Goal: Task Accomplishment & Management: Use online tool/utility

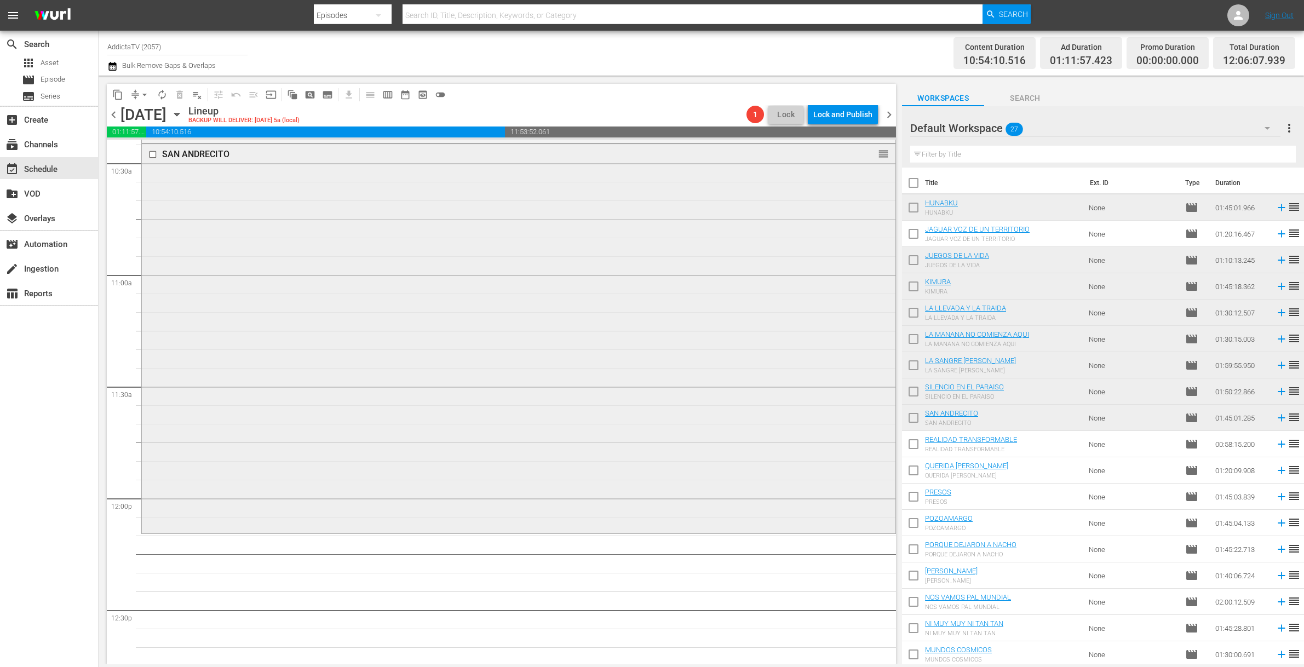
scroll to position [2460, 0]
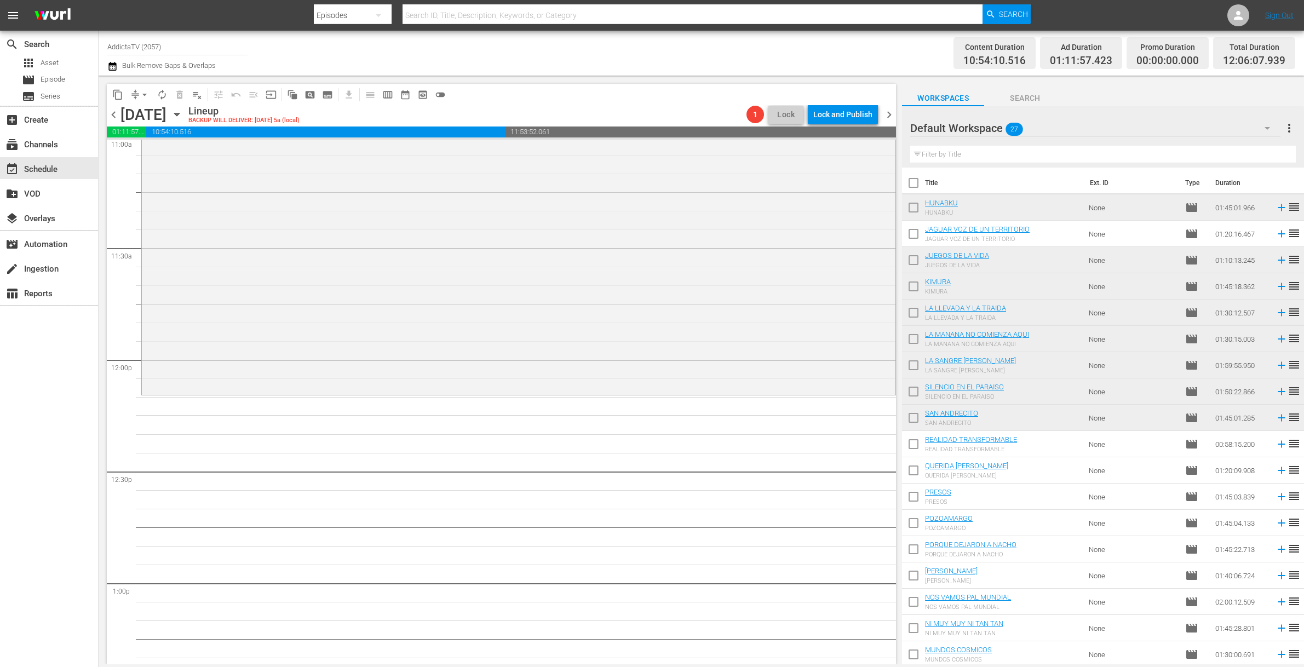
click at [157, 91] on span "autorenew_outlined" at bounding box center [162, 94] width 11 height 11
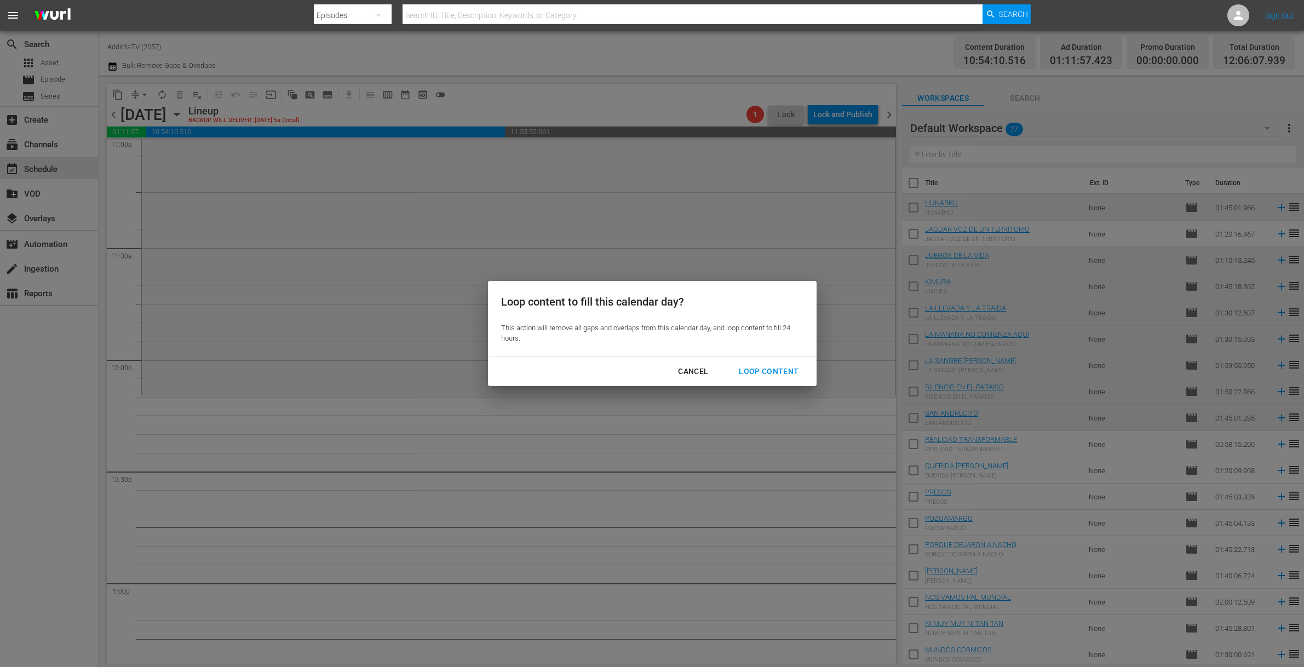
click at [781, 370] on div "Loop Content" at bounding box center [768, 372] width 77 height 14
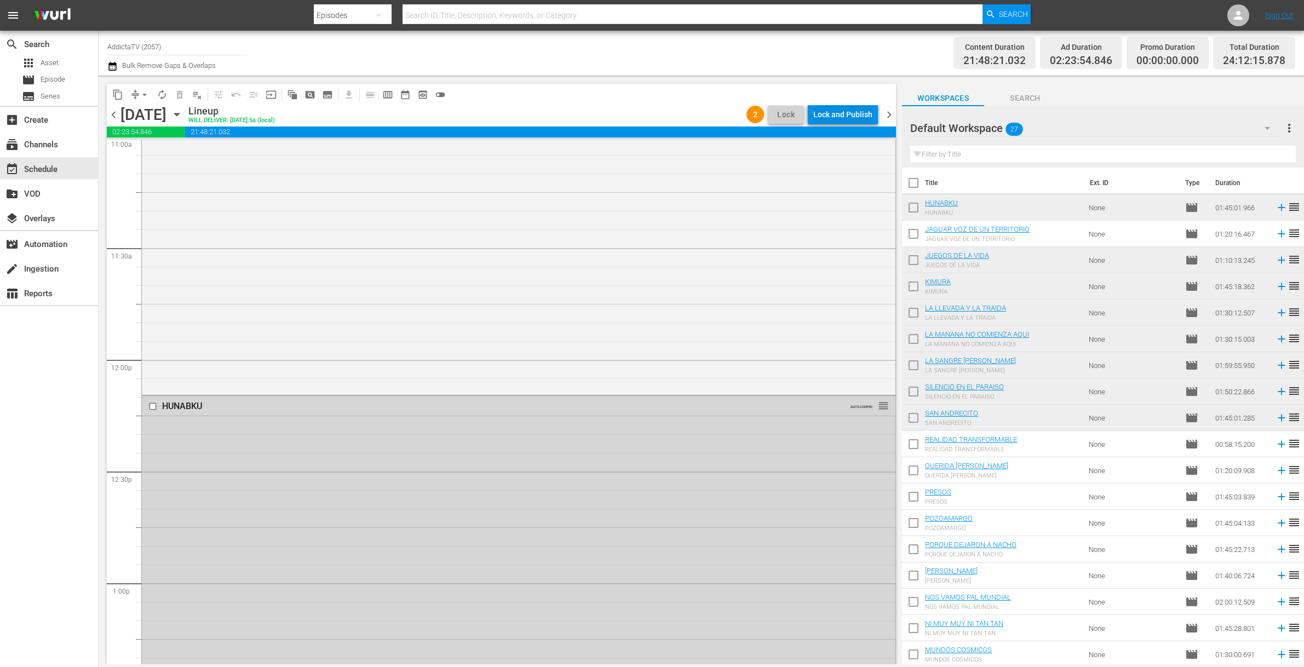
click at [835, 114] on div "Lock and Publish" at bounding box center [842, 115] width 59 height 20
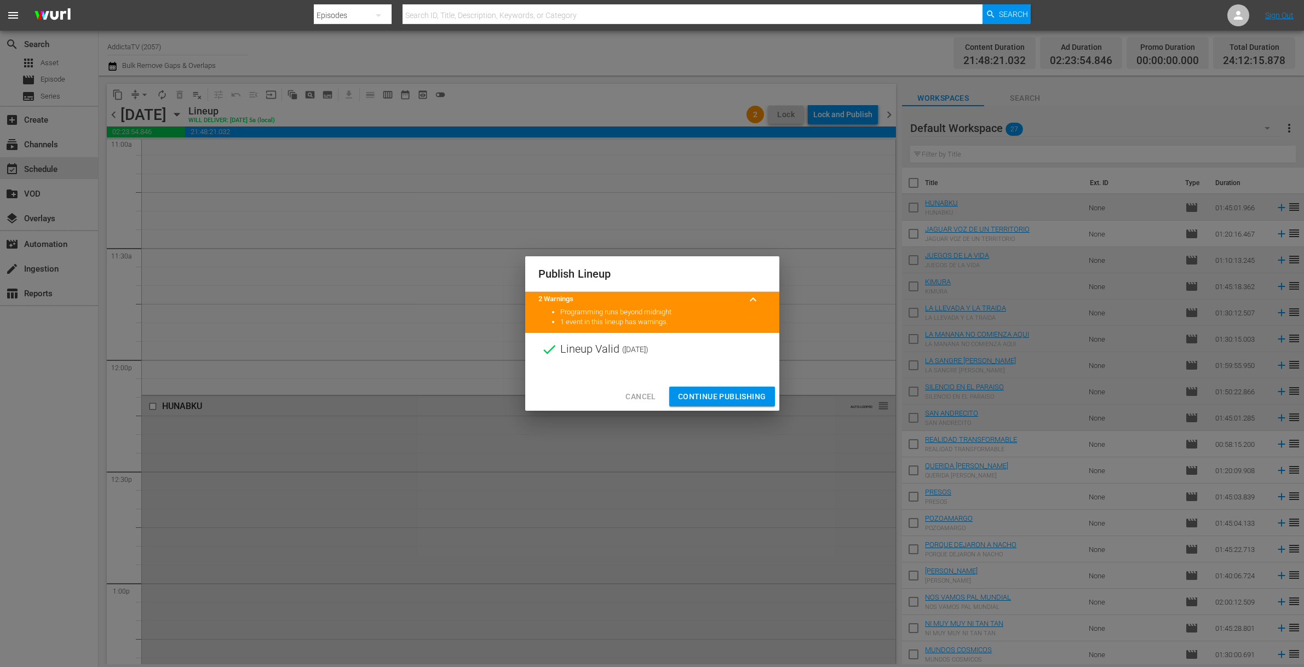
click at [725, 401] on span "Continue Publishing" at bounding box center [722, 397] width 88 height 14
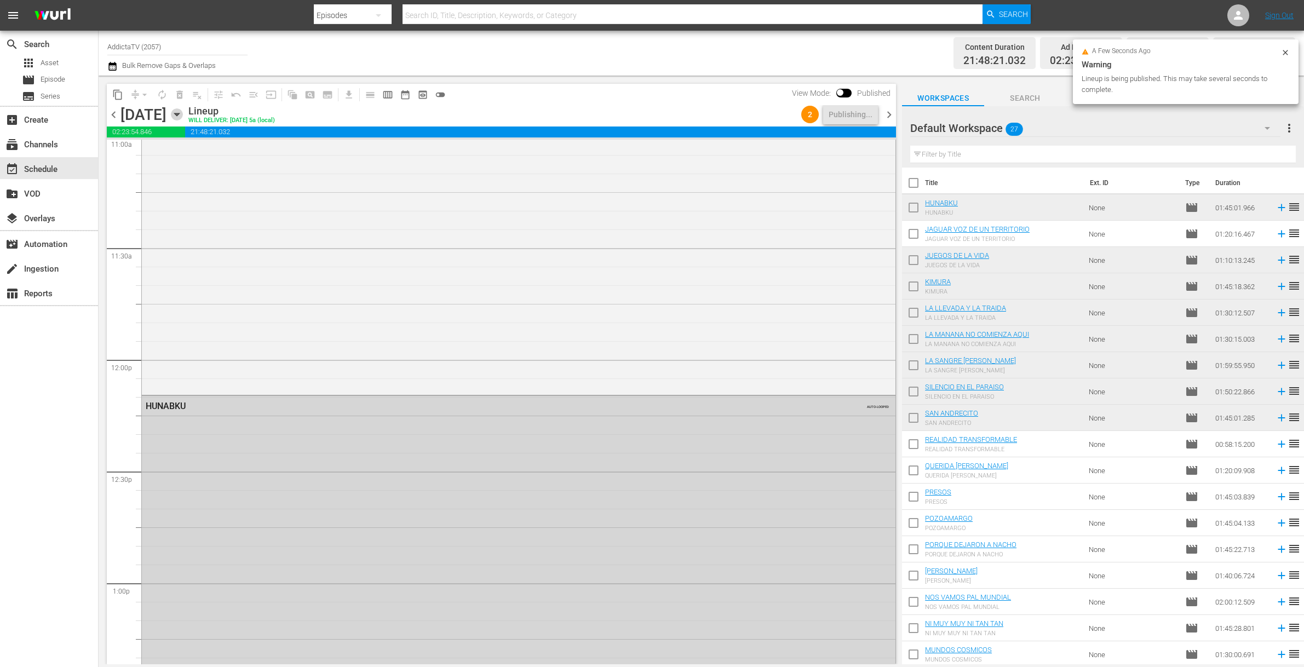
click at [179, 115] on icon "button" at bounding box center [176, 114] width 5 height 3
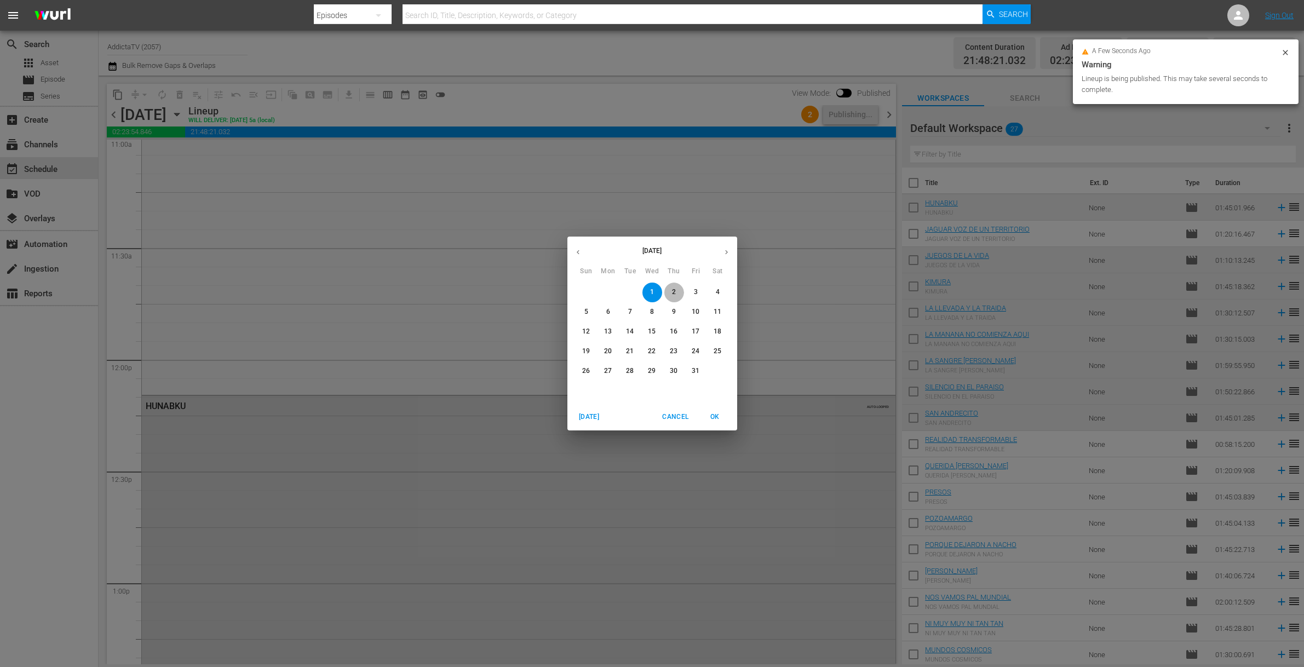
click at [676, 293] on span "2" at bounding box center [674, 291] width 20 height 9
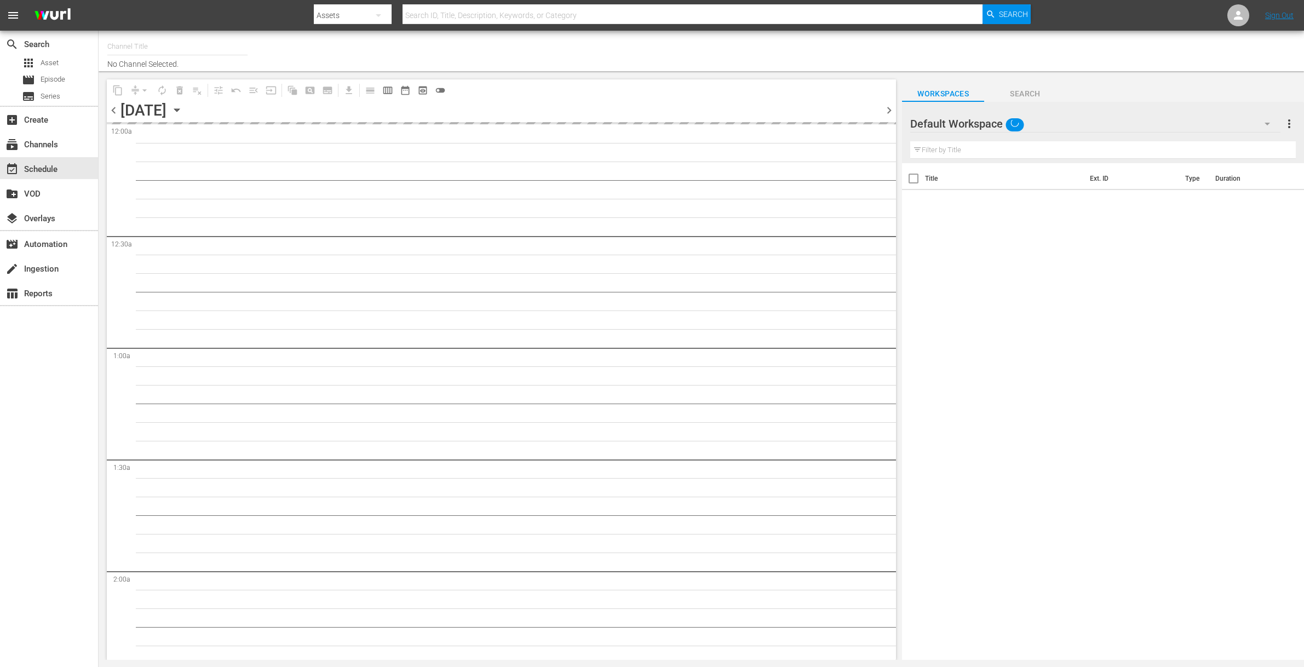
type input "AddictaTV (2057)"
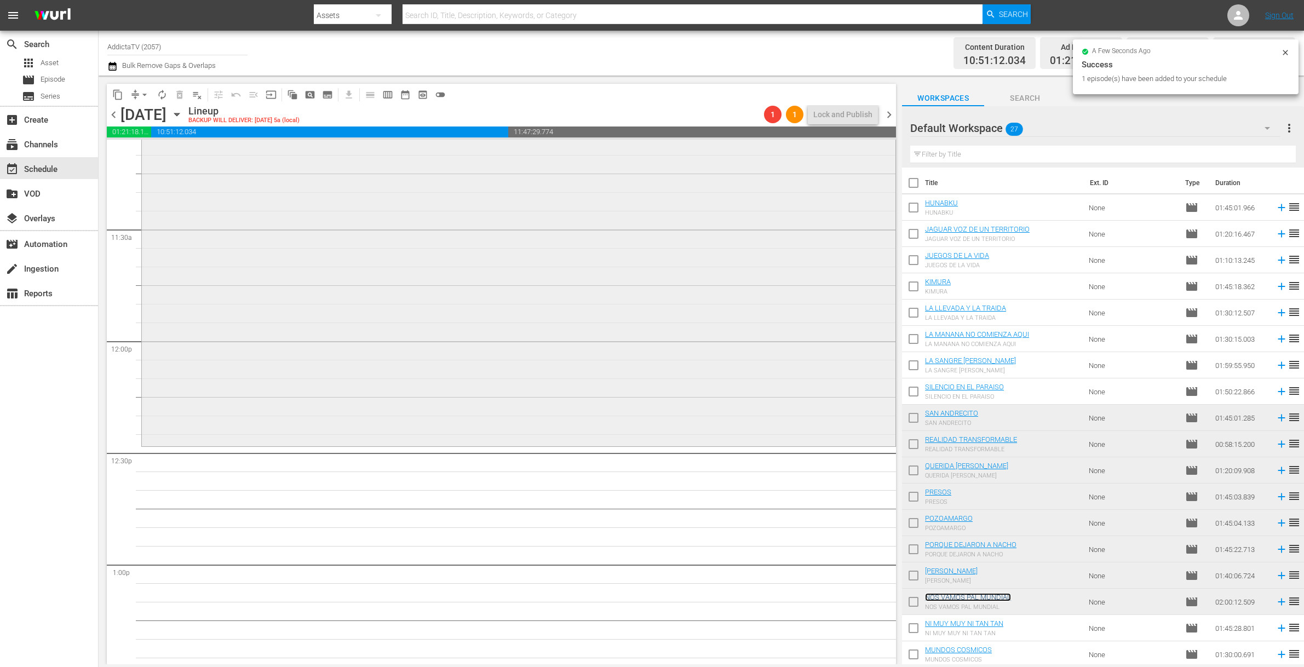
scroll to position [2551, 0]
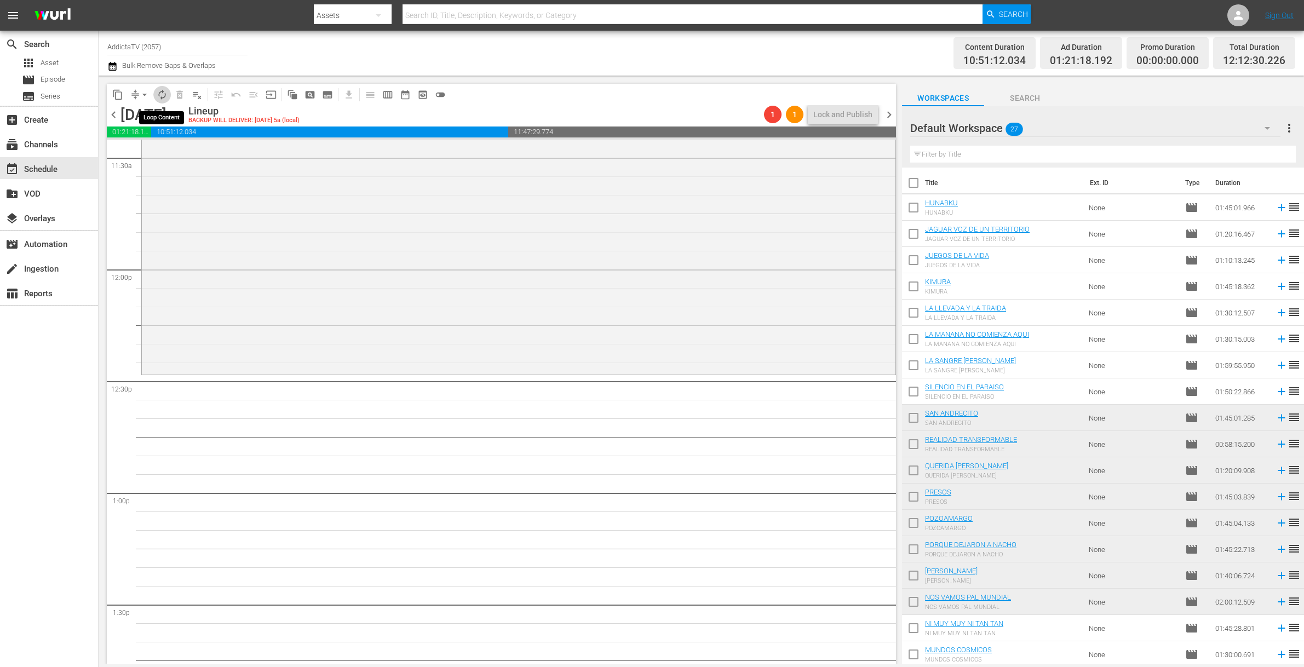
click at [158, 93] on span "autorenew_outlined" at bounding box center [162, 94] width 11 height 11
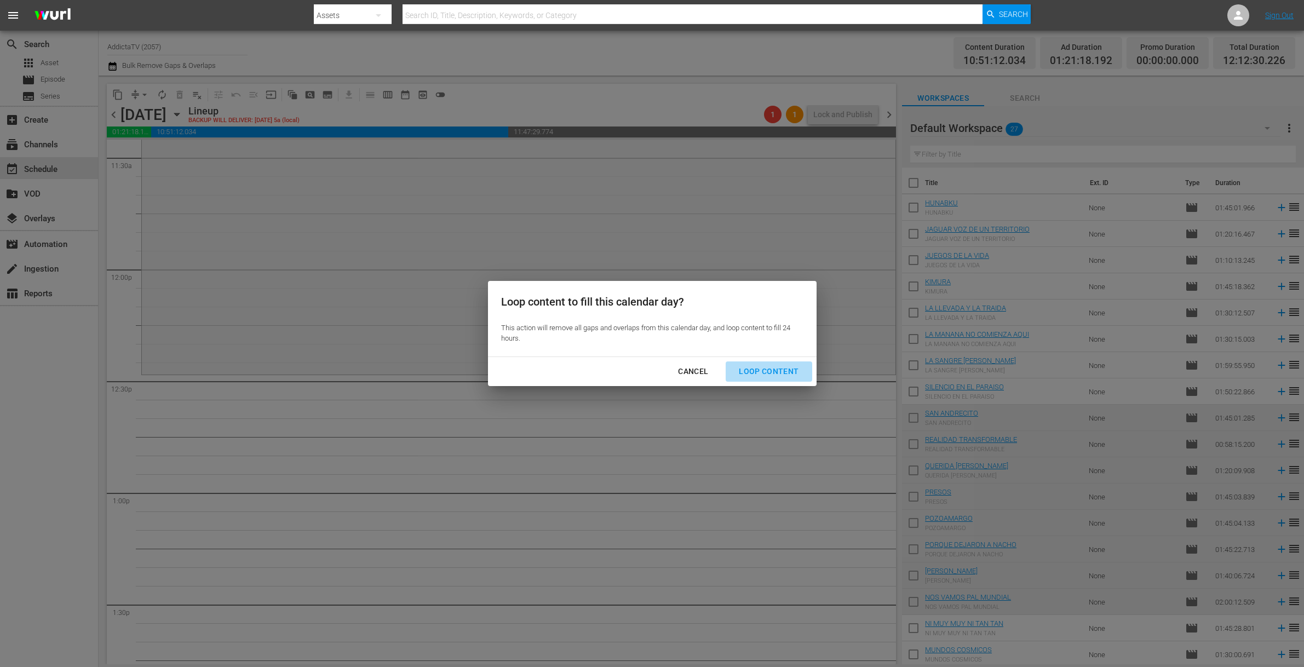
click at [774, 367] on div "Loop Content" at bounding box center [768, 372] width 77 height 14
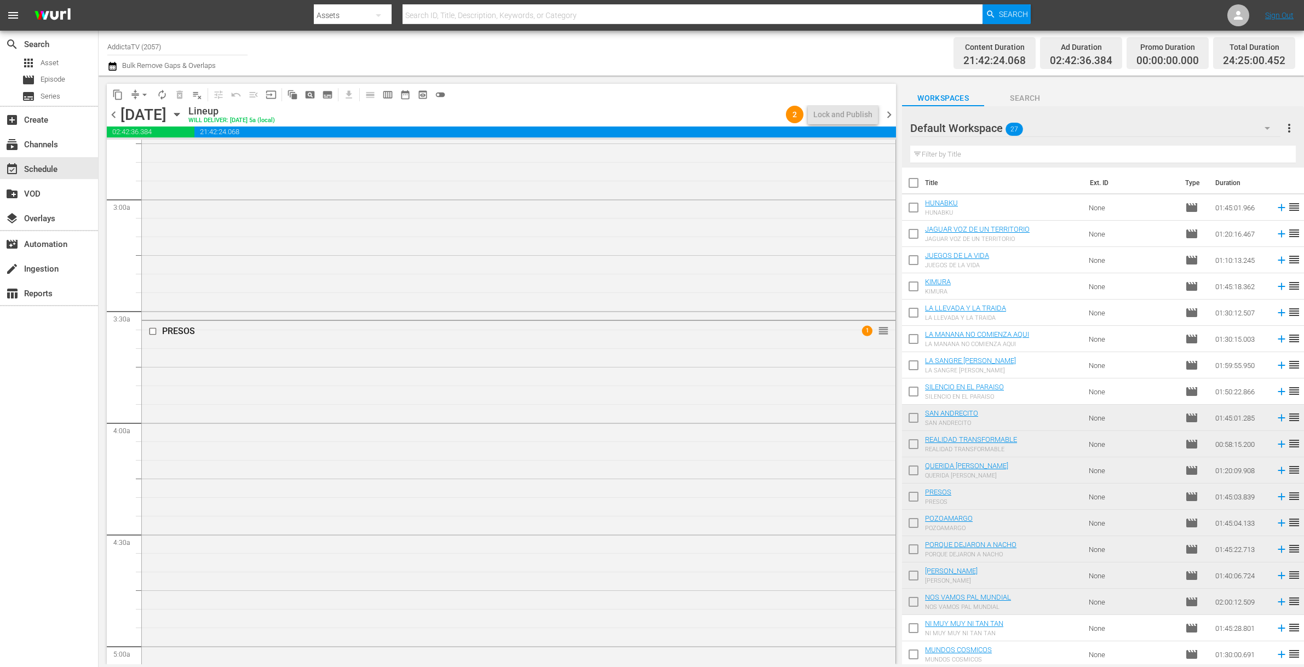
scroll to position [252, 0]
click at [221, 395] on div "QUERIDA [PERSON_NAME]" at bounding box center [490, 390] width 688 height 13
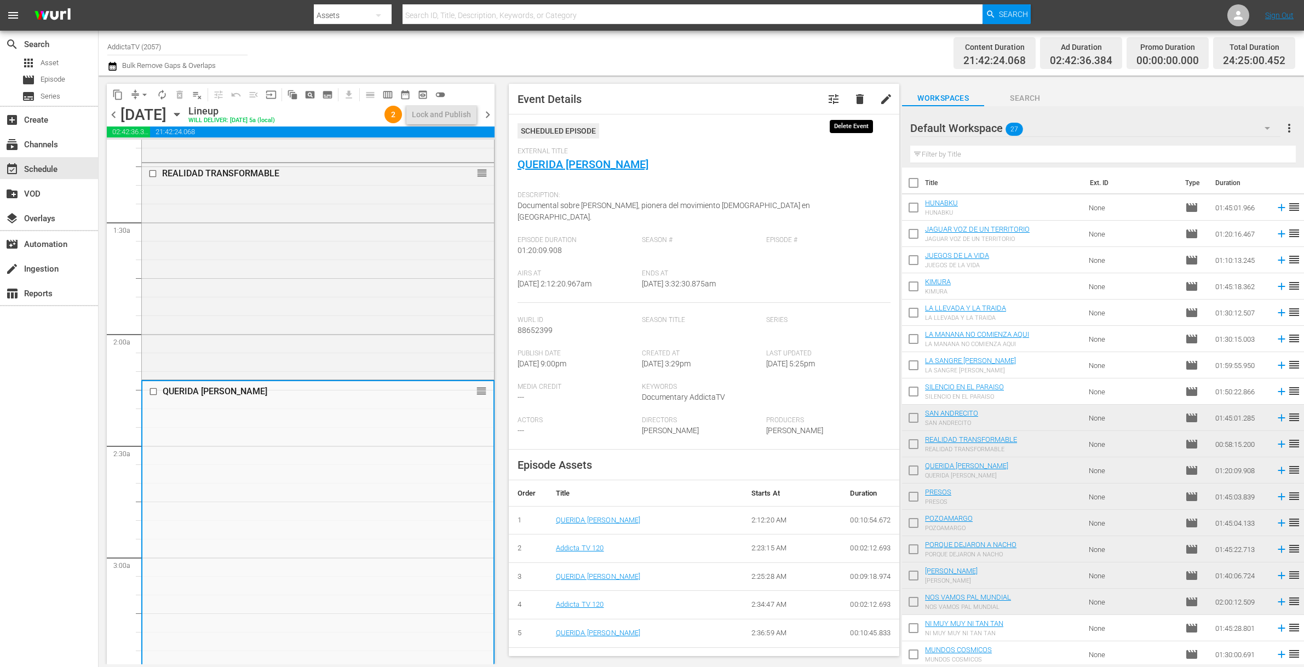
click at [853, 99] on span "delete" at bounding box center [859, 99] width 13 height 13
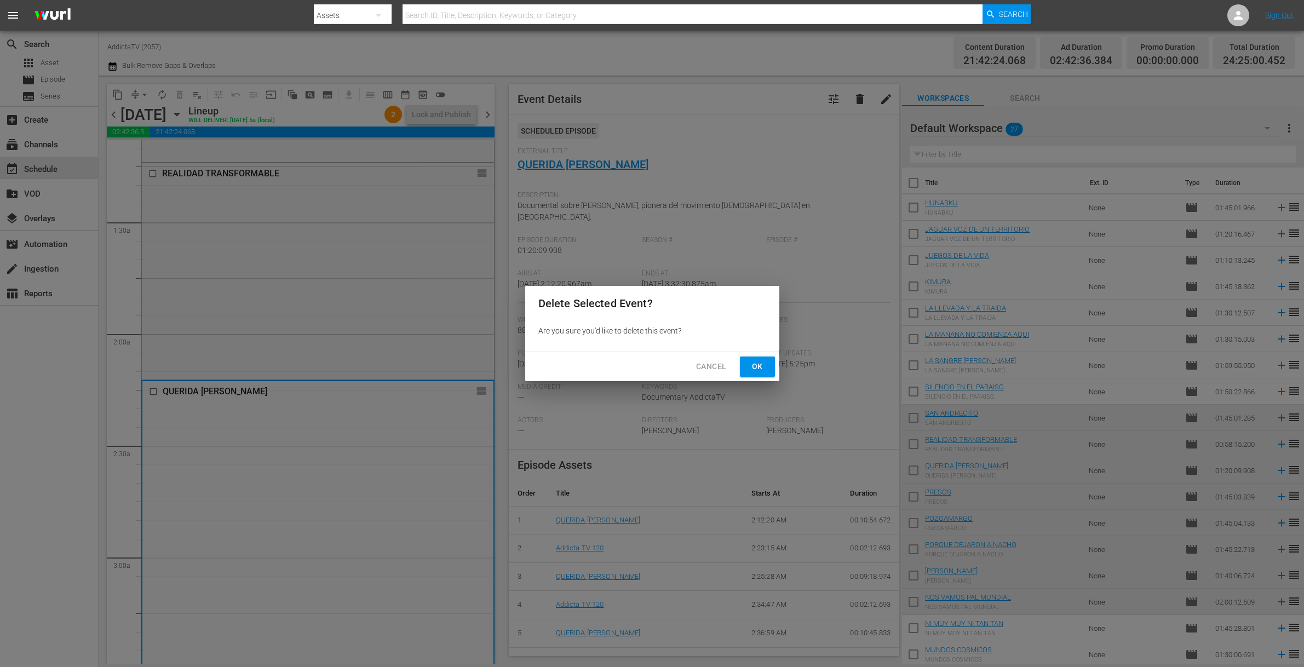
click at [768, 362] on button "Ok" at bounding box center [757, 366] width 35 height 20
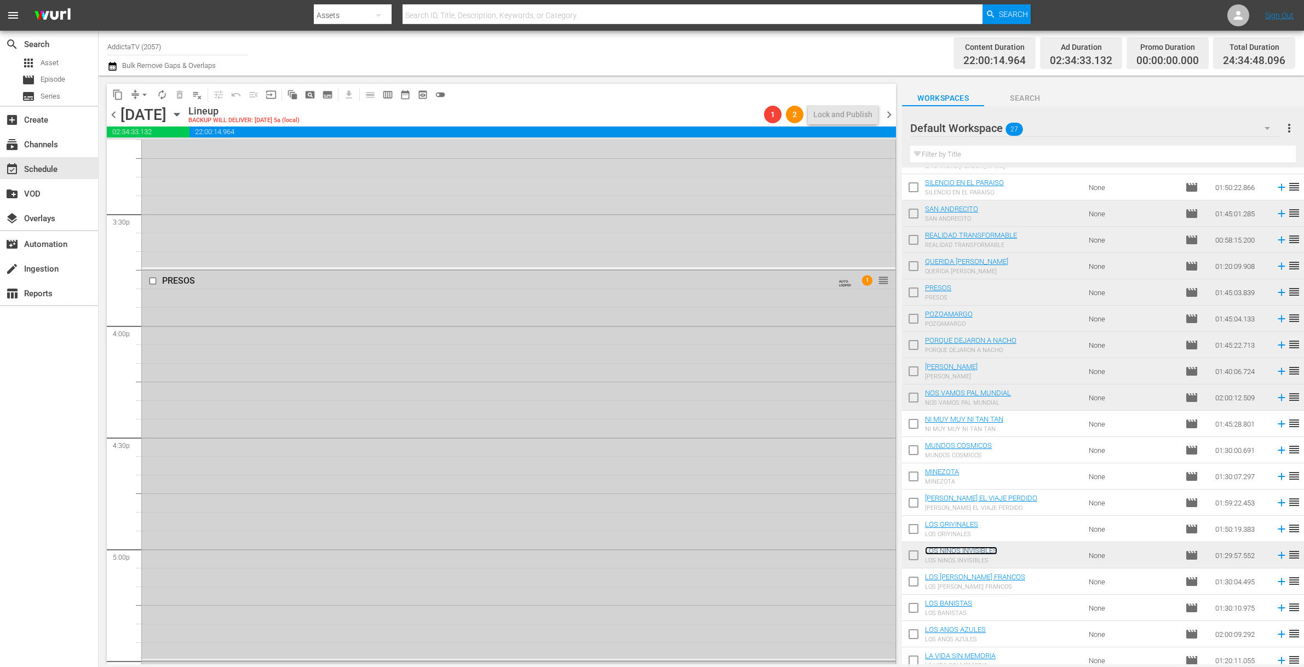
scroll to position [3384, 0]
click at [298, 320] on div "PRESOS AUTO-LOOPED 1 reorder" at bounding box center [518, 468] width 753 height 388
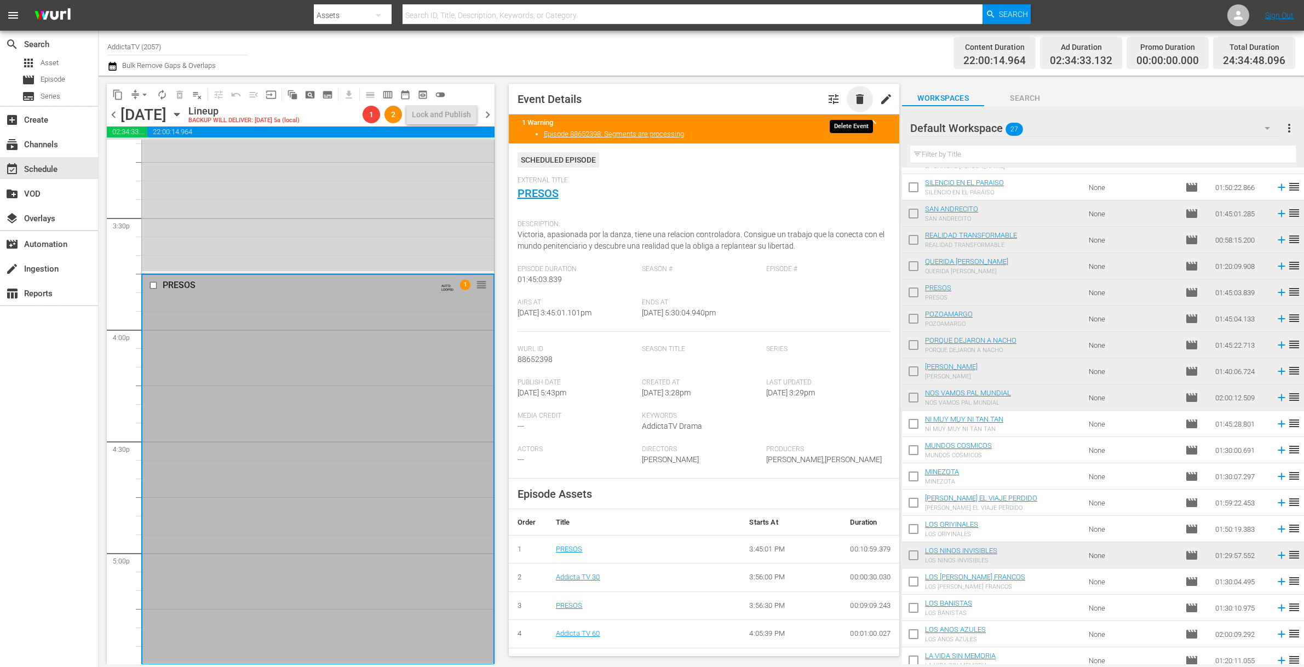
click at [853, 101] on span "delete" at bounding box center [859, 99] width 13 height 13
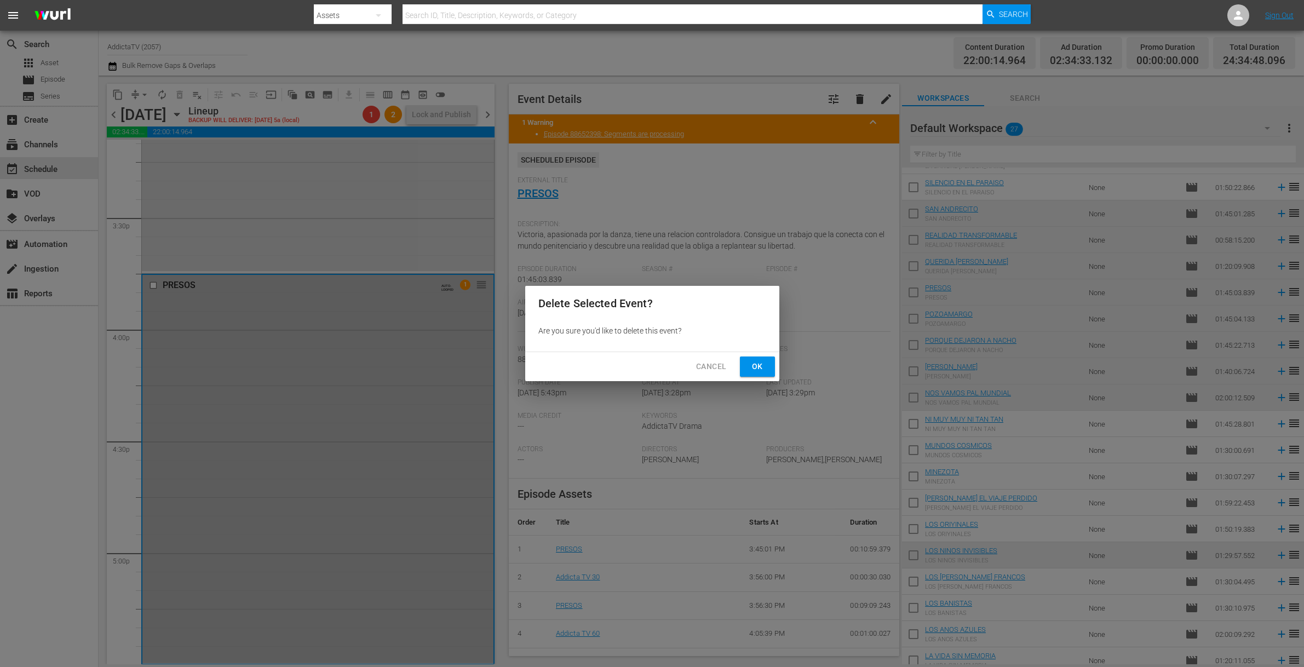
click at [753, 366] on span "Ok" at bounding box center [757, 367] width 18 height 14
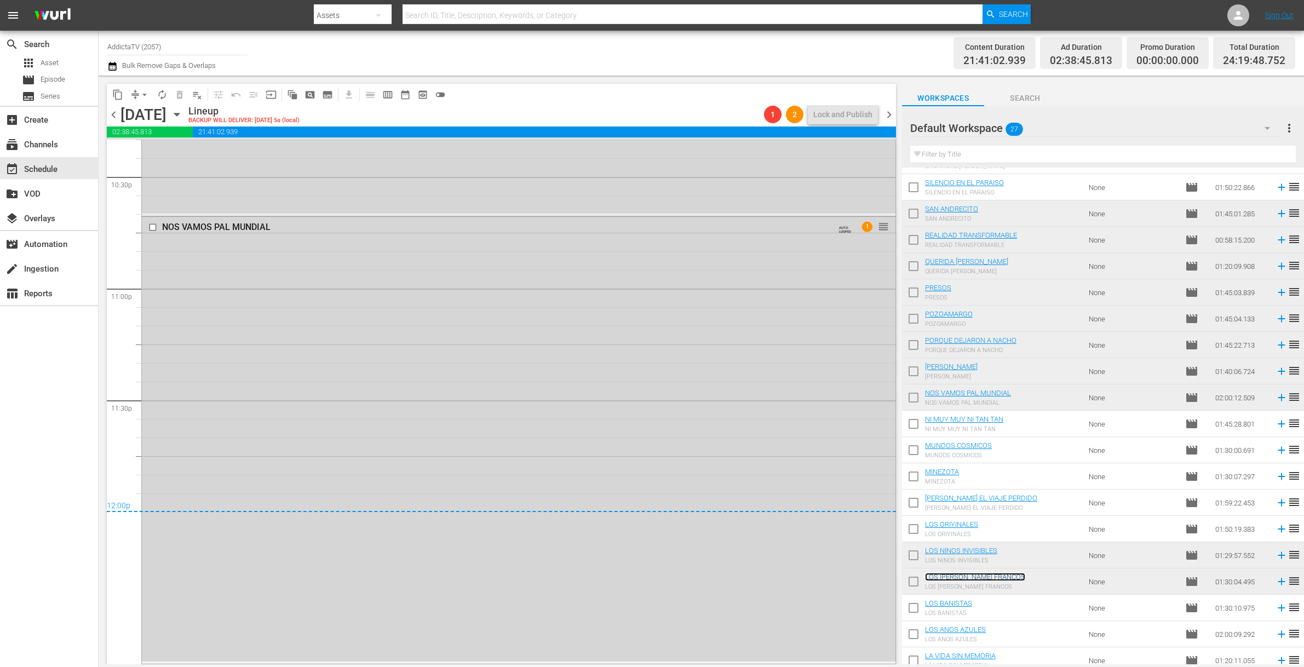
scroll to position [4670, 0]
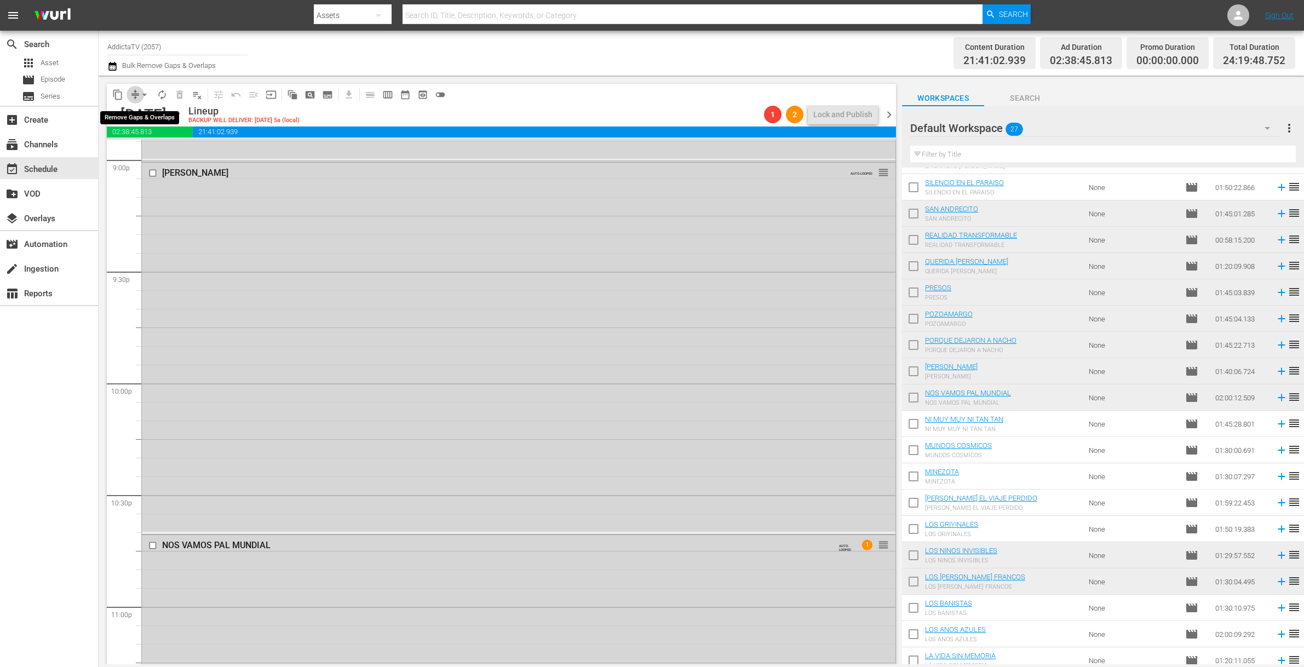
click at [131, 97] on span "compress" at bounding box center [135, 94] width 11 height 11
click at [134, 93] on span "compress" at bounding box center [135, 94] width 11 height 11
click at [141, 93] on span "arrow_drop_down" at bounding box center [144, 94] width 11 height 11
click at [158, 152] on li "Align to End of Previous Day" at bounding box center [145, 153] width 115 height 18
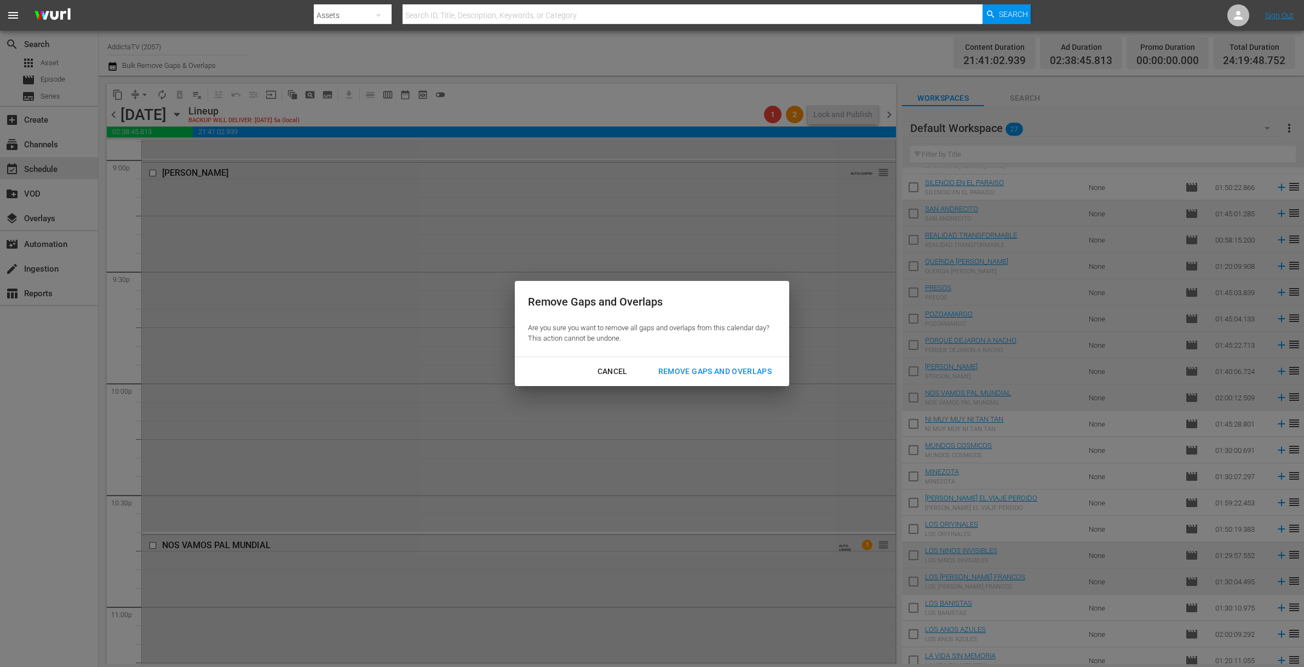
click at [706, 367] on div "Remove Gaps and Overlaps" at bounding box center [714, 372] width 131 height 14
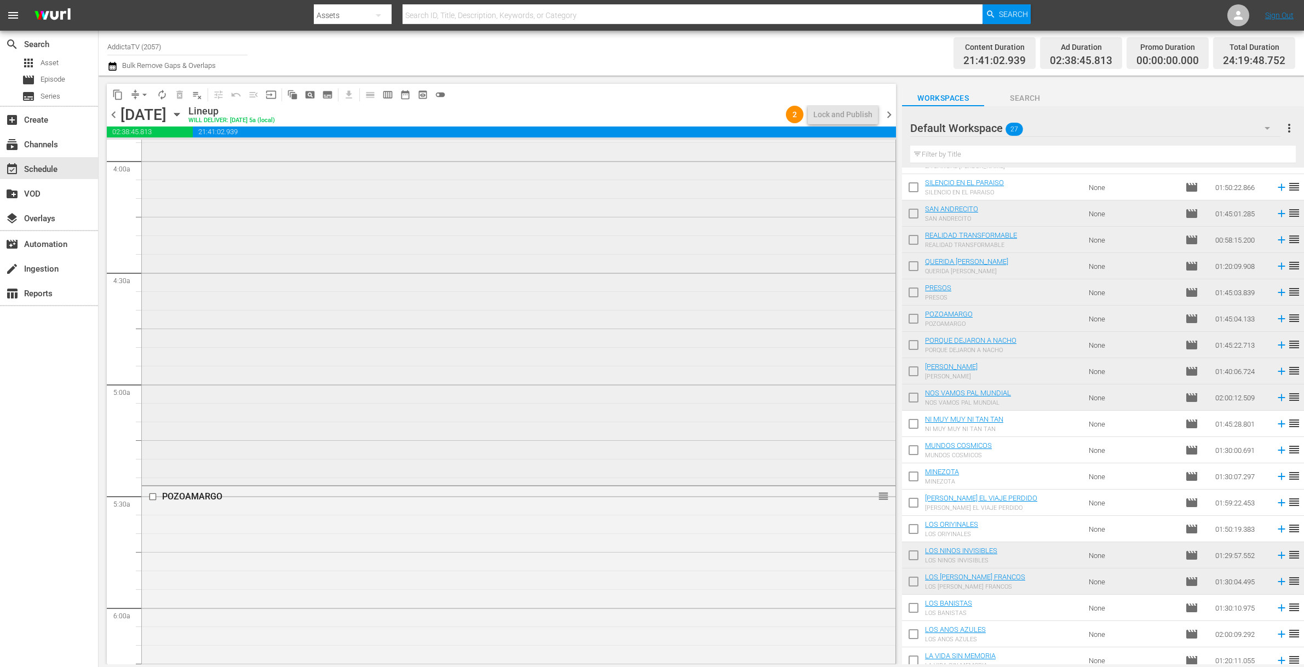
scroll to position [945, 0]
click at [327, 313] on div "PRESOS 1 reorder" at bounding box center [518, 216] width 753 height 388
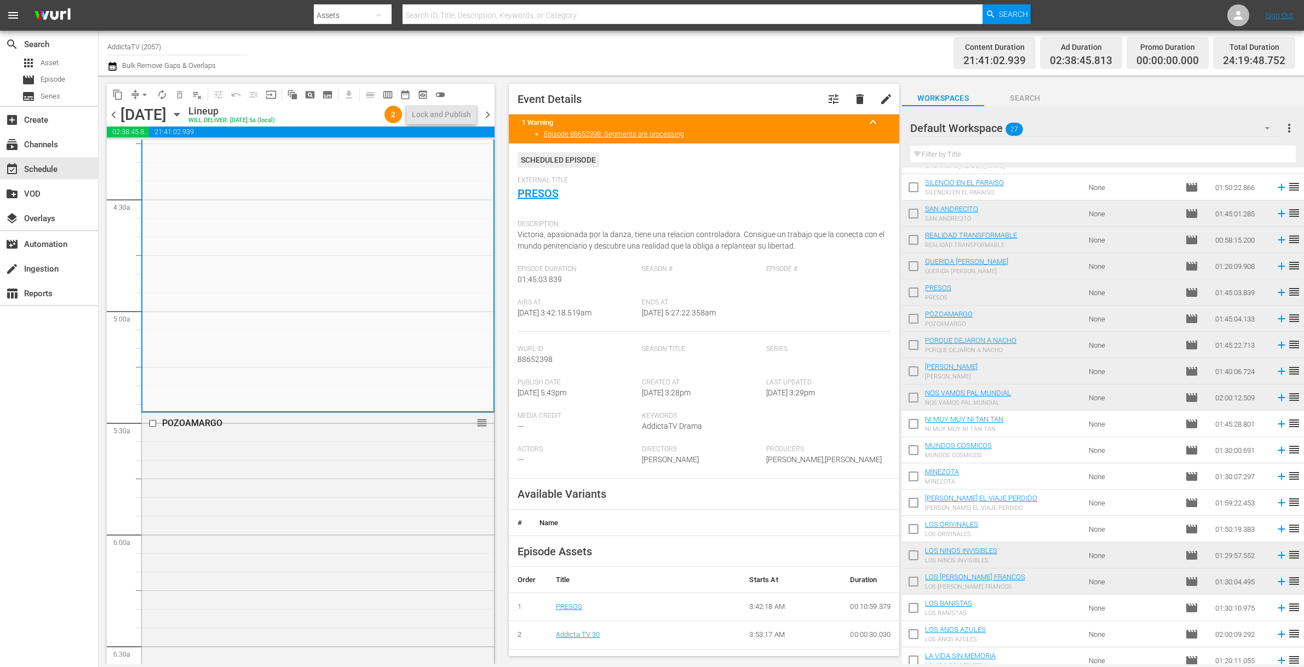
scroll to position [448, 0]
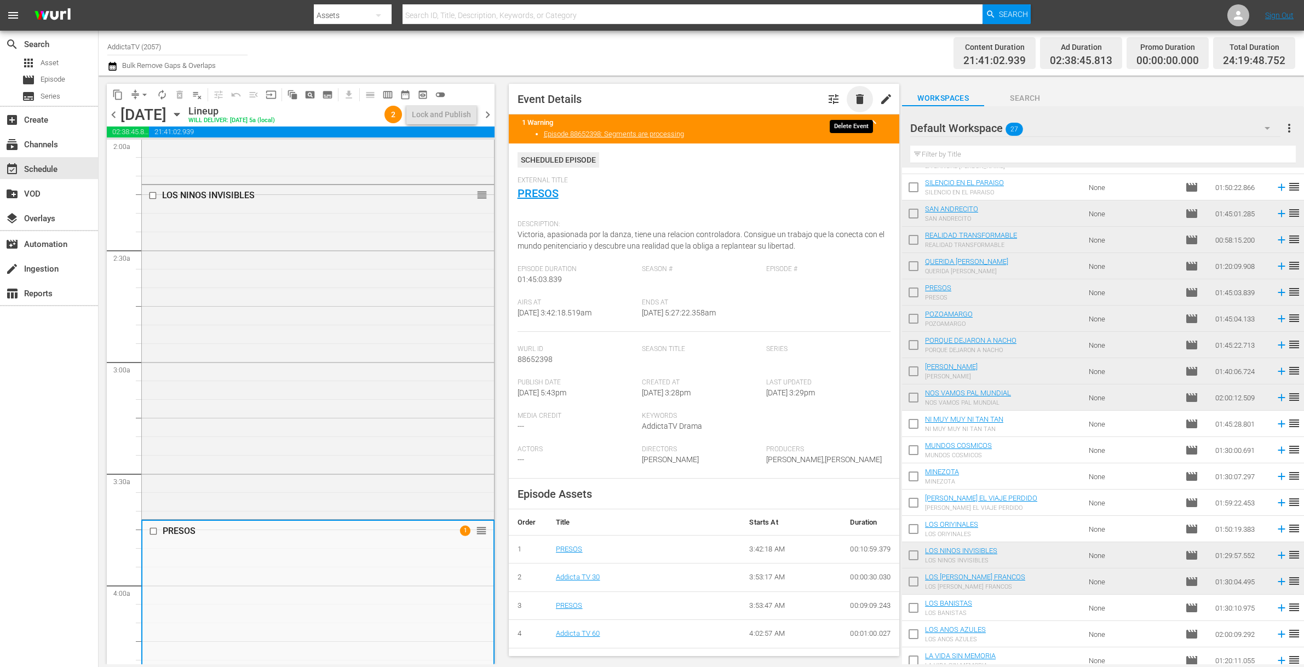
click at [853, 102] on span "delete" at bounding box center [859, 99] width 13 height 13
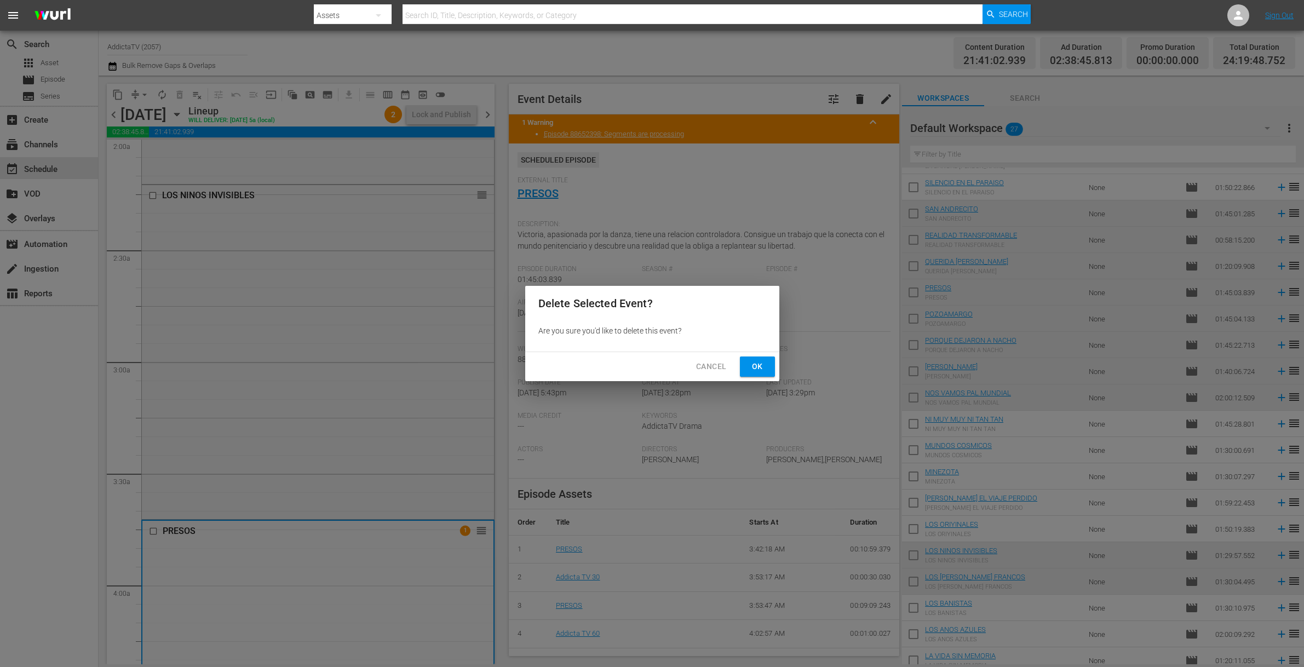
click at [751, 364] on span "Ok" at bounding box center [757, 367] width 18 height 14
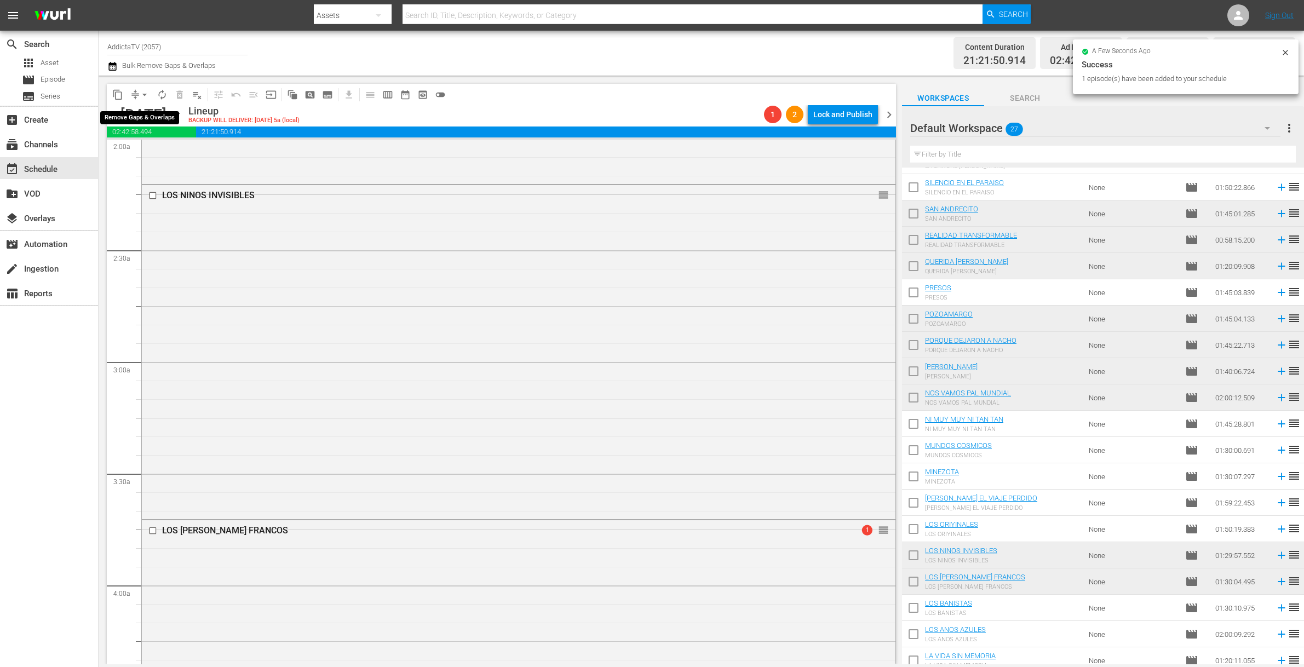
click at [141, 96] on span "arrow_drop_down" at bounding box center [144, 94] width 11 height 11
click at [139, 152] on li "Align to End of Previous Day" at bounding box center [145, 153] width 115 height 18
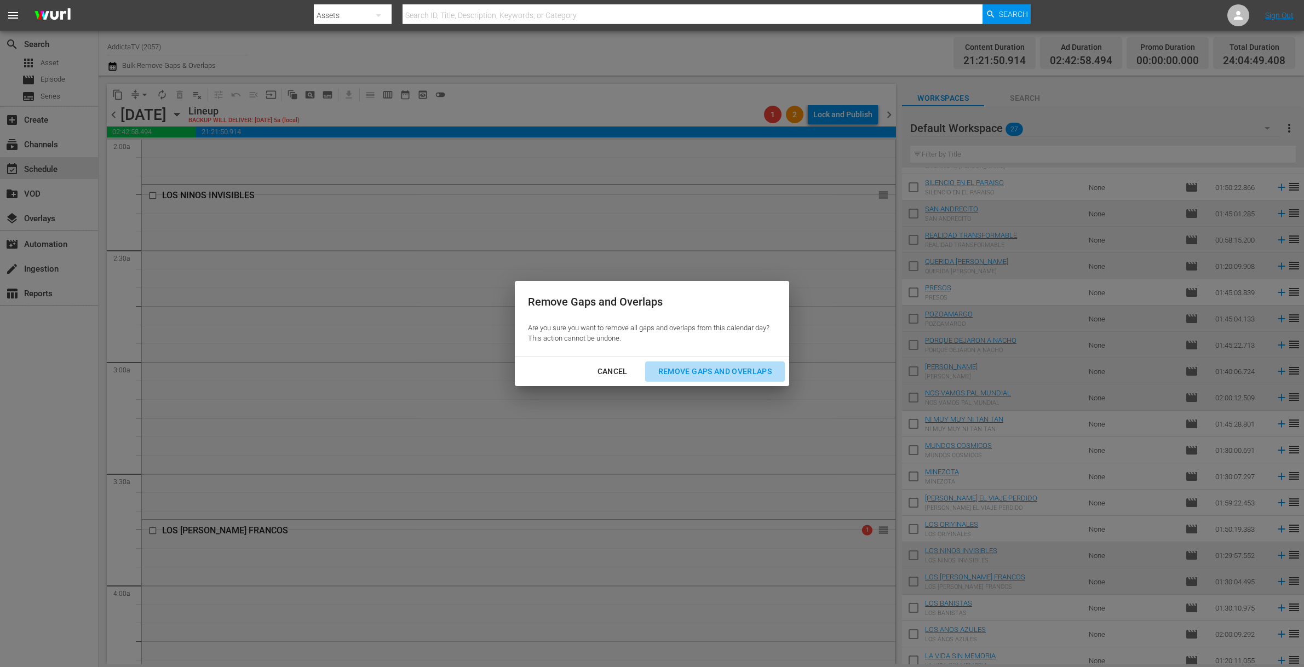
click at [731, 372] on div "Remove Gaps and Overlaps" at bounding box center [714, 372] width 131 height 14
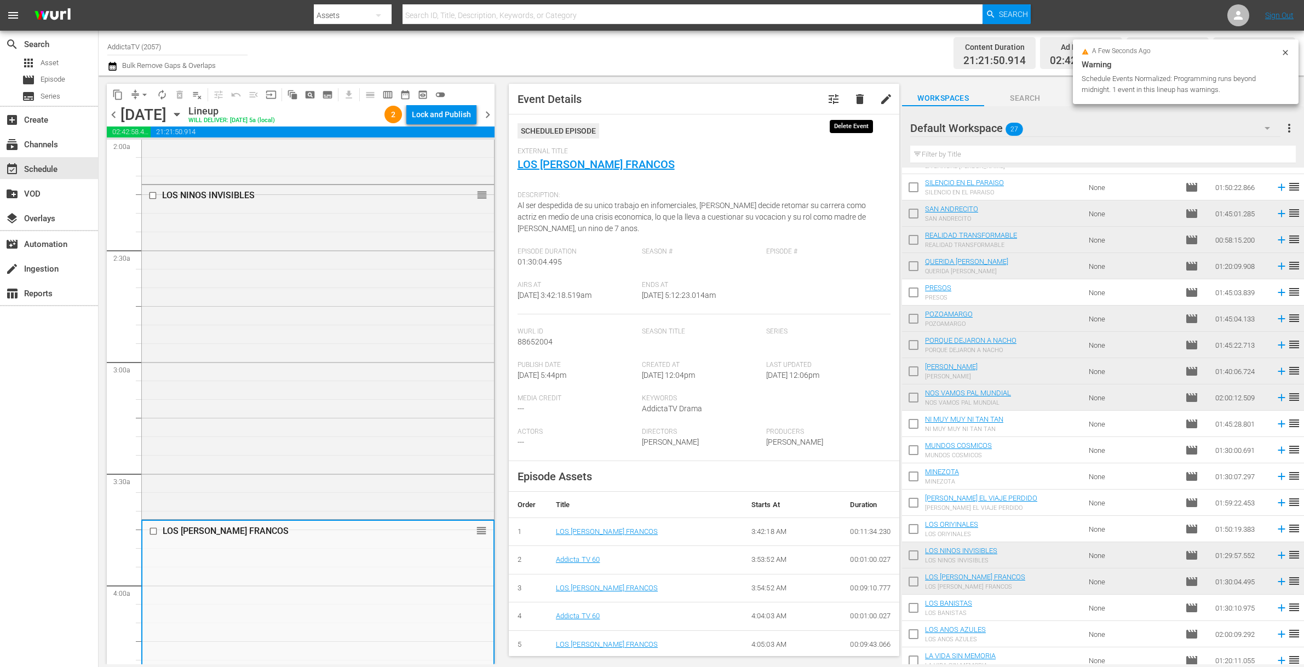
click at [853, 100] on span "delete" at bounding box center [859, 99] width 13 height 13
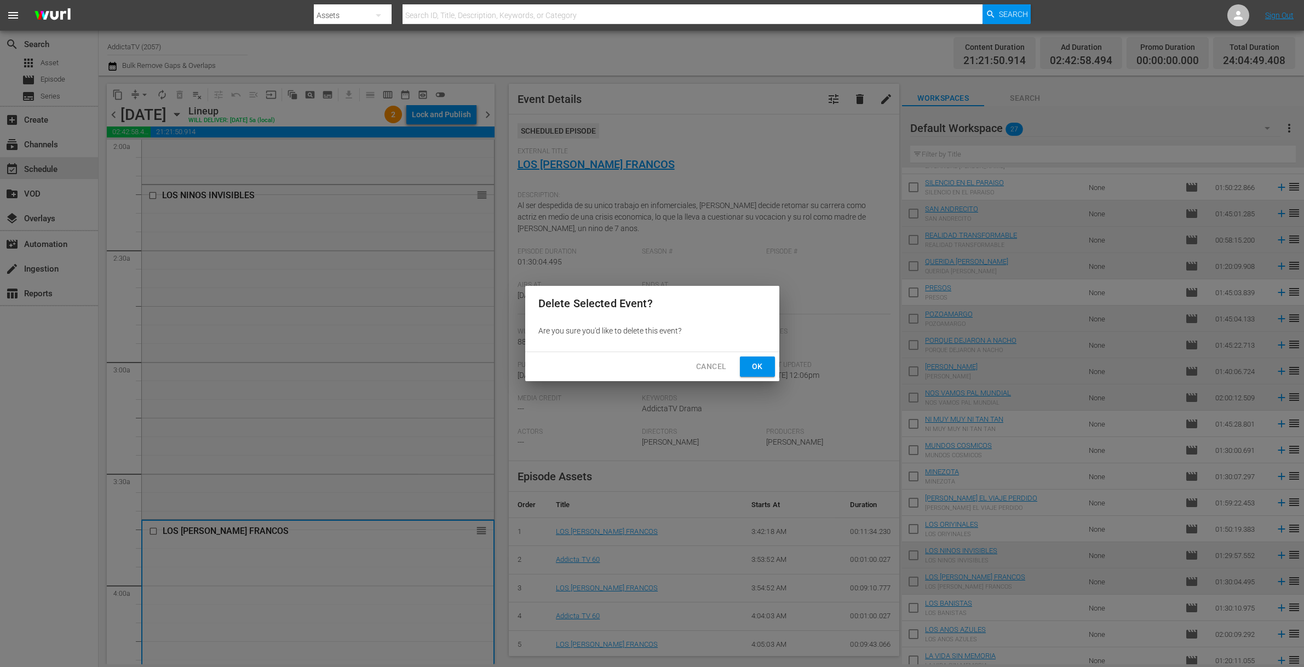
click at [756, 370] on span "Ok" at bounding box center [757, 367] width 18 height 14
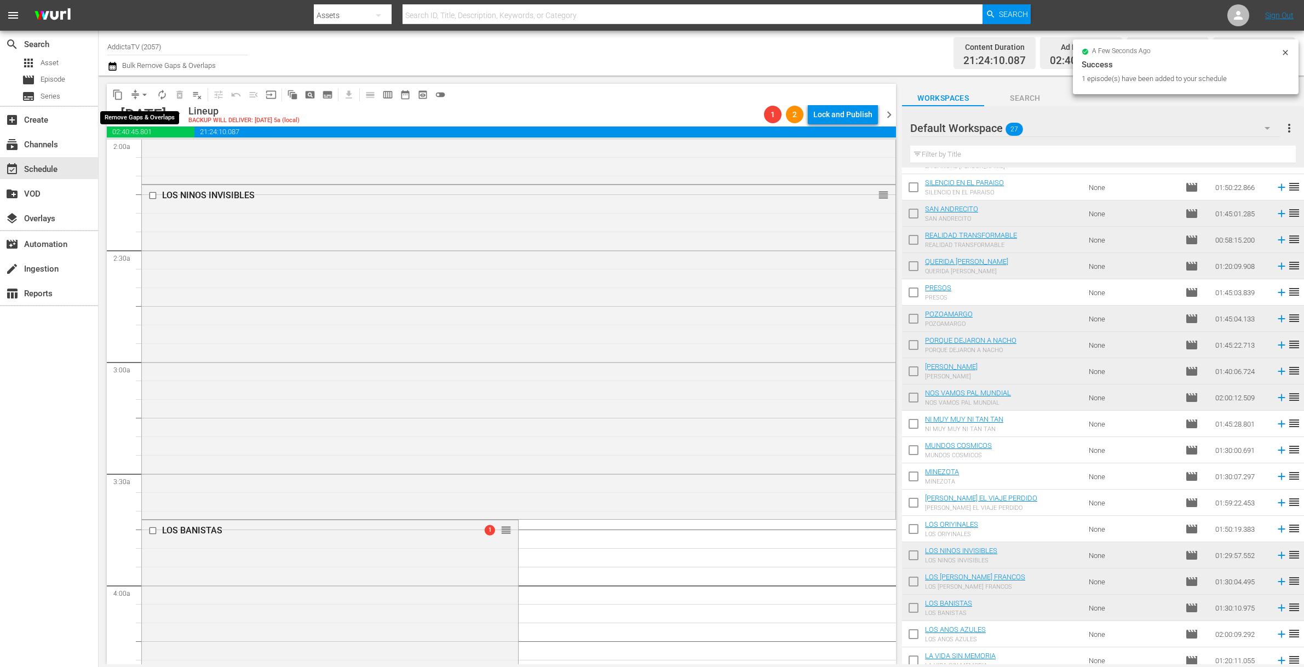
click at [134, 94] on span "compress" at bounding box center [135, 94] width 11 height 11
click at [140, 93] on span "arrow_drop_down" at bounding box center [144, 94] width 11 height 11
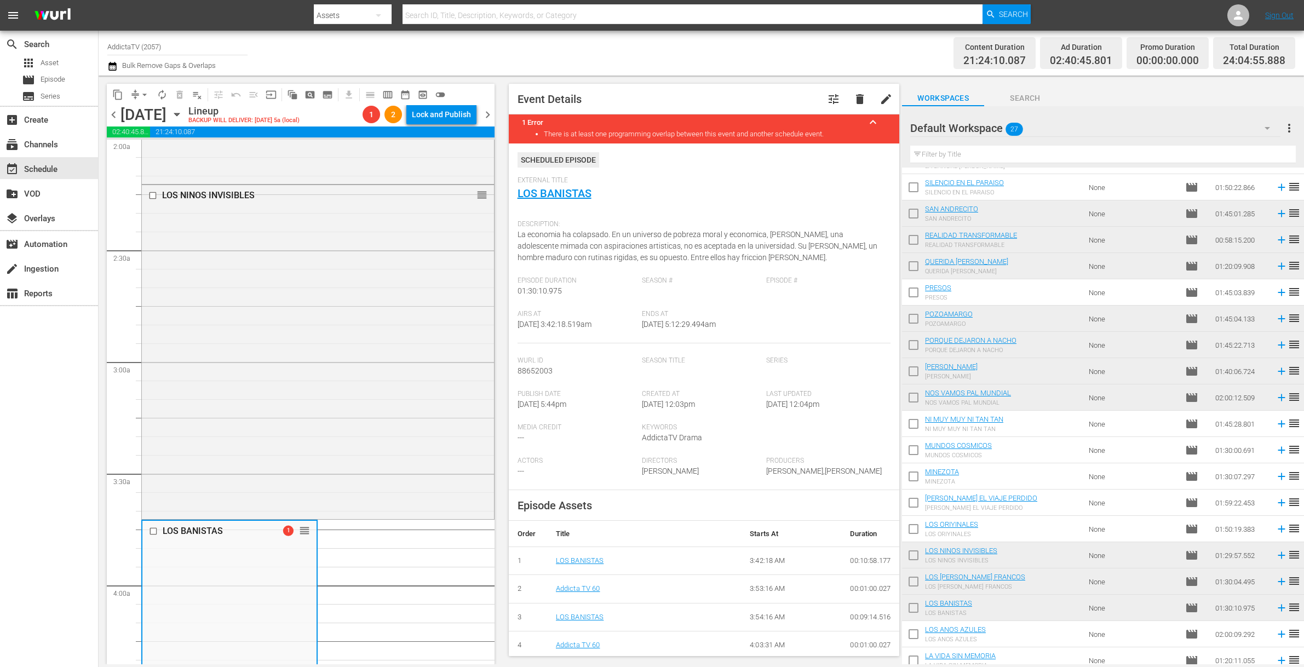
click at [853, 98] on span "delete" at bounding box center [859, 99] width 13 height 13
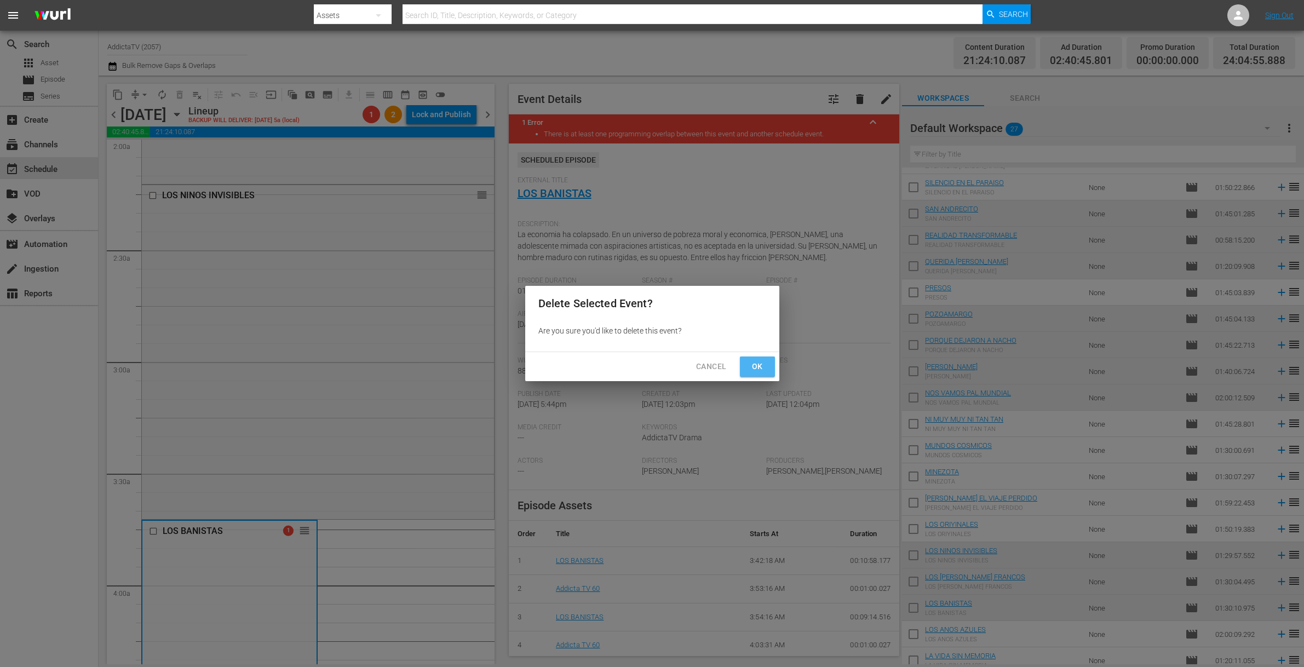
click at [753, 374] on button "Ok" at bounding box center [757, 366] width 35 height 20
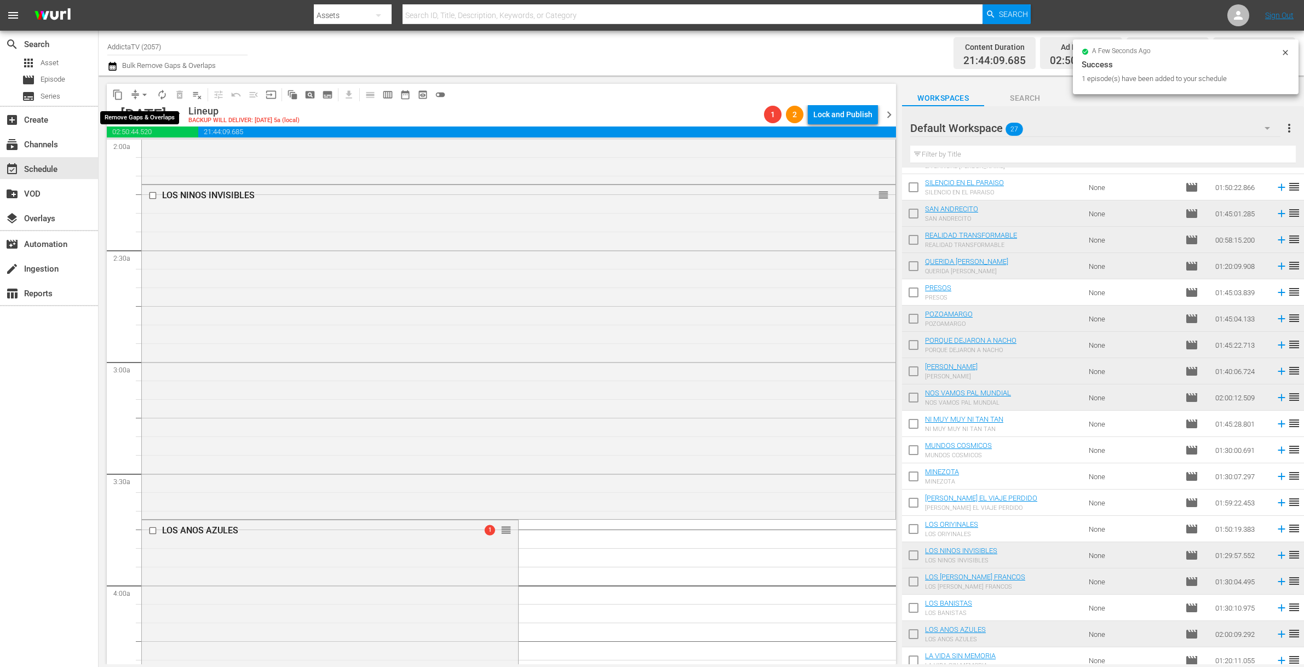
click at [140, 93] on span "arrow_drop_down" at bounding box center [144, 94] width 11 height 11
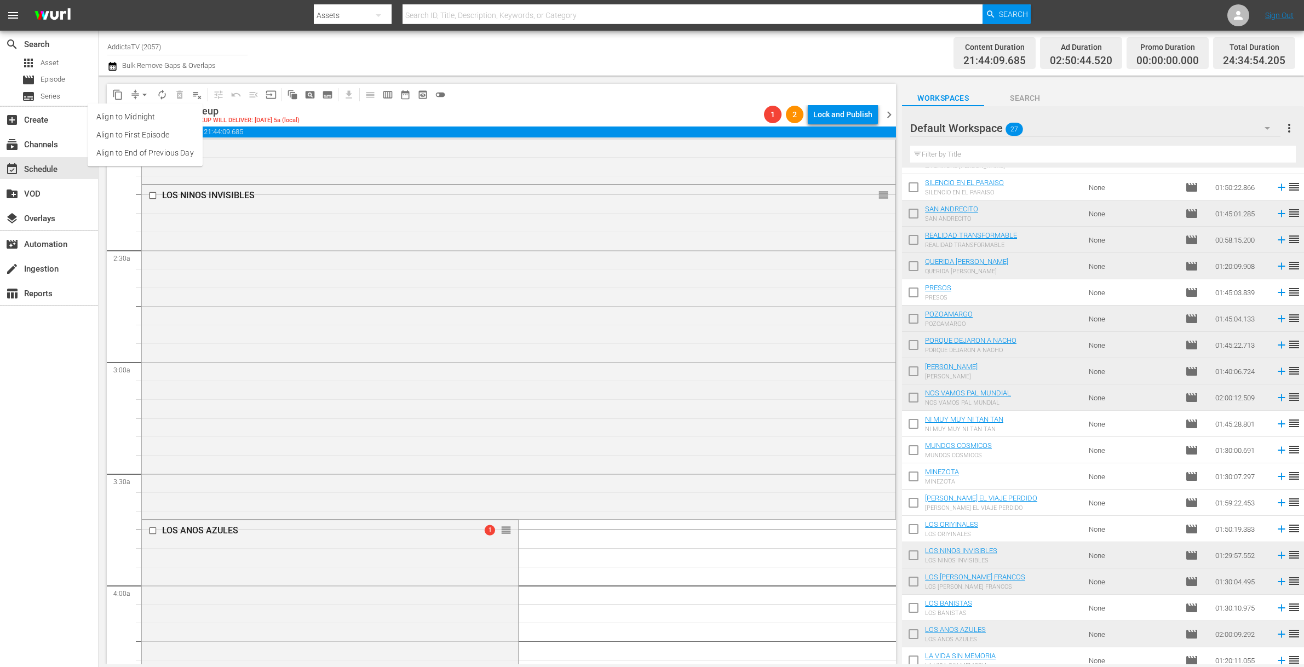
click at [156, 151] on li "Align to End of Previous Day" at bounding box center [145, 153] width 115 height 18
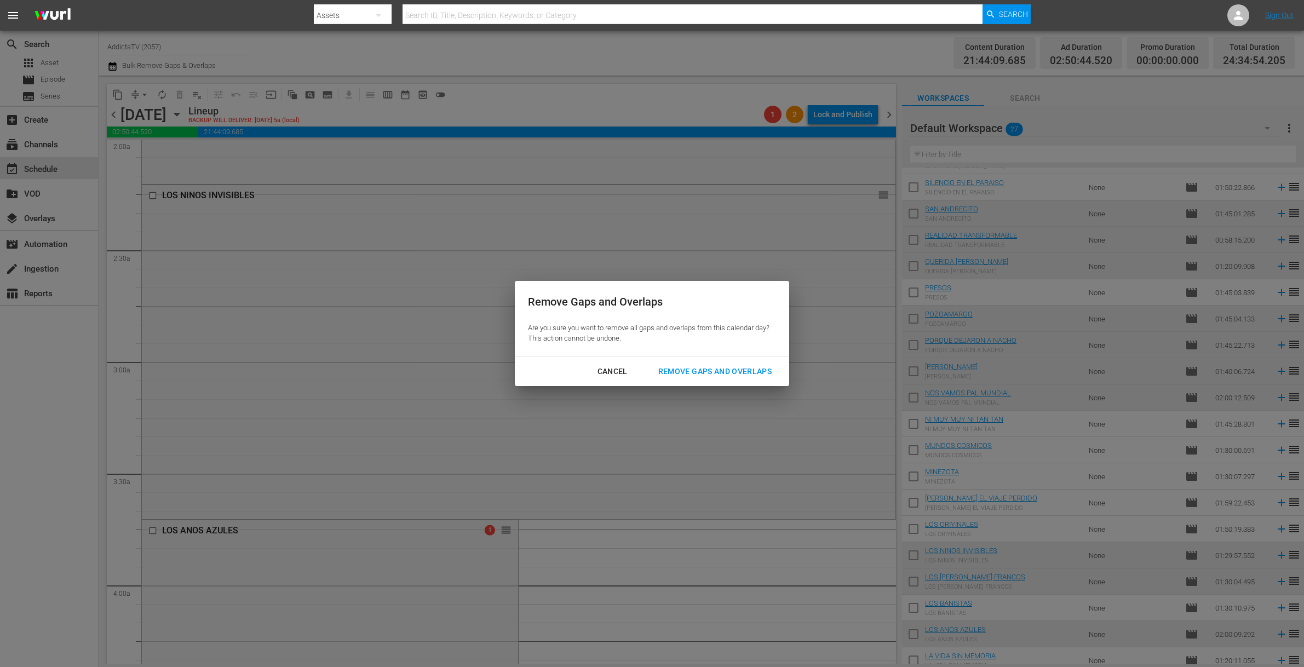
click at [681, 366] on div "Remove Gaps and Overlaps" at bounding box center [714, 372] width 131 height 14
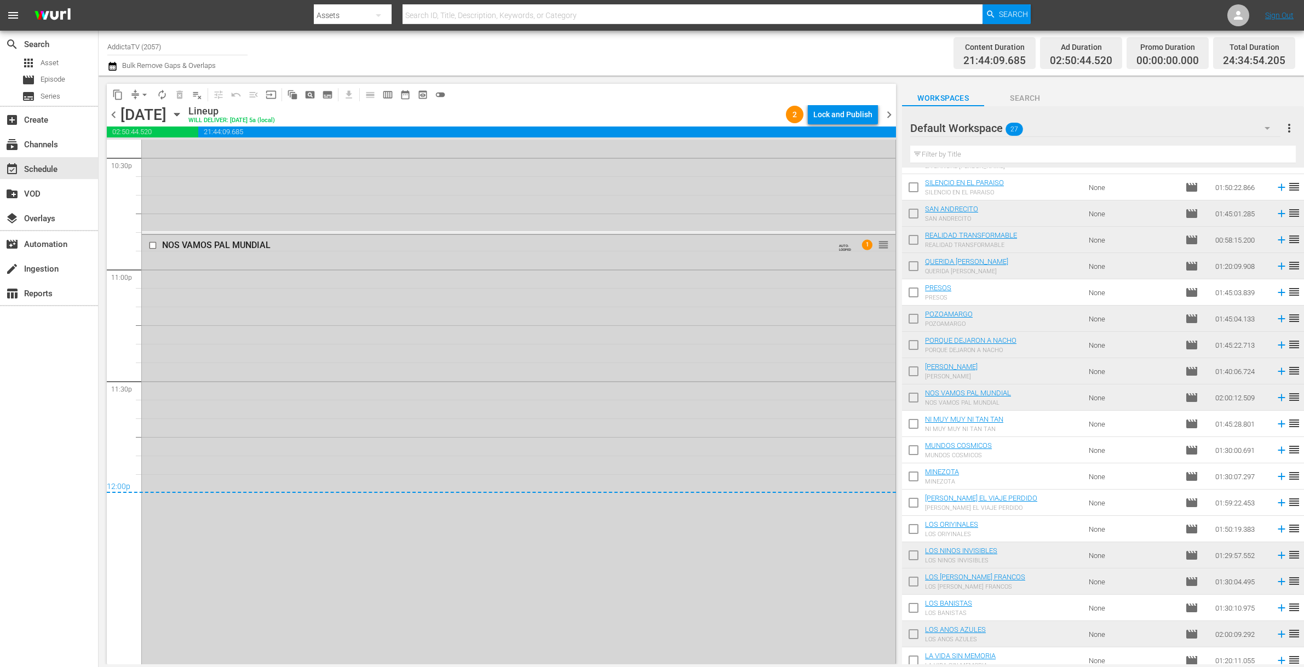
scroll to position [5025, 0]
click at [837, 114] on div "Lock and Publish" at bounding box center [842, 115] width 59 height 20
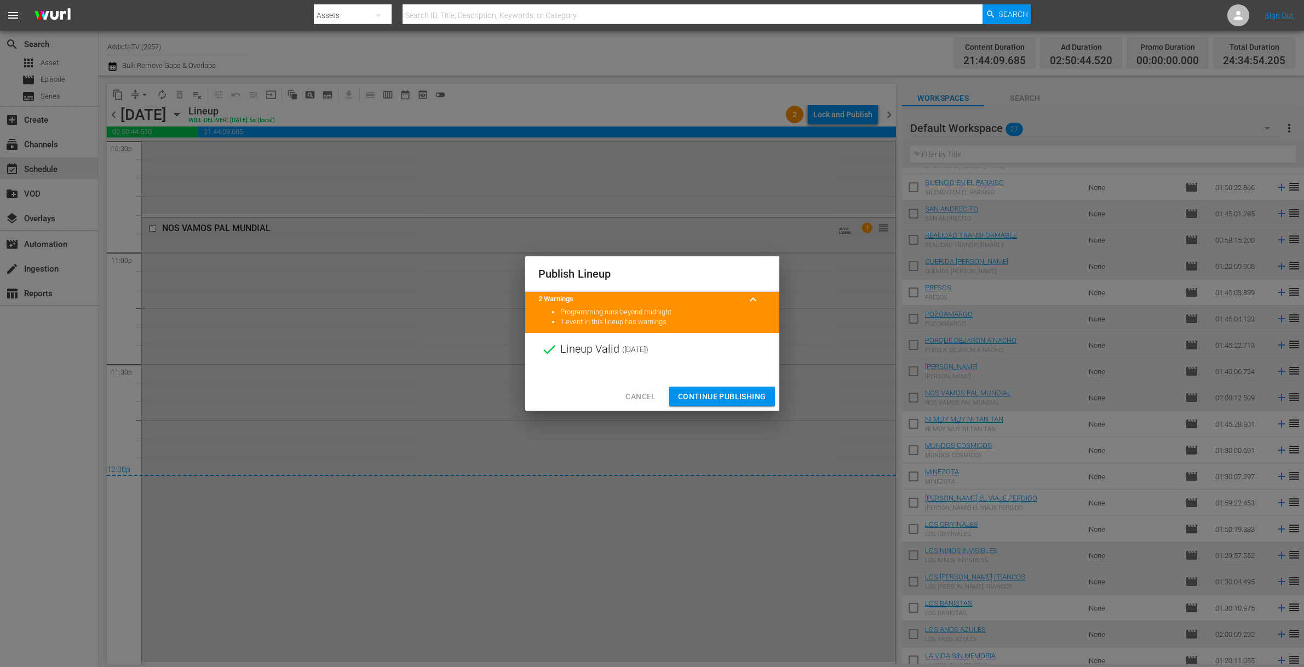
click at [701, 374] on div at bounding box center [652, 374] width 254 height 16
click at [723, 394] on span "Continue Publishing" at bounding box center [722, 397] width 88 height 14
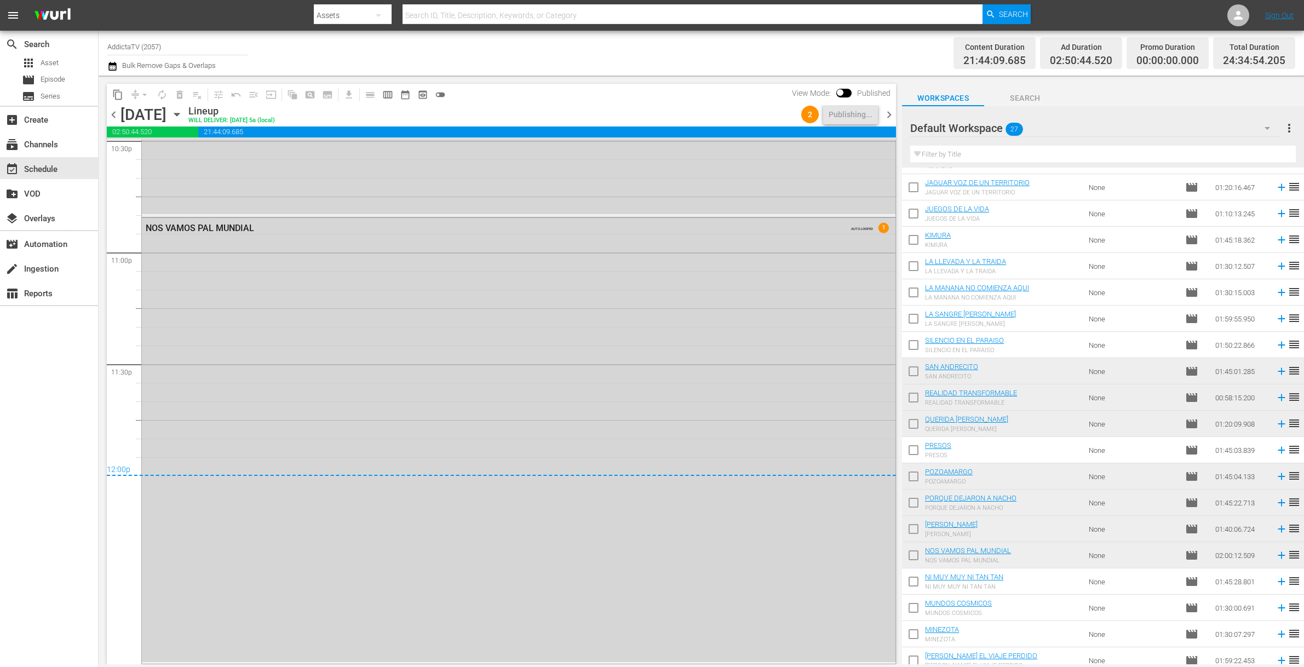
scroll to position [238, 0]
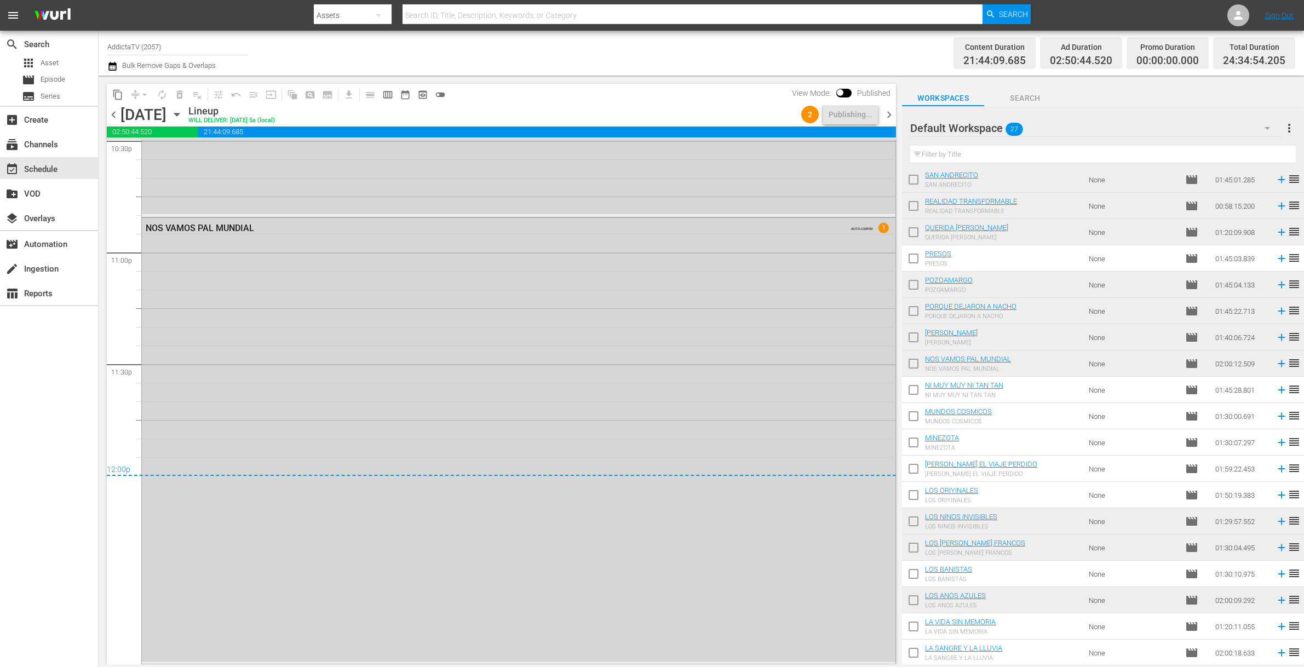
click at [183, 112] on icon "button" at bounding box center [177, 114] width 12 height 12
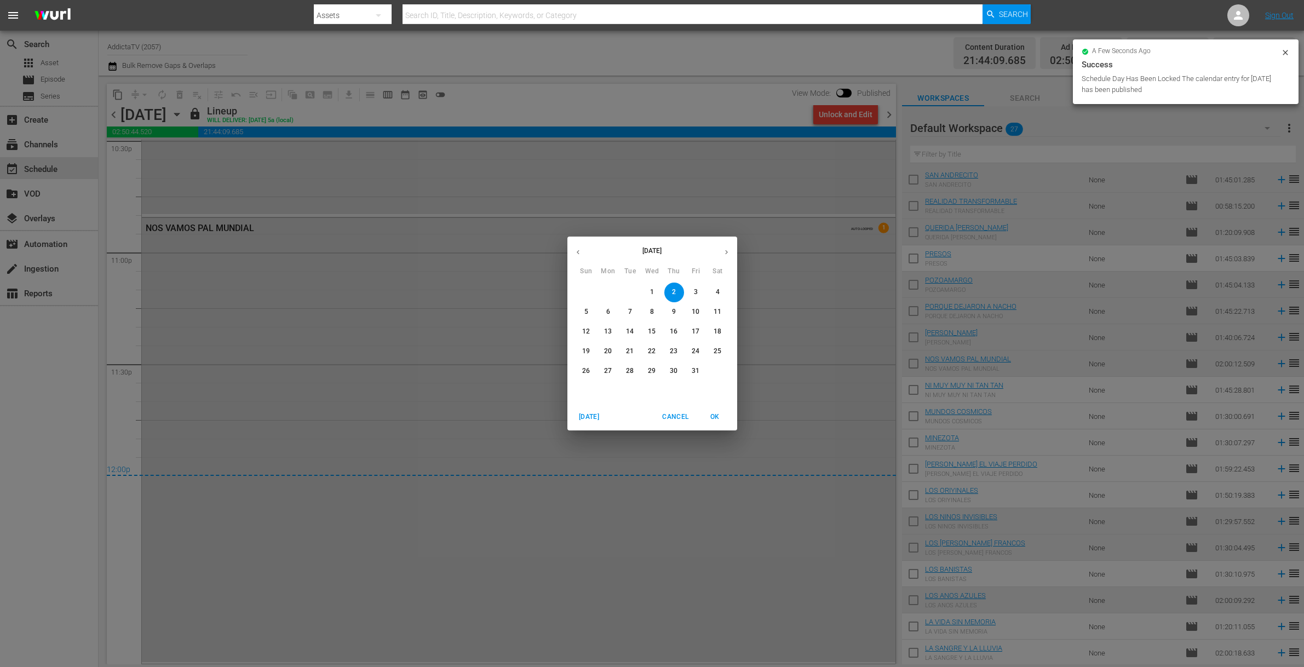
click at [697, 291] on span "3" at bounding box center [696, 291] width 20 height 9
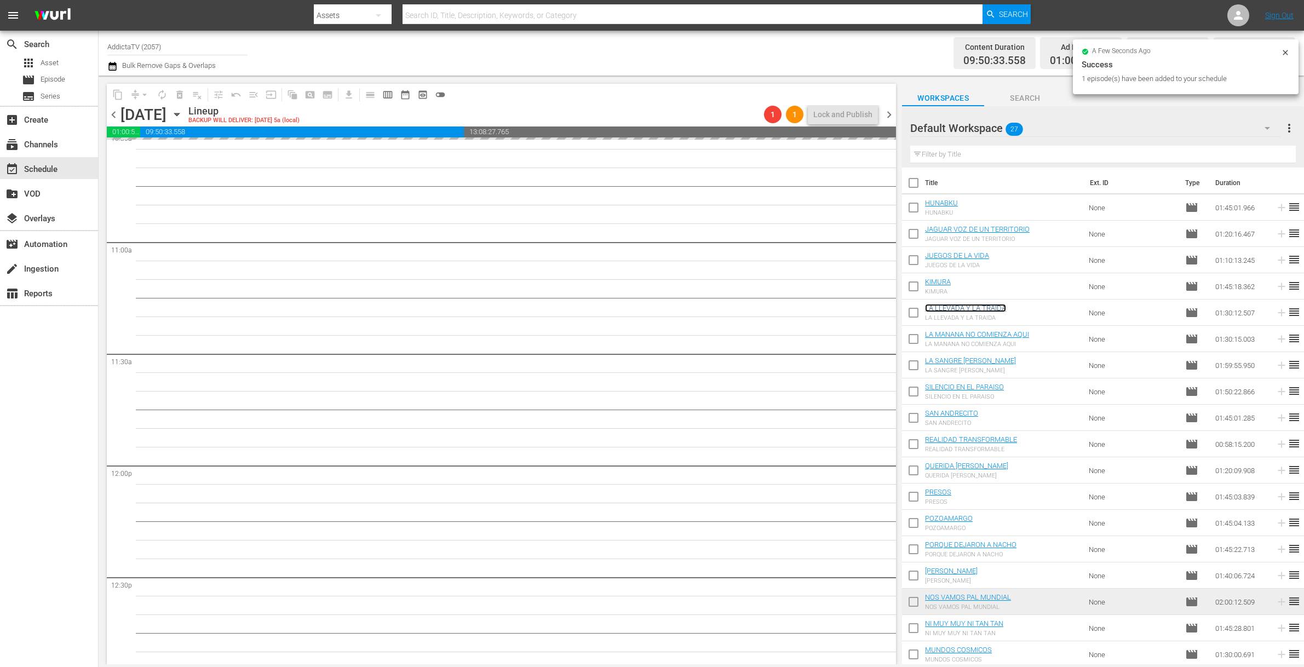
scroll to position [2366, 0]
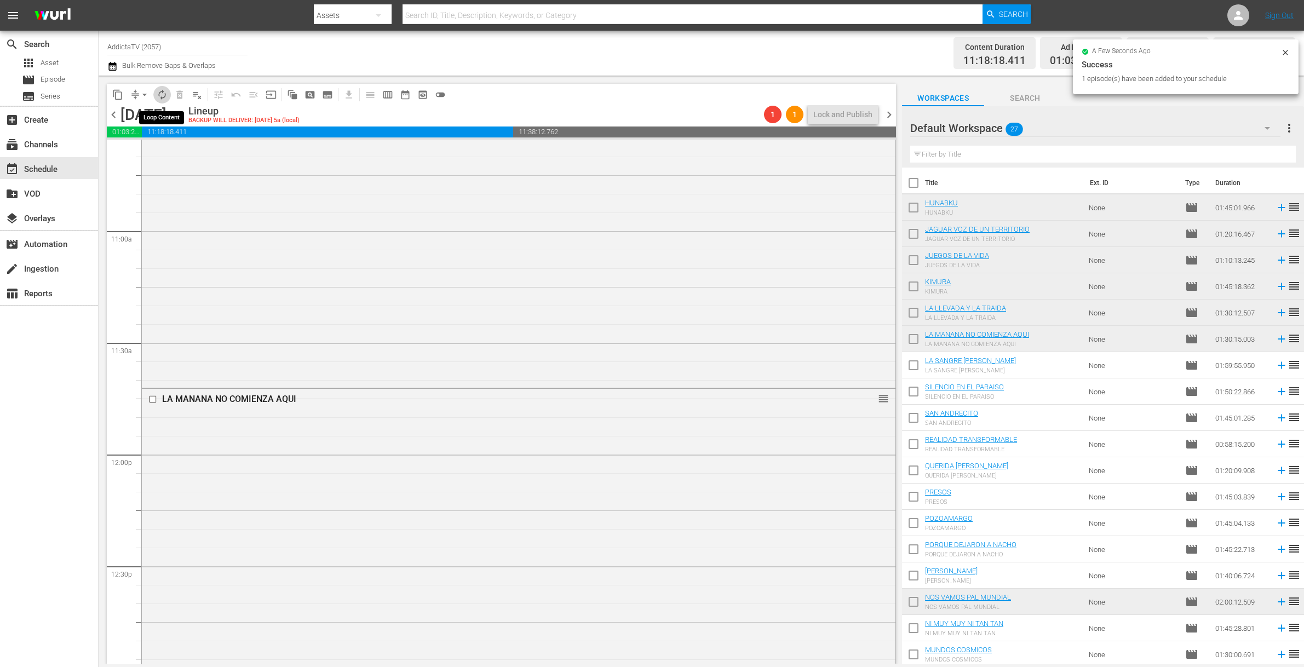
click at [157, 97] on span "autorenew_outlined" at bounding box center [162, 94] width 11 height 11
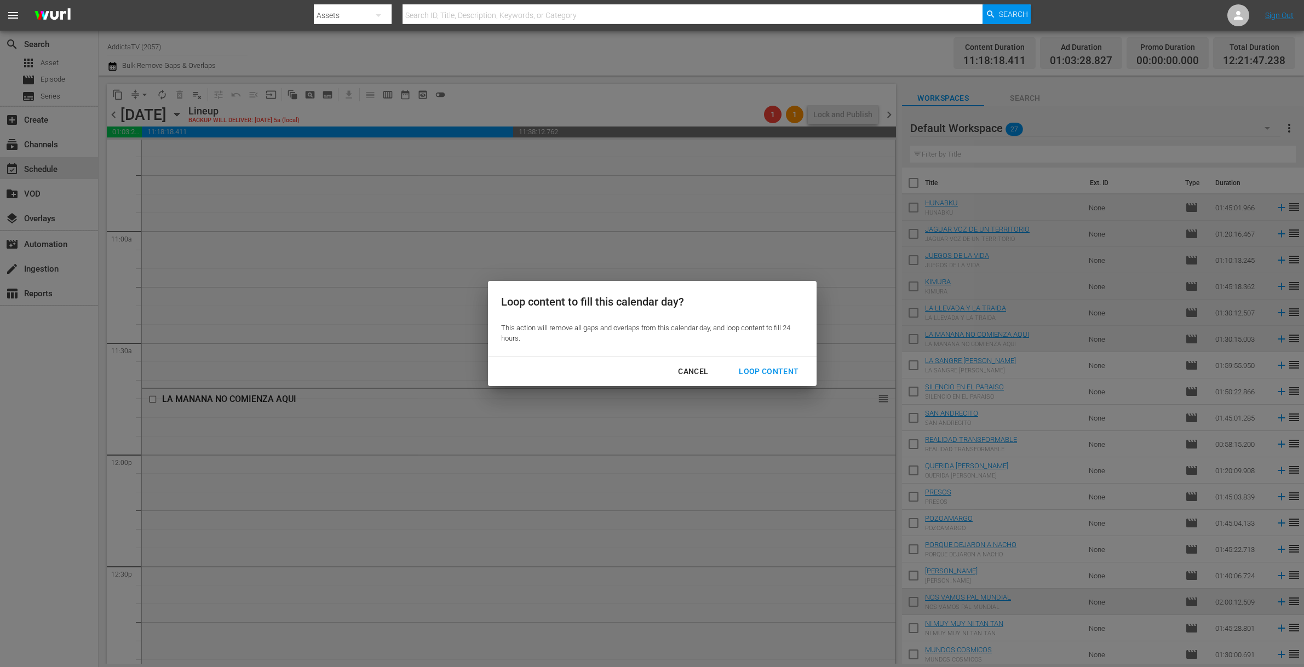
click at [769, 374] on div "Loop Content" at bounding box center [768, 372] width 77 height 14
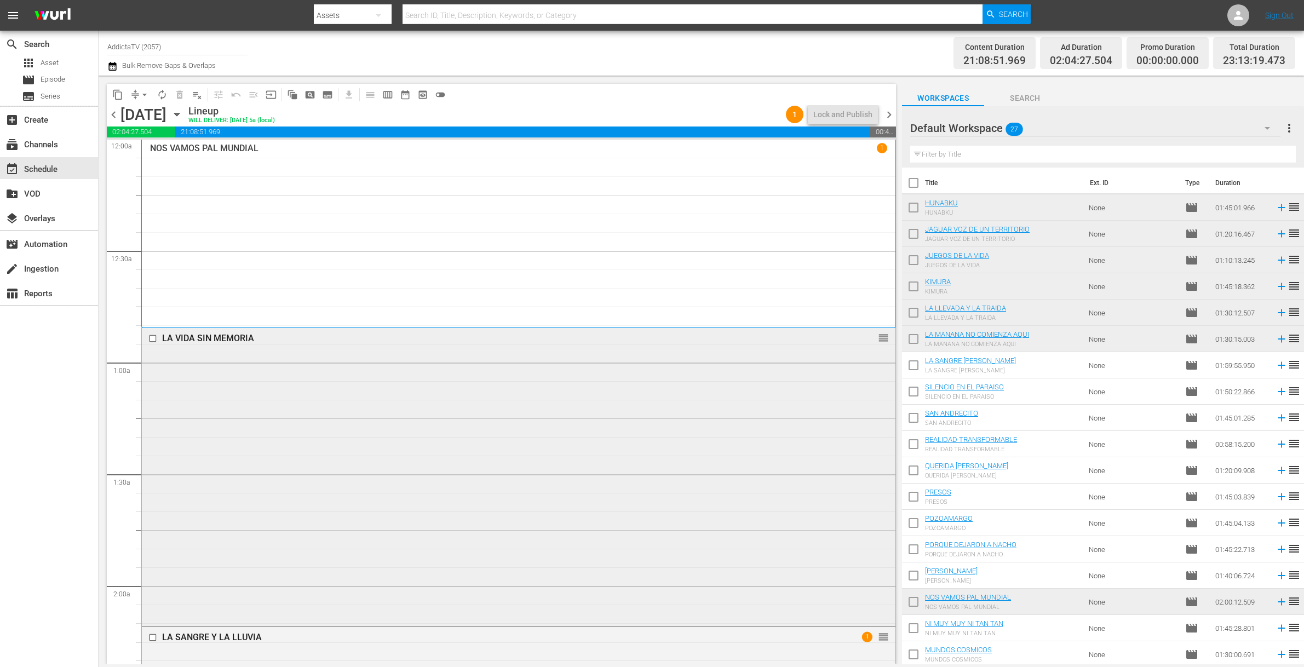
scroll to position [0, 0]
click at [459, 423] on div "LA VIDA SIN MEMORIA reorder" at bounding box center [518, 475] width 753 height 295
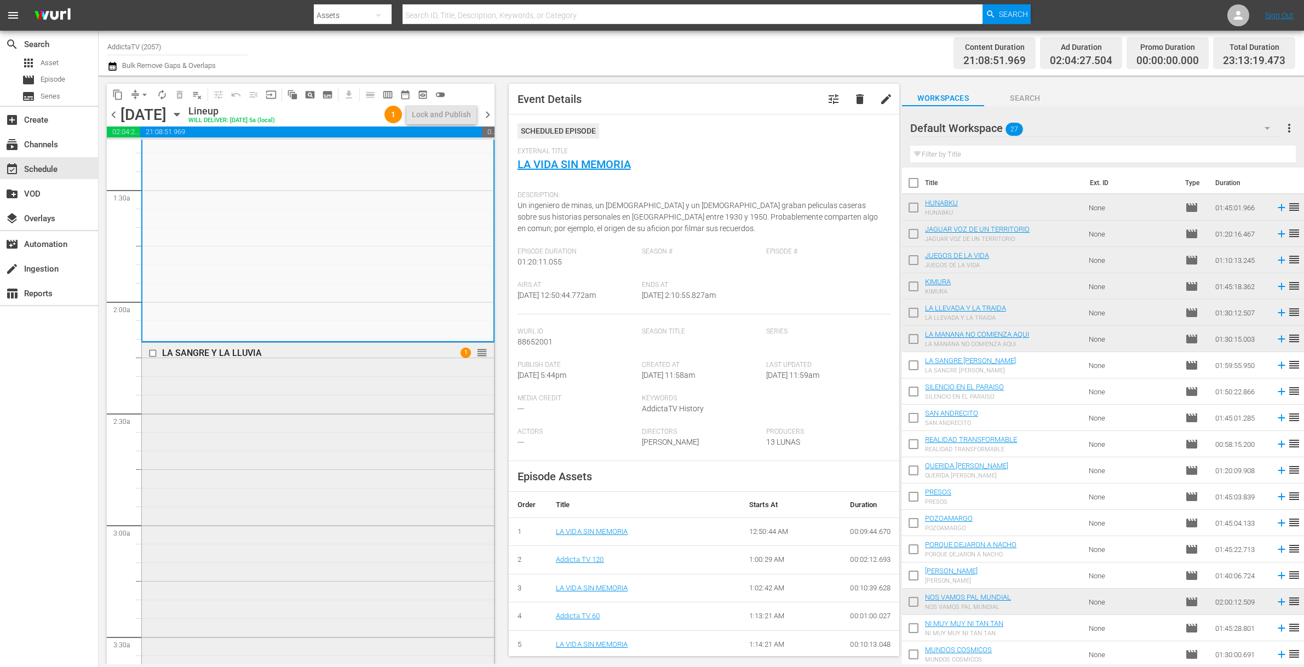
scroll to position [365, 0]
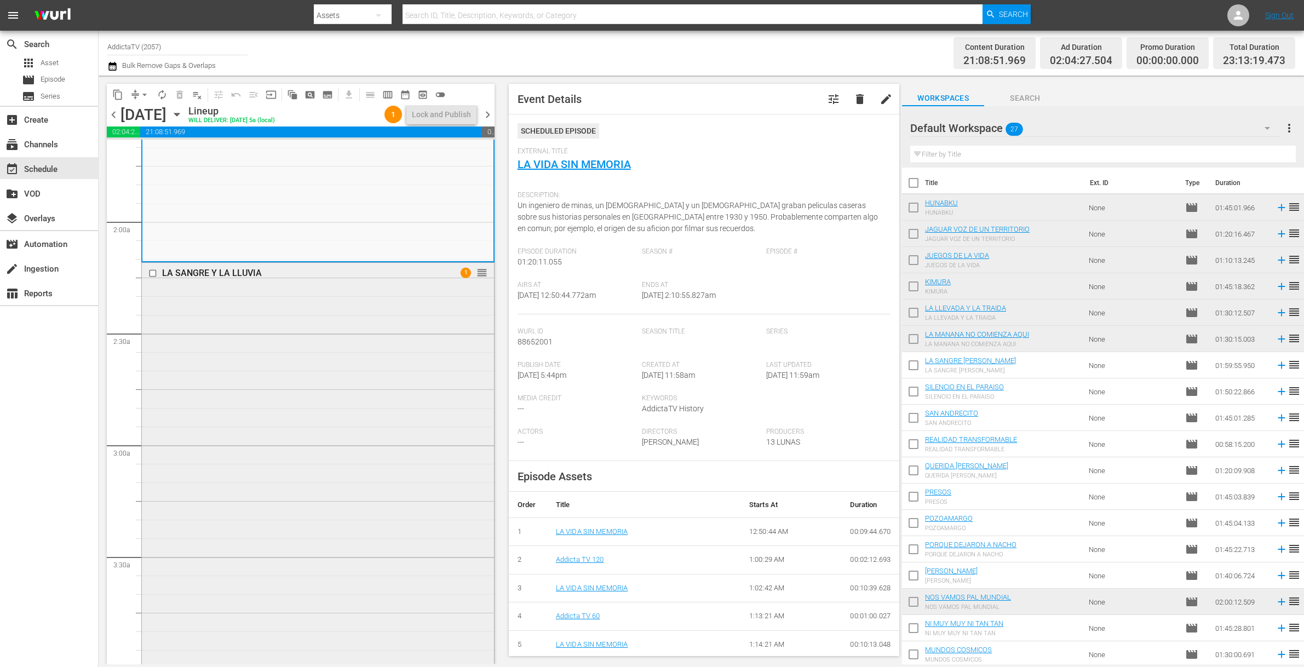
click at [373, 429] on div "LA SANGRE Y LA LLUVIA 1 reorder" at bounding box center [318, 485] width 352 height 445
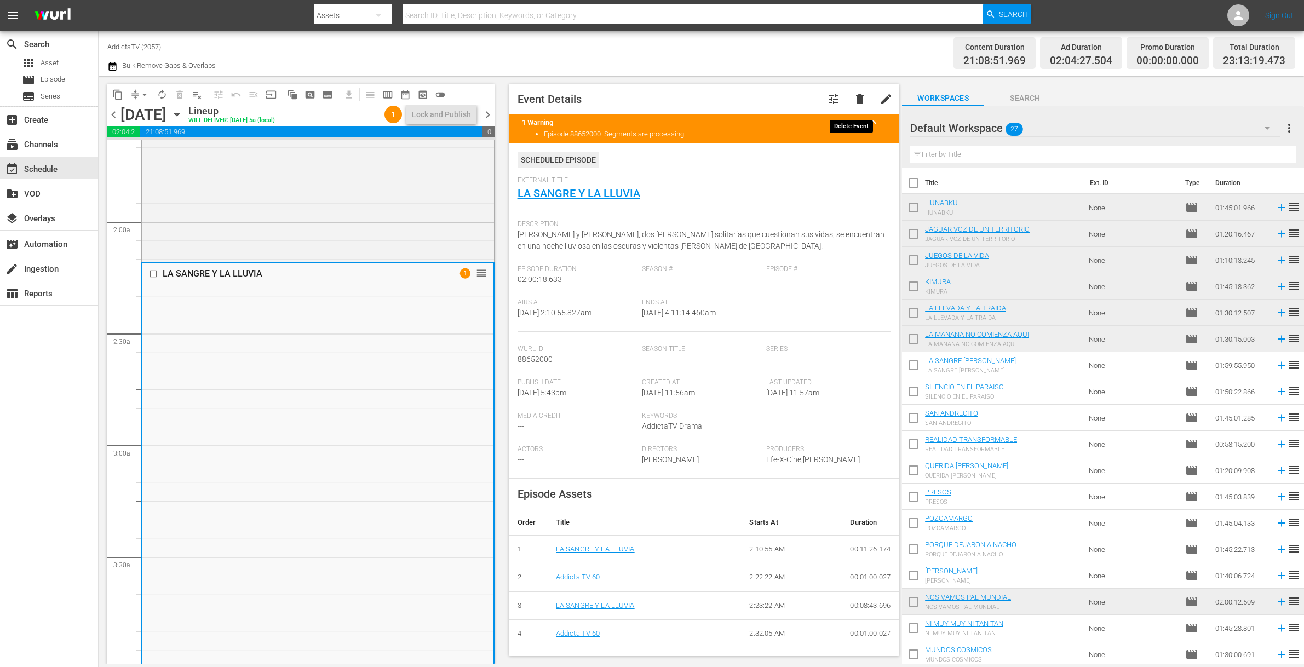
click at [853, 101] on span "delete" at bounding box center [859, 99] width 13 height 13
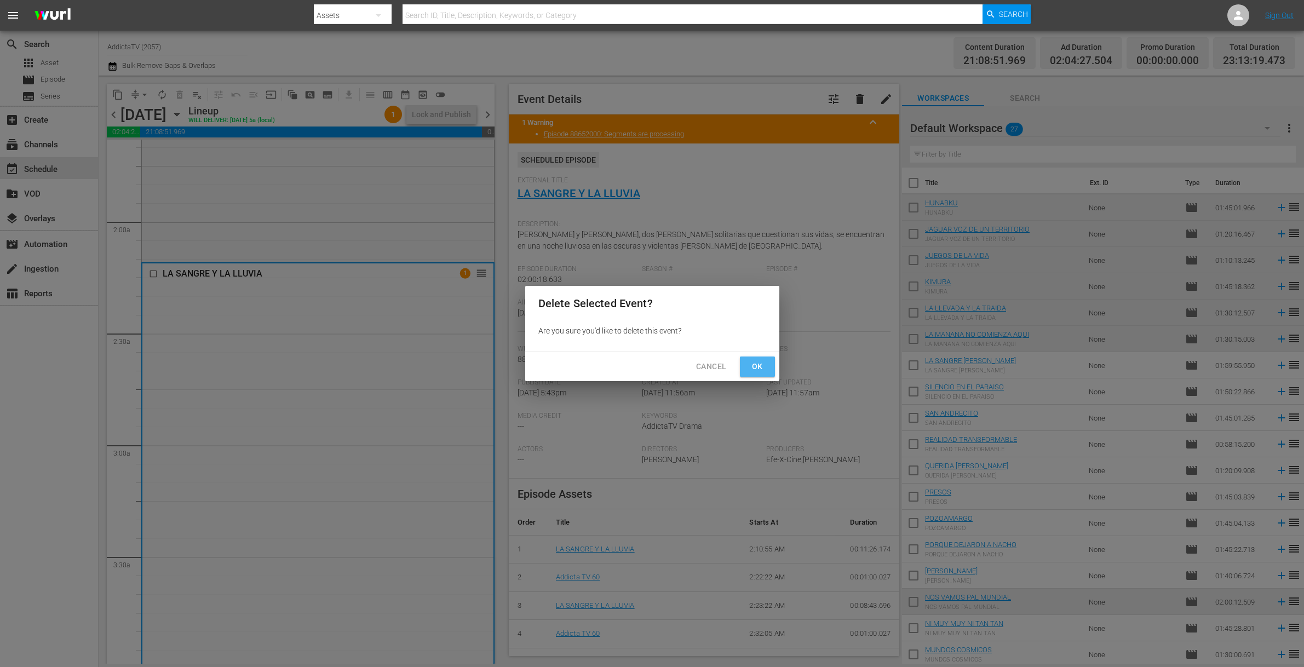
click at [756, 368] on span "Ok" at bounding box center [757, 367] width 18 height 14
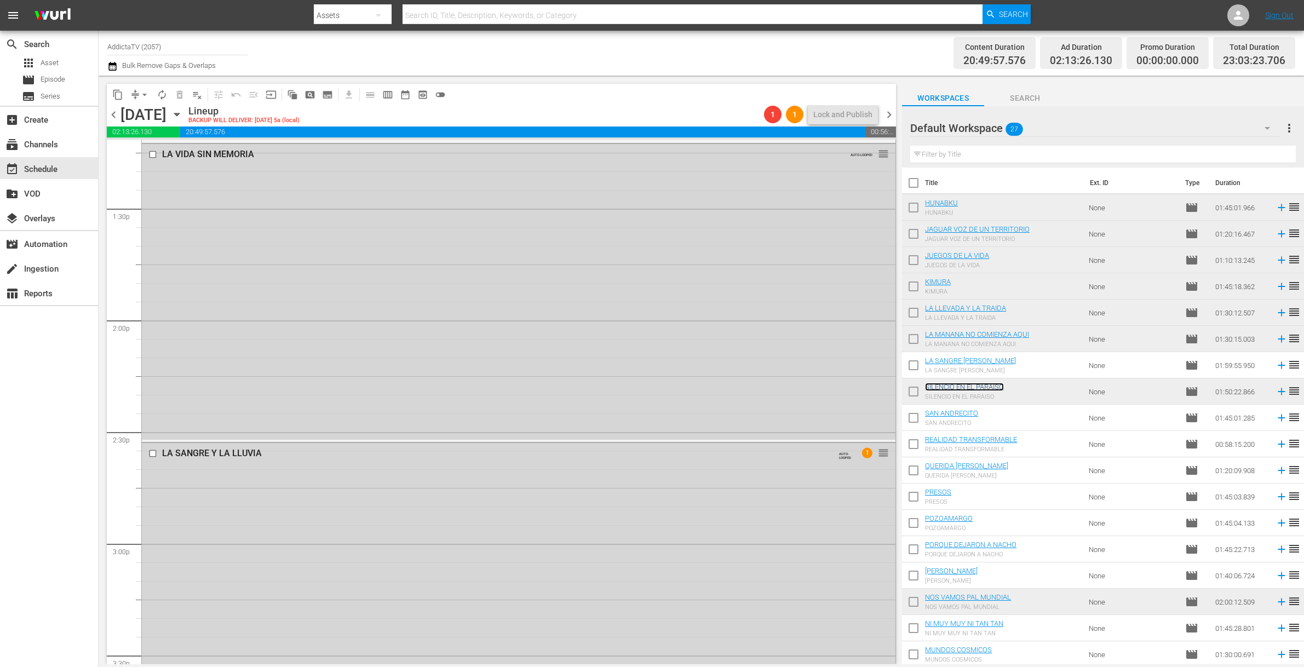
scroll to position [3169, 0]
click at [312, 353] on div "LA SANGRE Y LA LLUVIA AUTO-LOOPED 1 reorder" at bounding box center [518, 442] width 753 height 445
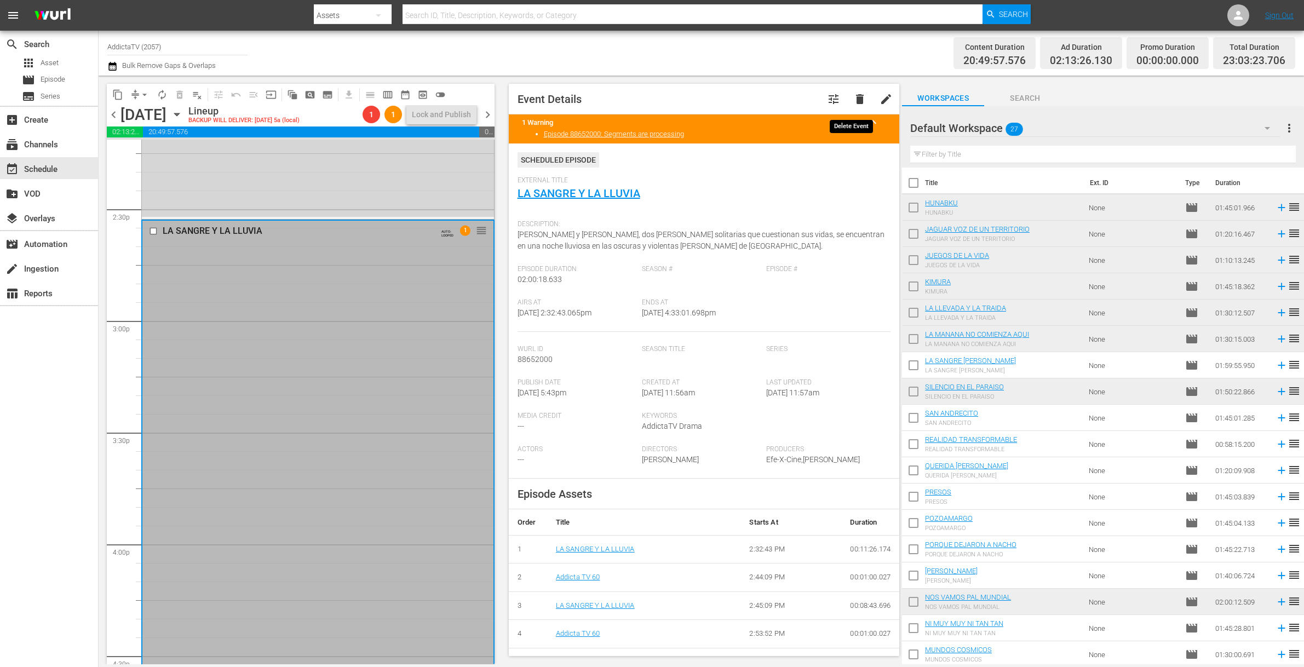
click at [854, 101] on span "delete" at bounding box center [859, 99] width 13 height 13
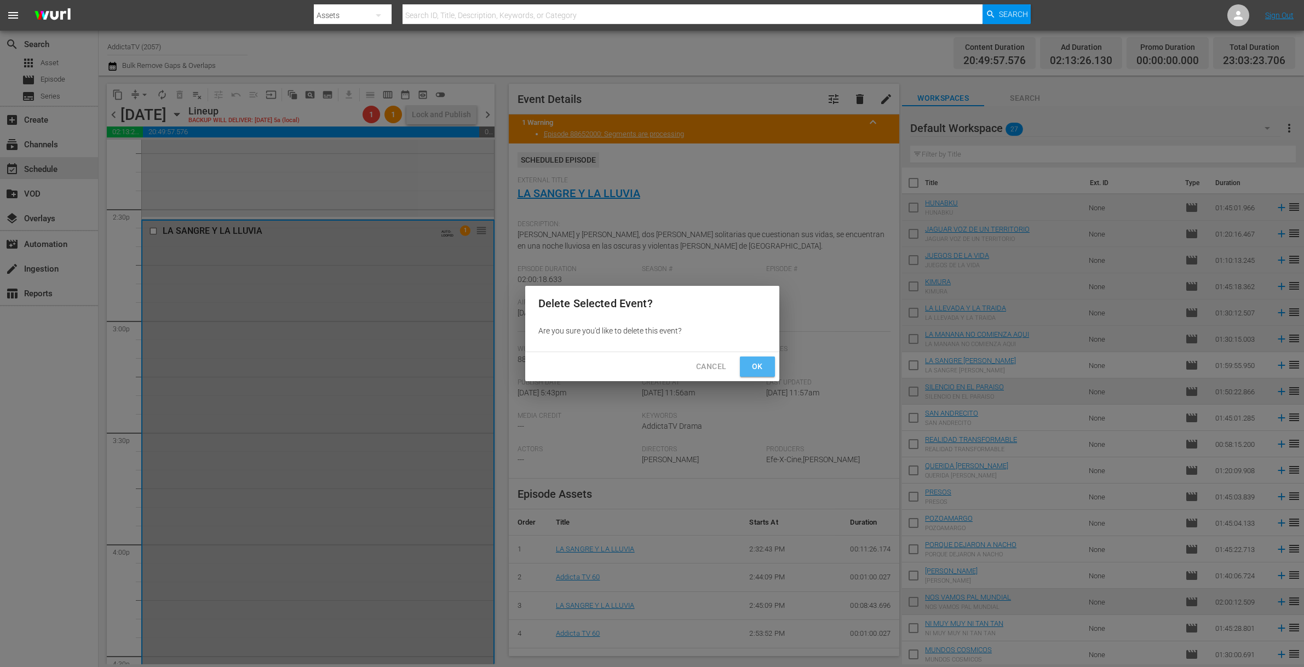
click at [759, 361] on span "Ok" at bounding box center [757, 367] width 18 height 14
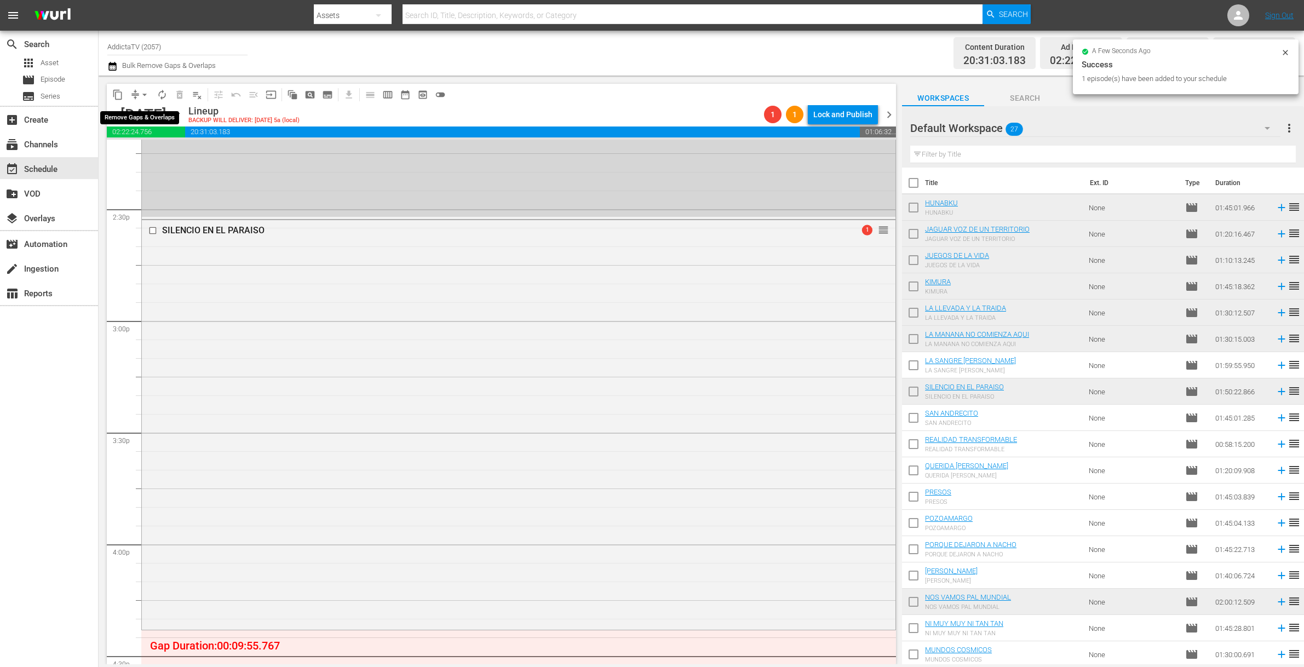
click at [137, 94] on button "arrow_drop_down" at bounding box center [145, 95] width 18 height 18
click at [155, 153] on li "Align to End of Previous Day" at bounding box center [145, 153] width 115 height 18
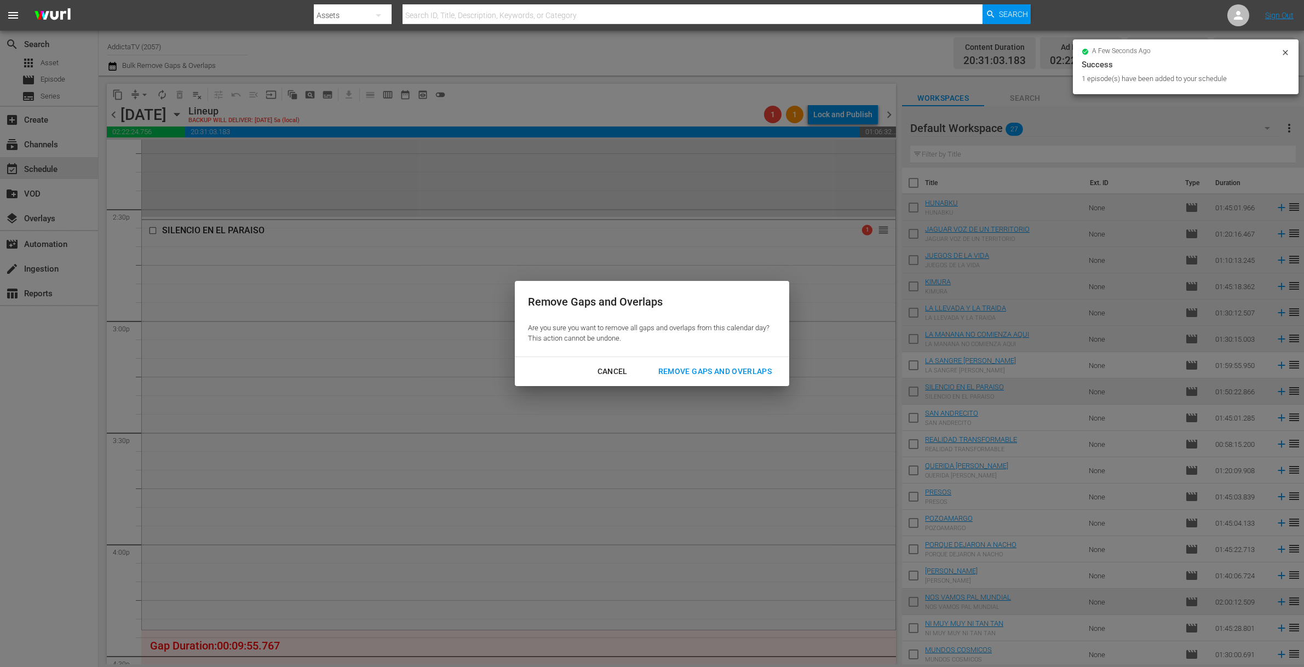
click at [722, 377] on div "Remove Gaps and Overlaps" at bounding box center [714, 372] width 131 height 14
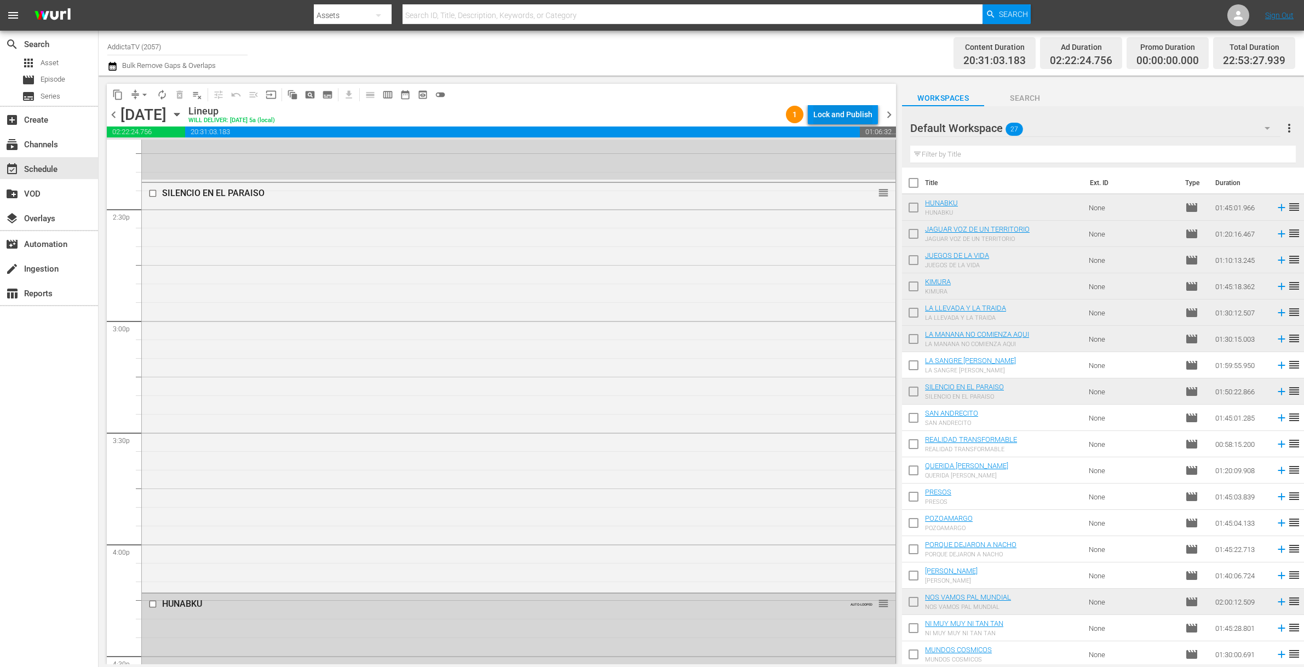
click at [840, 115] on div "Lock and Publish" at bounding box center [842, 115] width 59 height 20
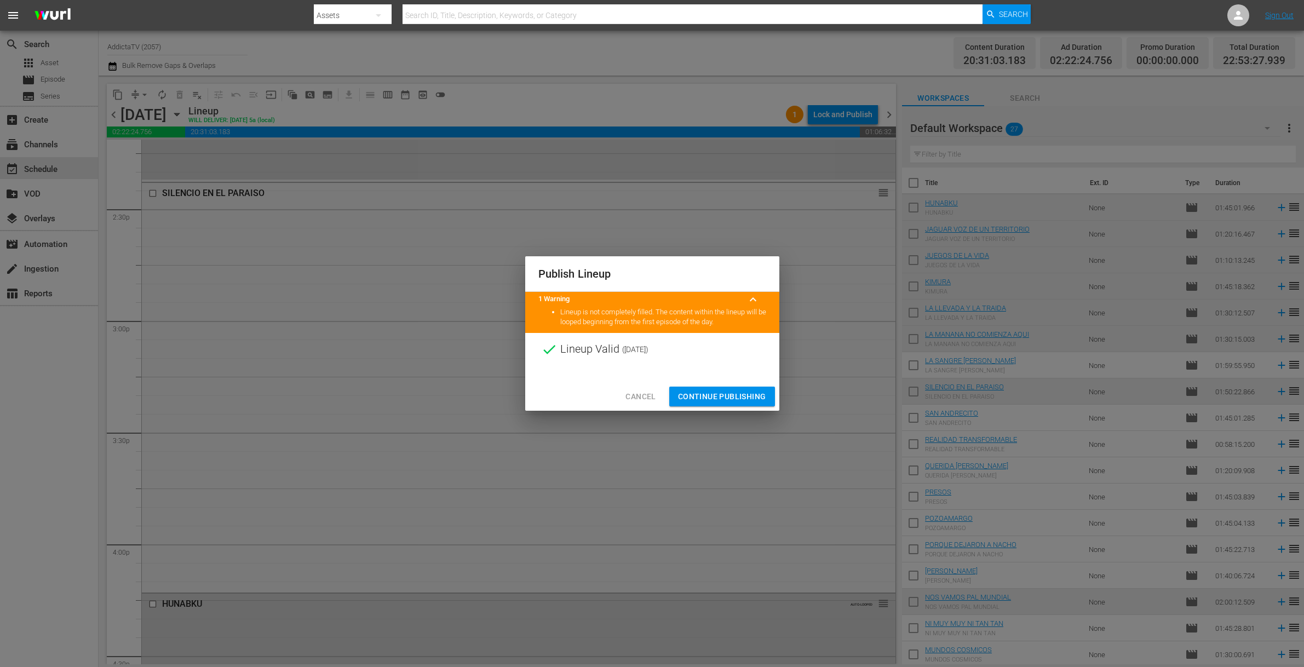
click at [697, 391] on span "Continue Publishing" at bounding box center [722, 397] width 88 height 14
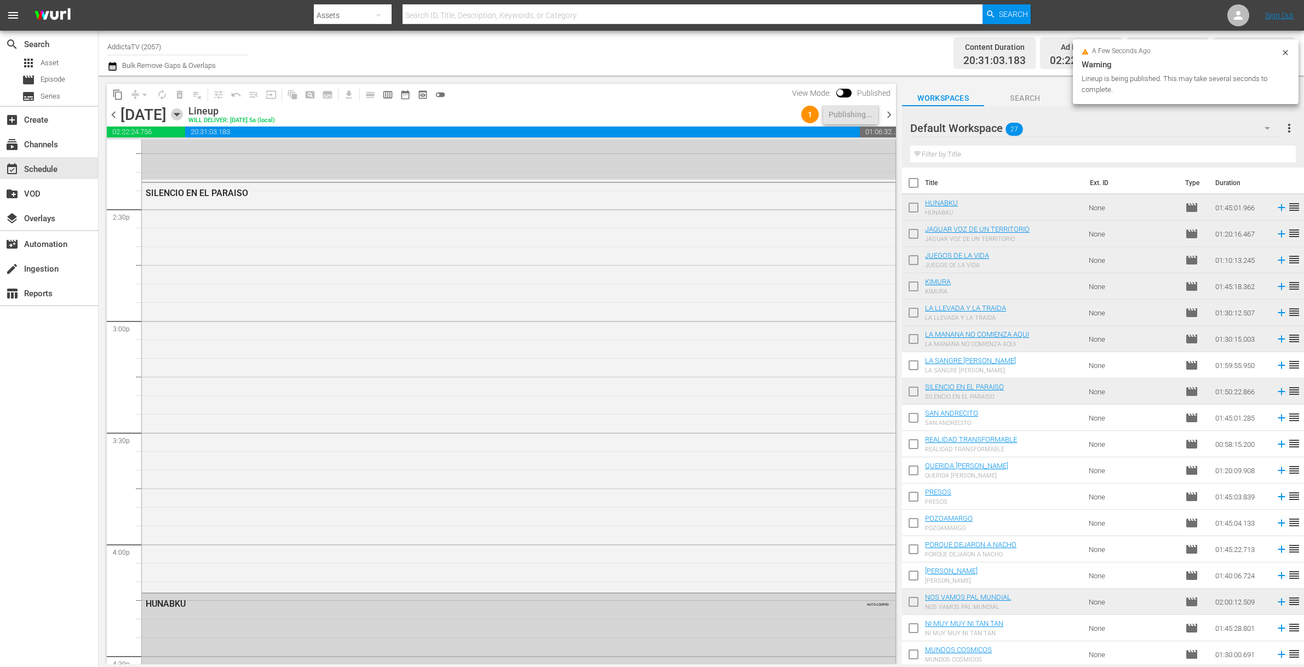
click at [183, 112] on icon "button" at bounding box center [177, 114] width 12 height 12
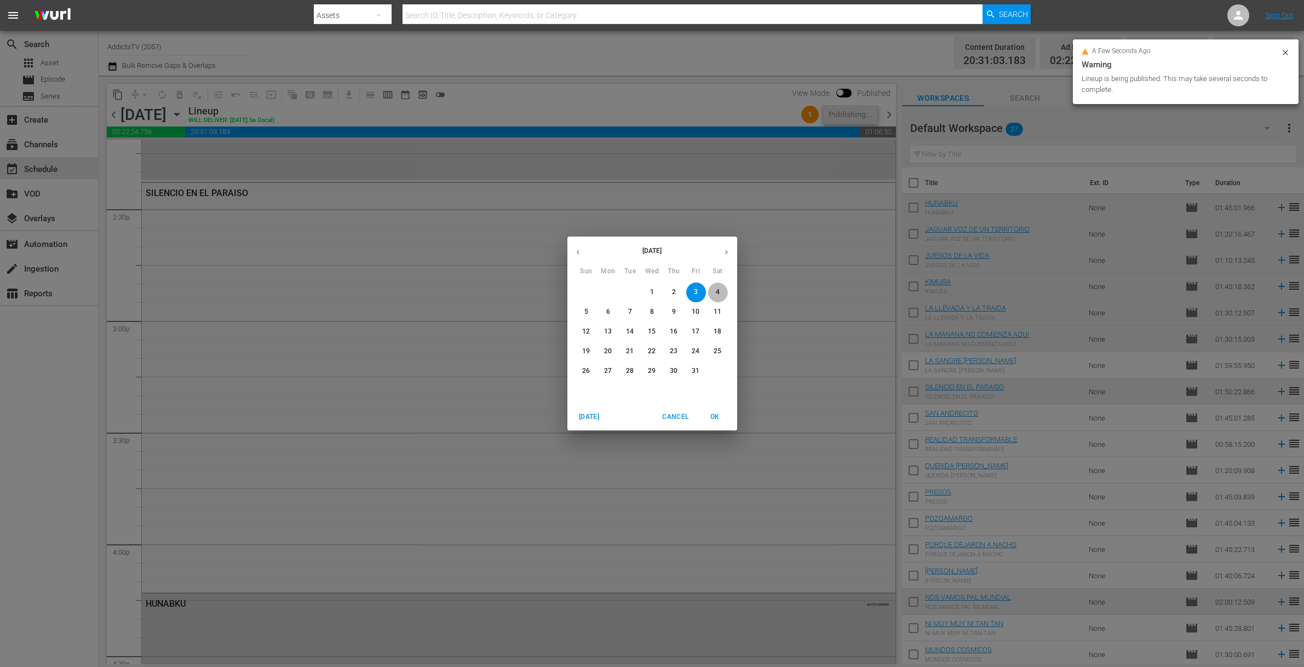
click at [719, 291] on p "4" at bounding box center [718, 291] width 4 height 9
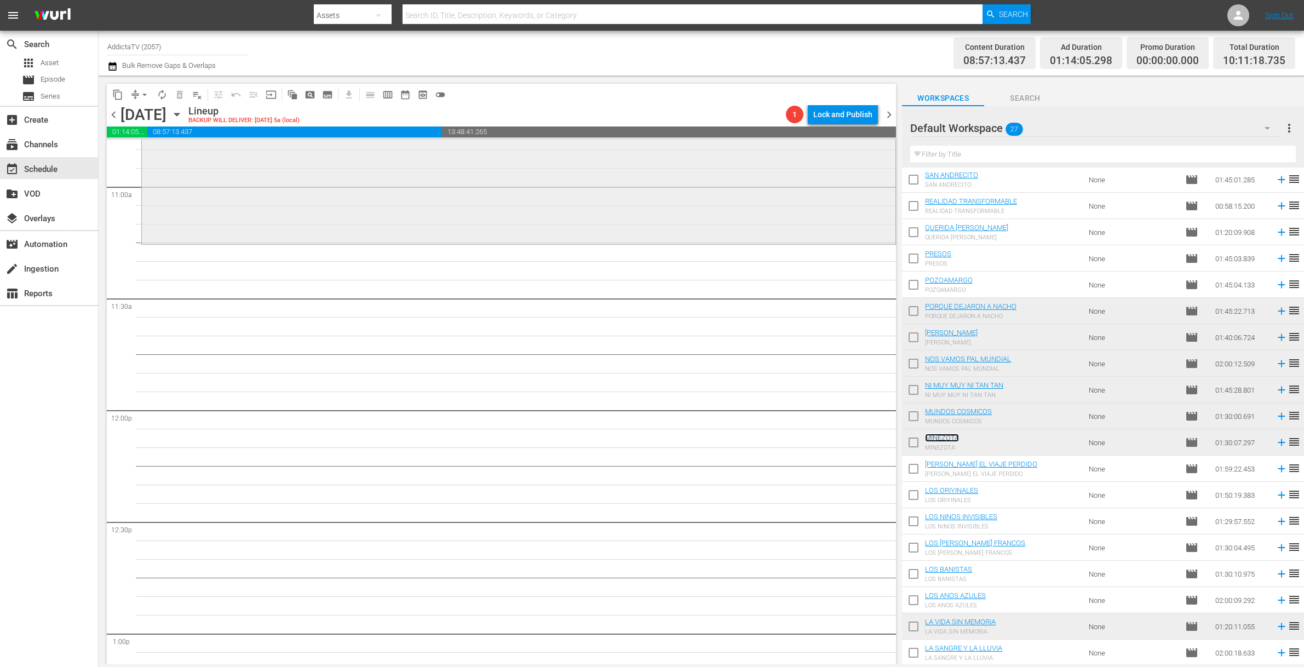
scroll to position [2465, 0]
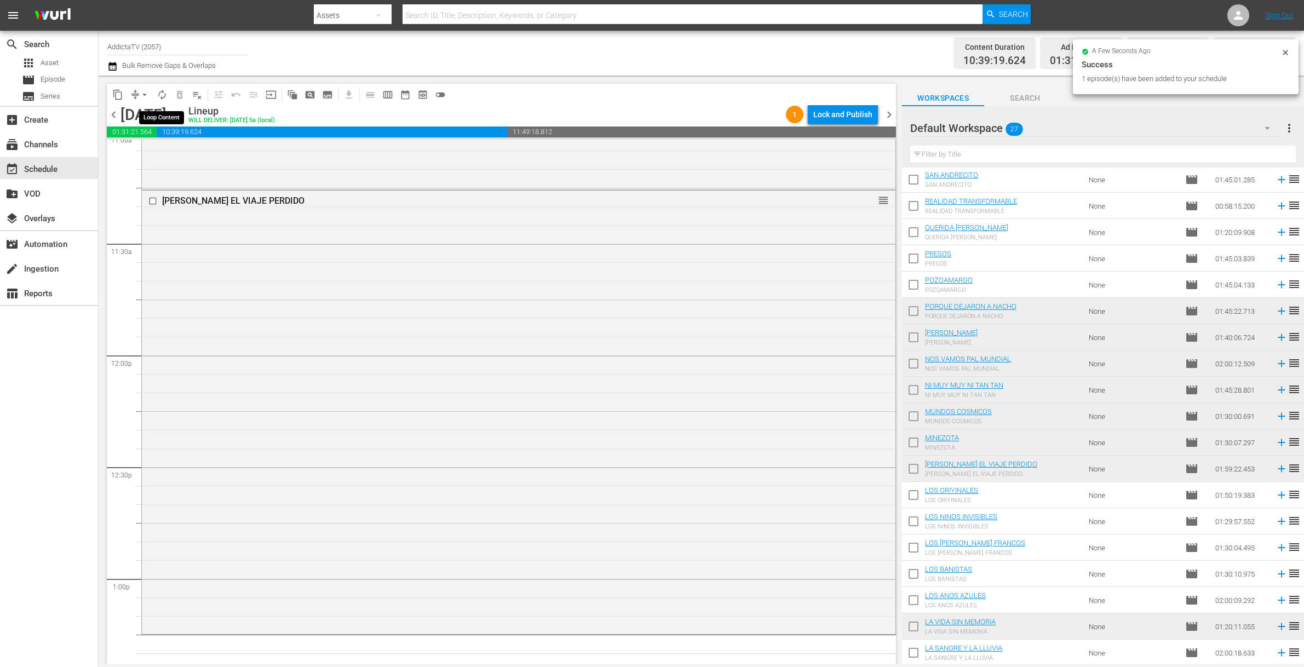
click at [163, 96] on span "autorenew_outlined" at bounding box center [162, 94] width 11 height 11
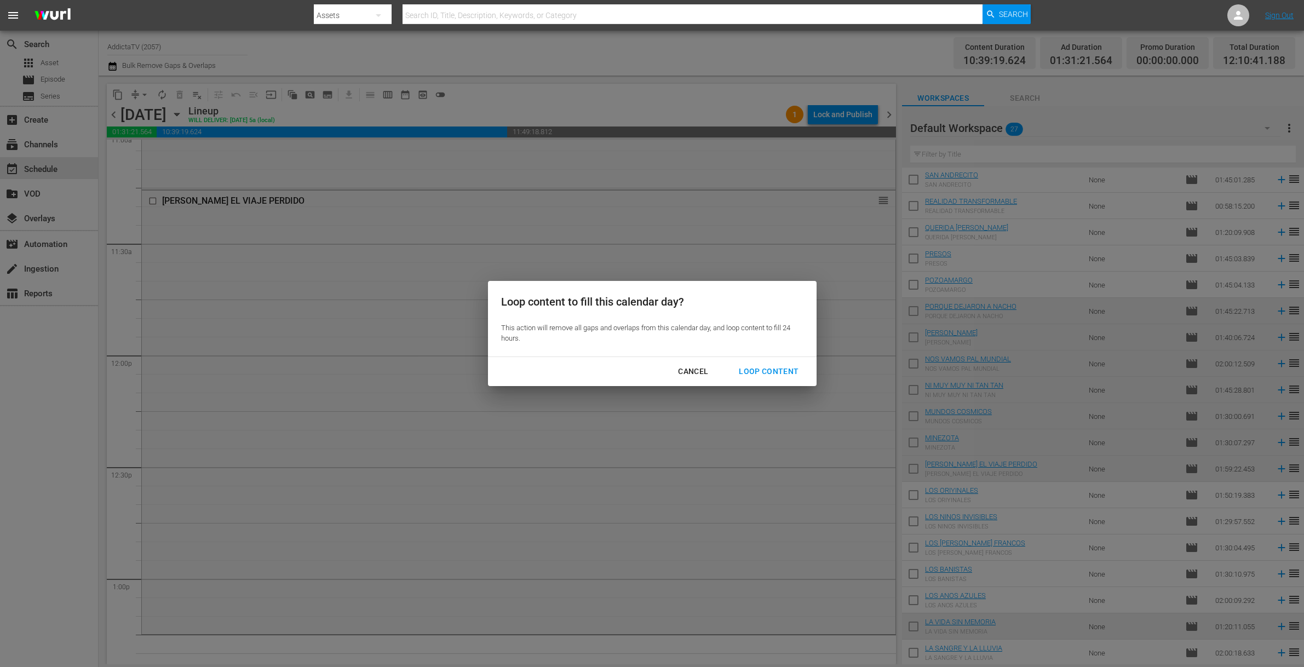
click at [765, 362] on button "Loop Content" at bounding box center [768, 371] width 86 height 20
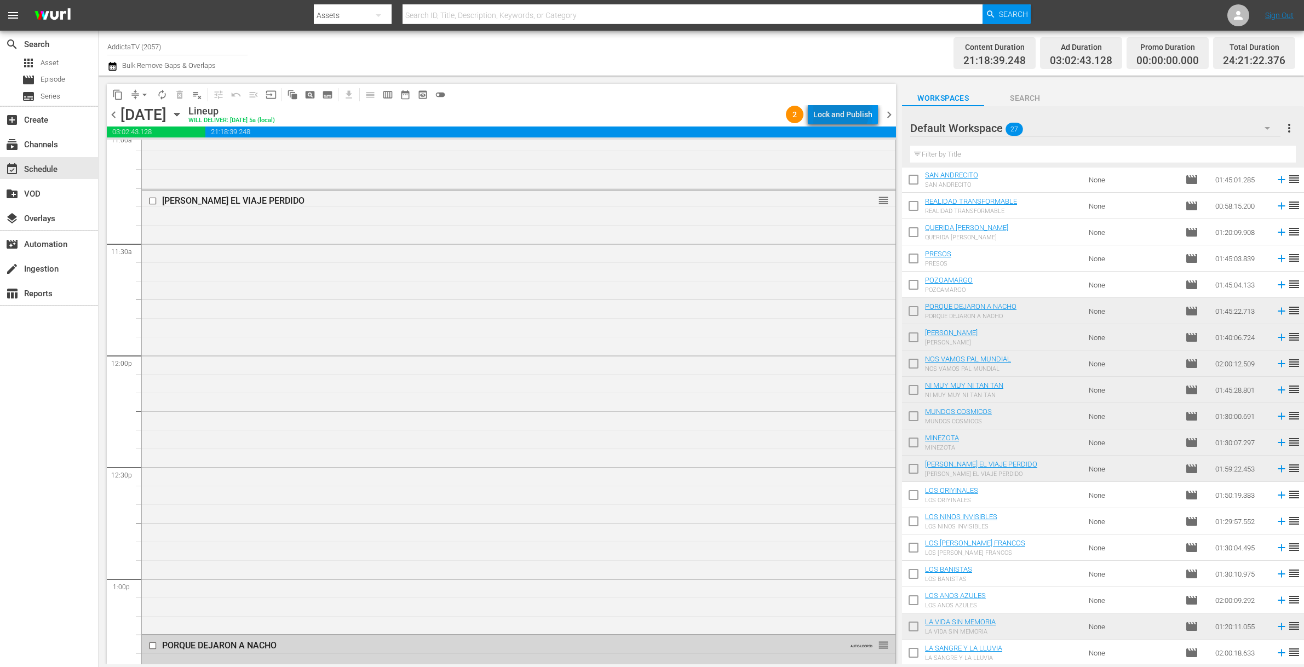
click at [838, 109] on div "Lock and Publish" at bounding box center [842, 115] width 59 height 20
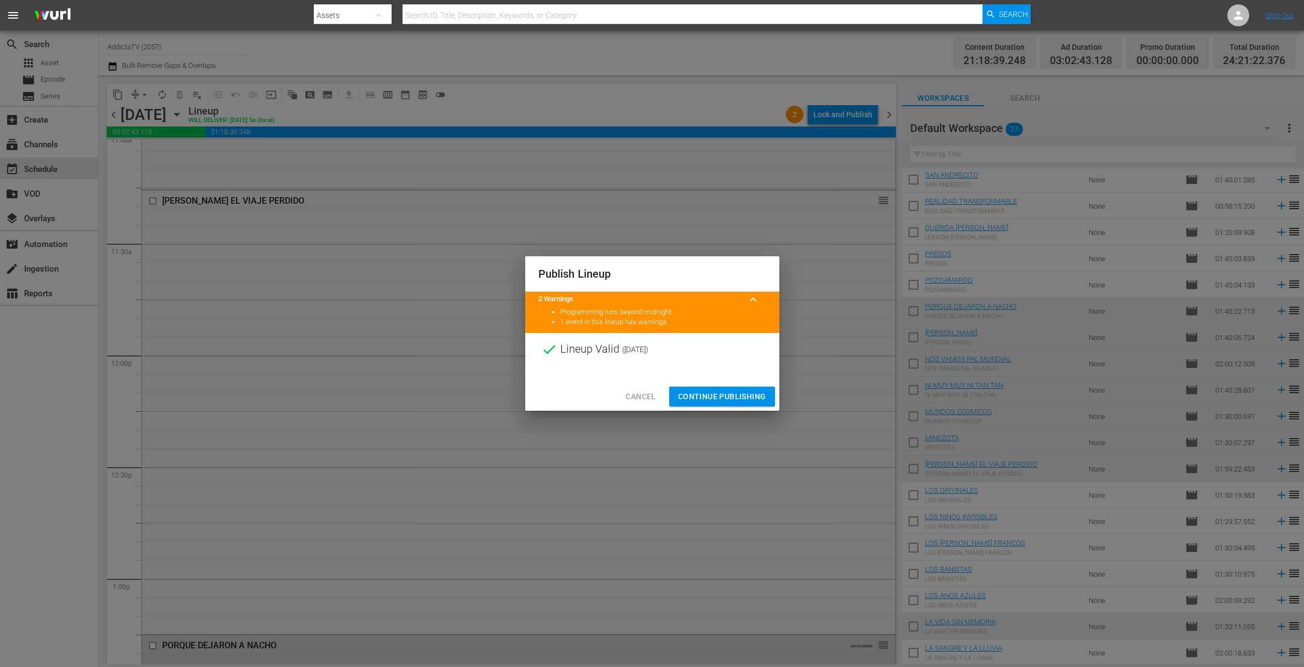
click at [732, 396] on span "Continue Publishing" at bounding box center [722, 397] width 88 height 14
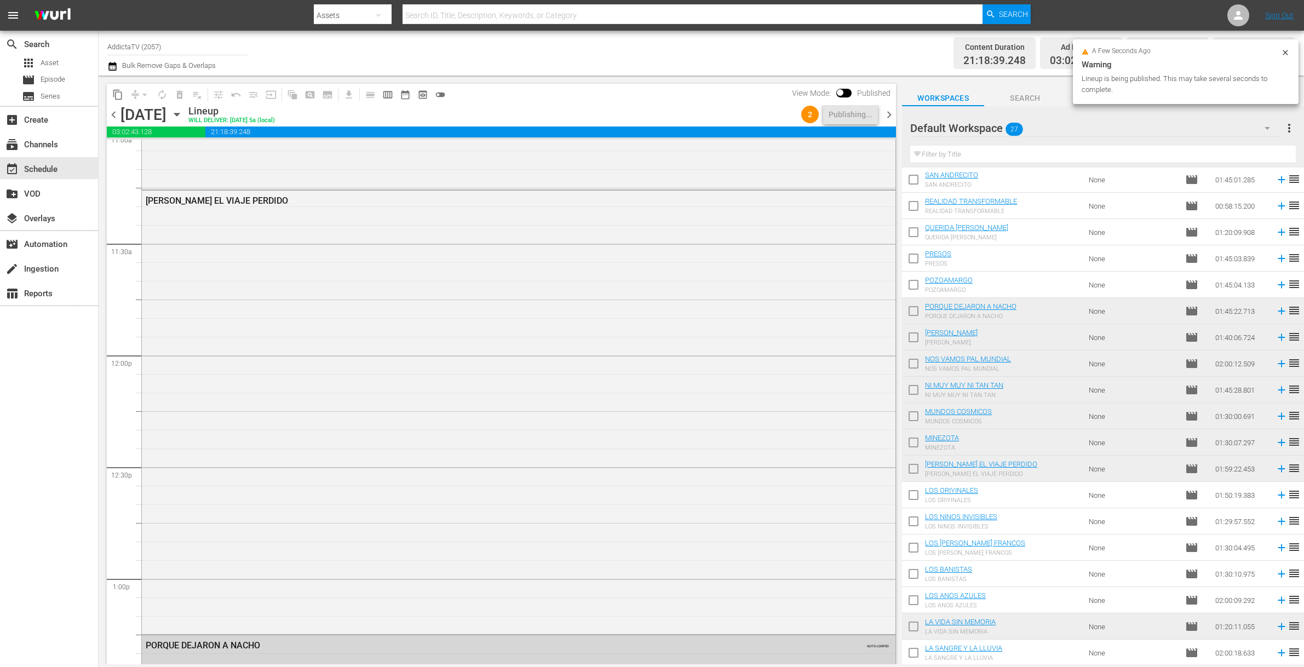
click at [183, 116] on icon "button" at bounding box center [177, 114] width 12 height 12
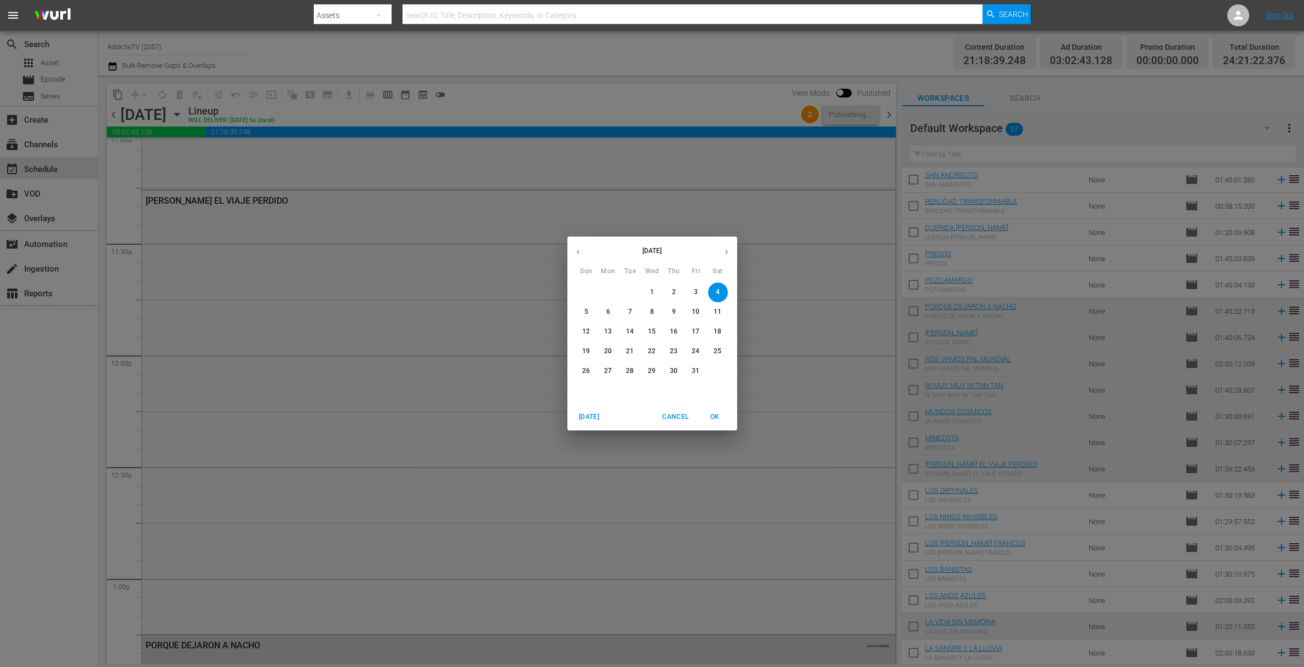
drag, startPoint x: 587, startPoint y: 309, endPoint x: 563, endPoint y: 313, distance: 23.9
click at [587, 309] on p "5" at bounding box center [586, 311] width 4 height 9
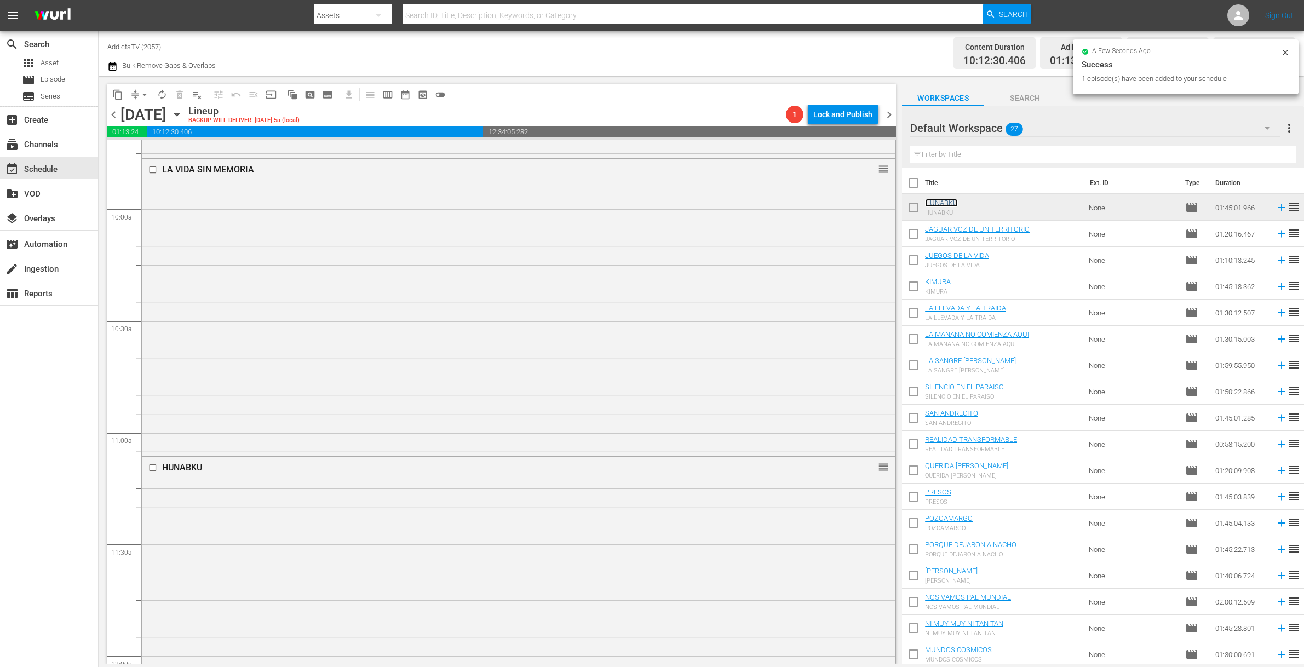
scroll to position [2397, 0]
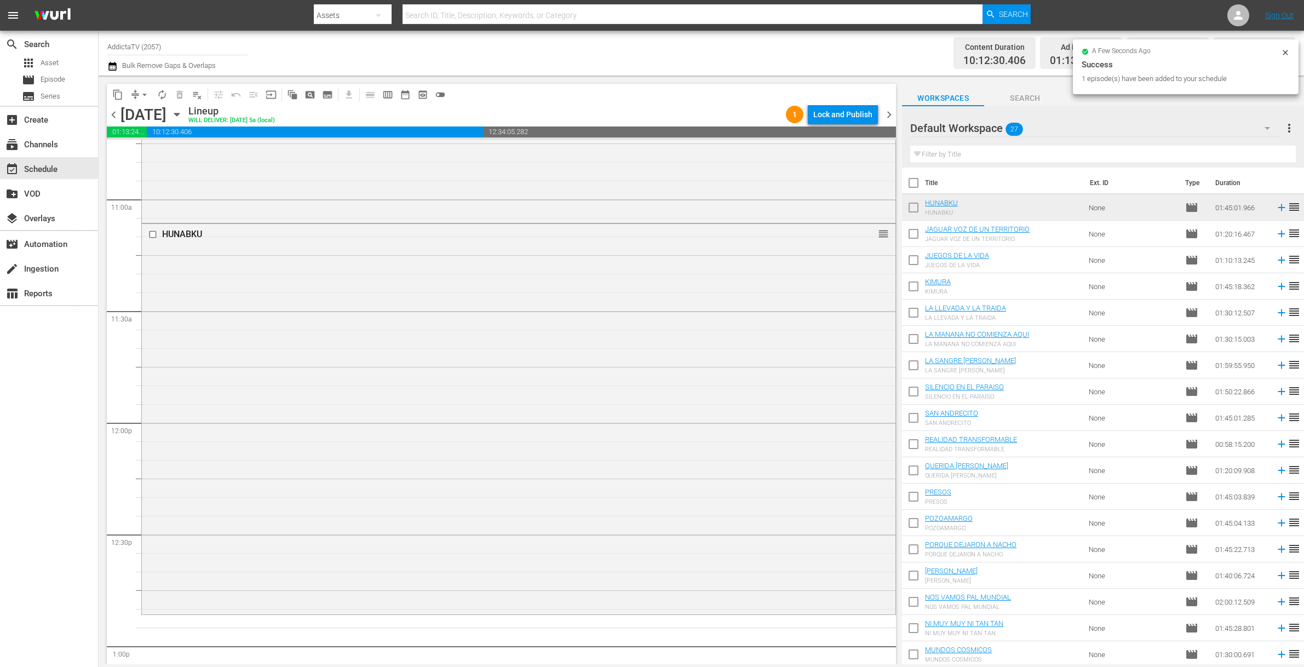
click at [162, 95] on span "autorenew_outlined" at bounding box center [162, 94] width 11 height 11
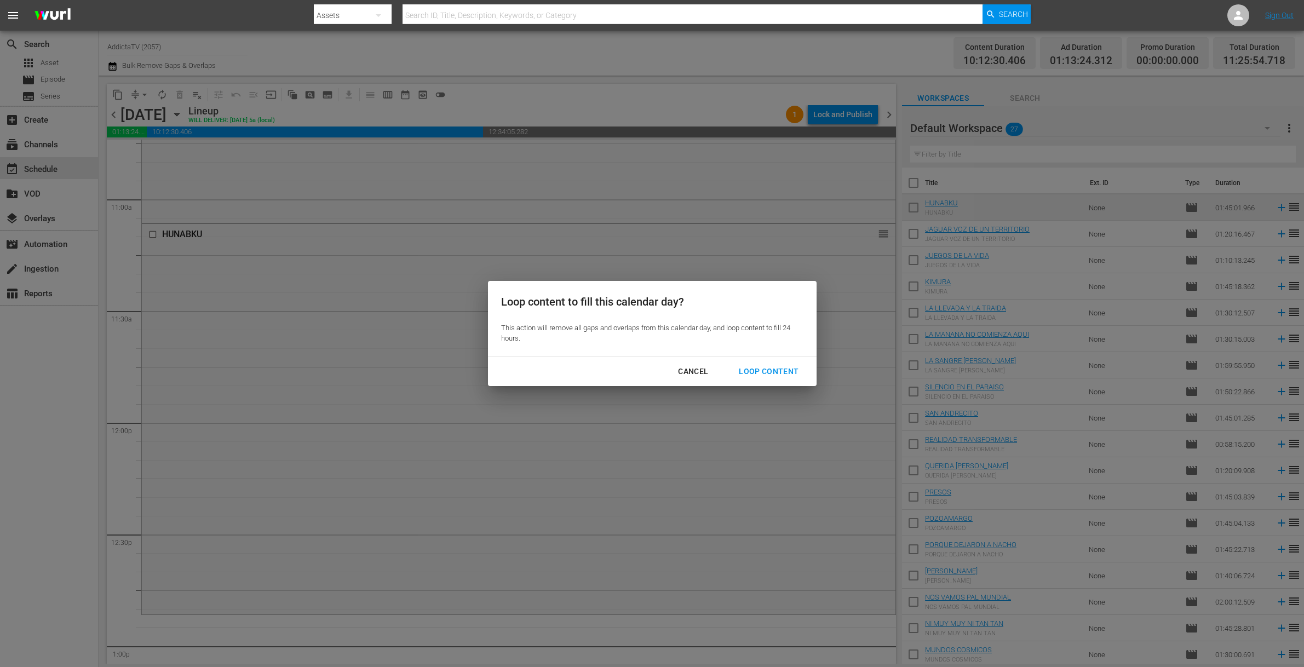
click at [763, 366] on div "Loop Content" at bounding box center [768, 372] width 77 height 14
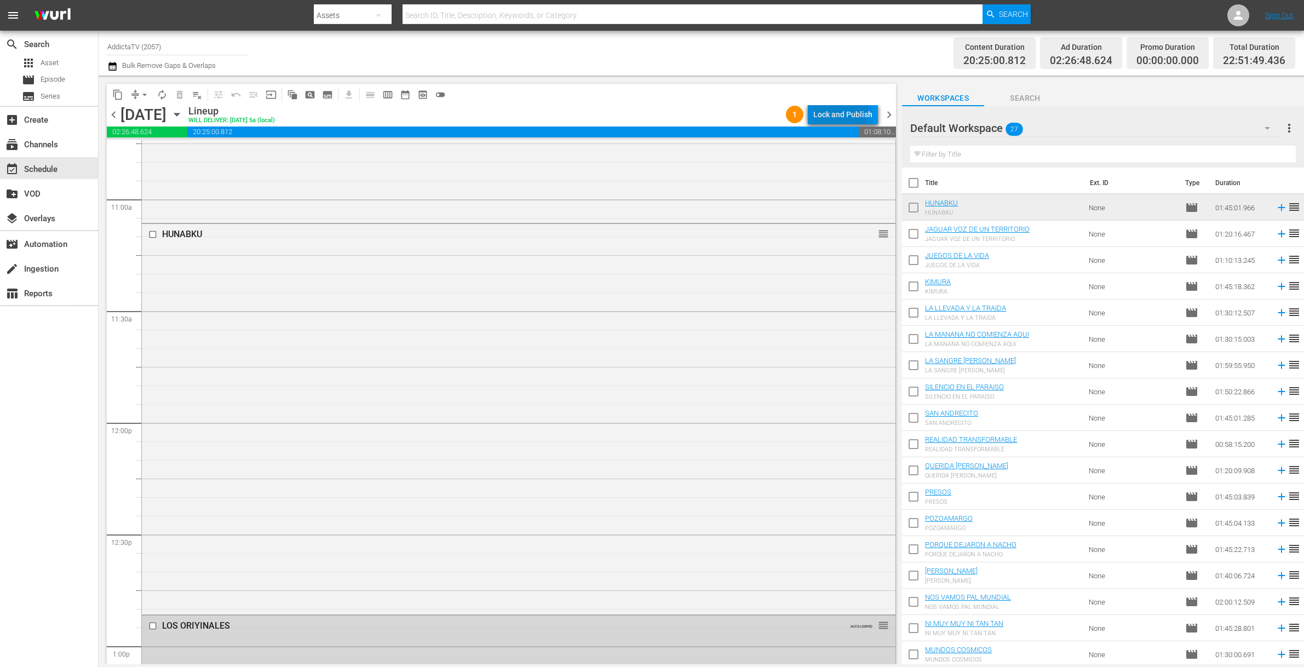
click at [821, 111] on div "Lock and Publish" at bounding box center [842, 115] width 59 height 20
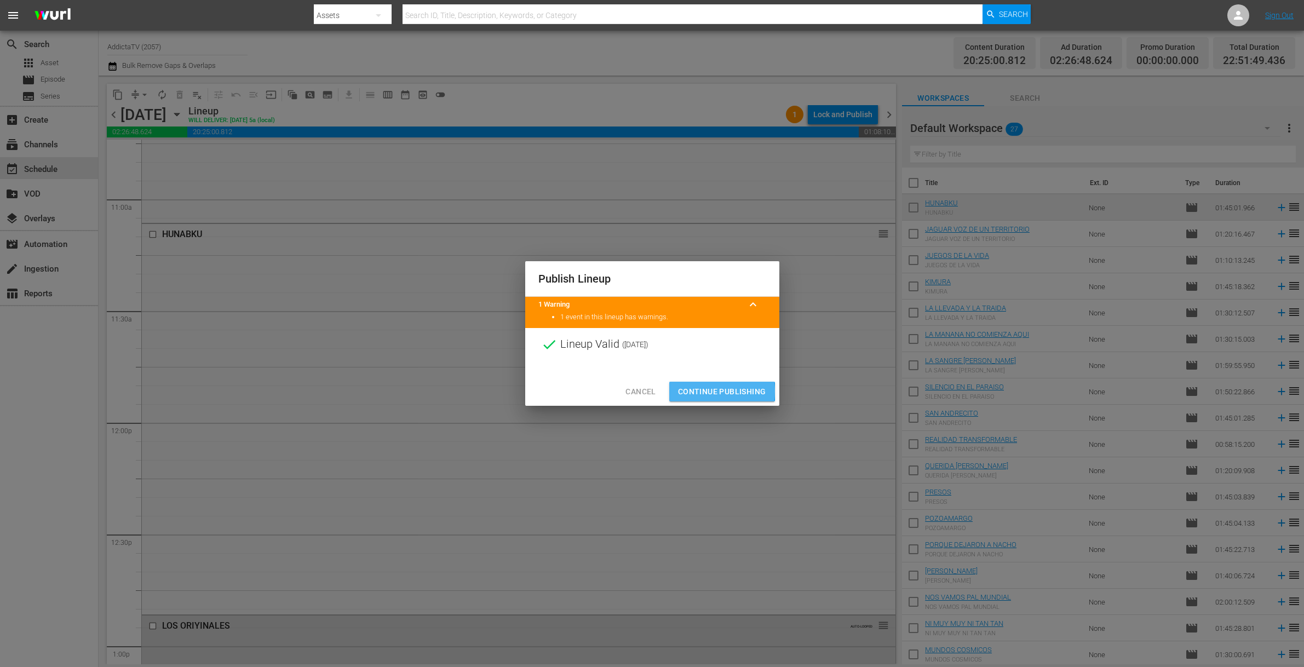
click at [703, 391] on span "Continue Publishing" at bounding box center [722, 392] width 88 height 14
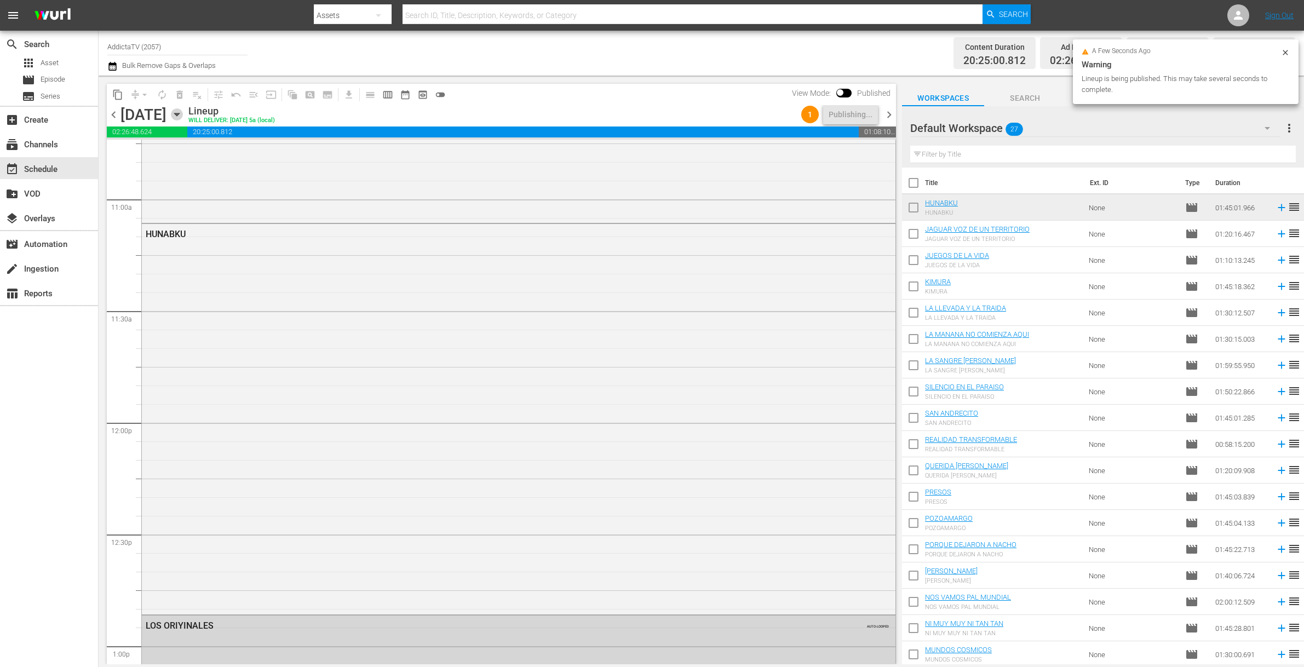
click at [183, 117] on icon "button" at bounding box center [177, 114] width 12 height 12
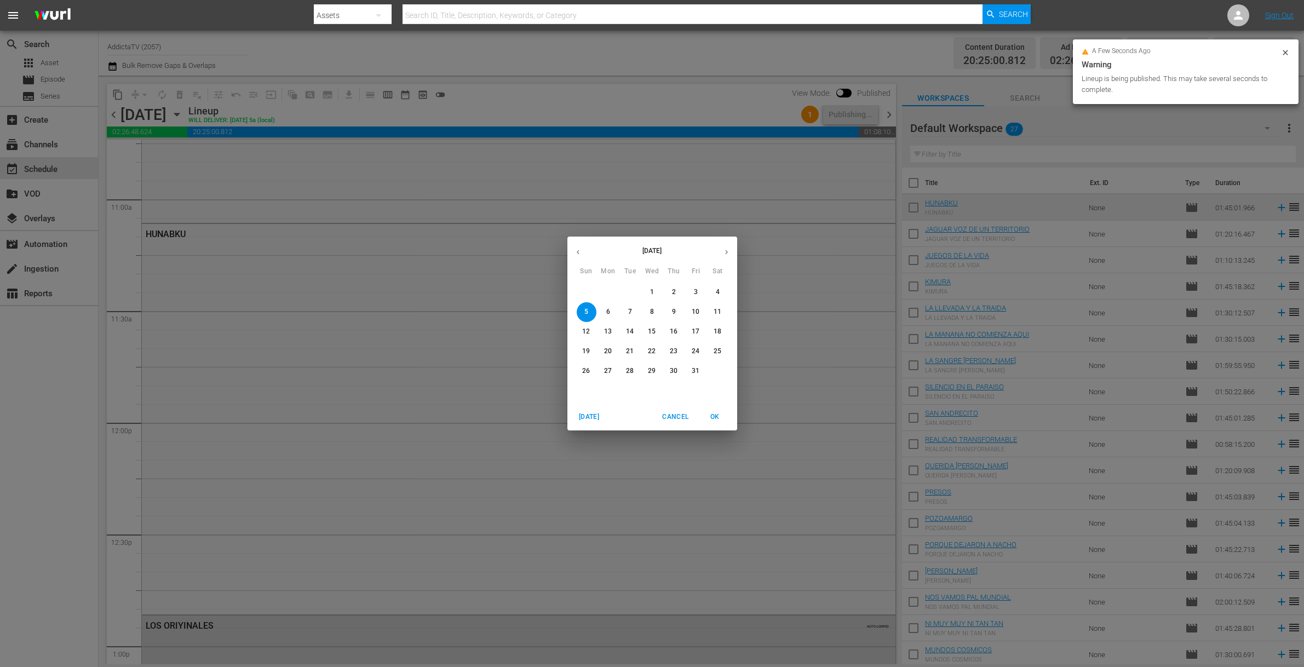
click at [607, 310] on p "6" at bounding box center [608, 311] width 4 height 9
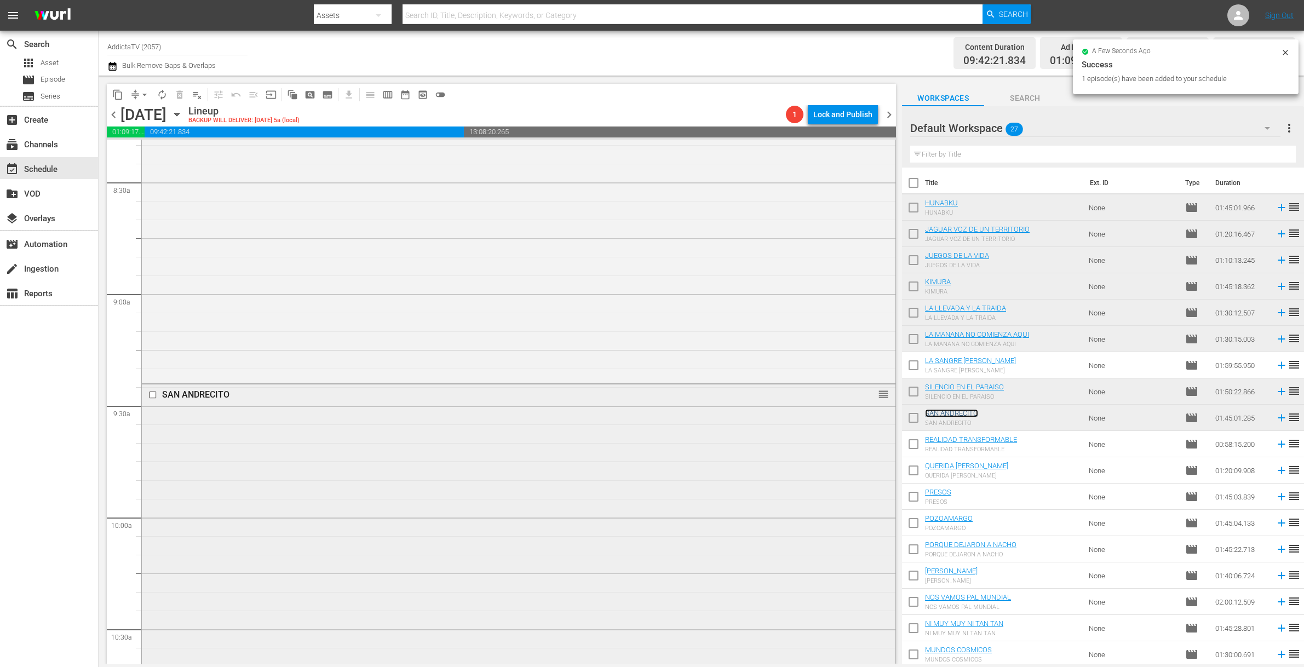
scroll to position [2218, 0]
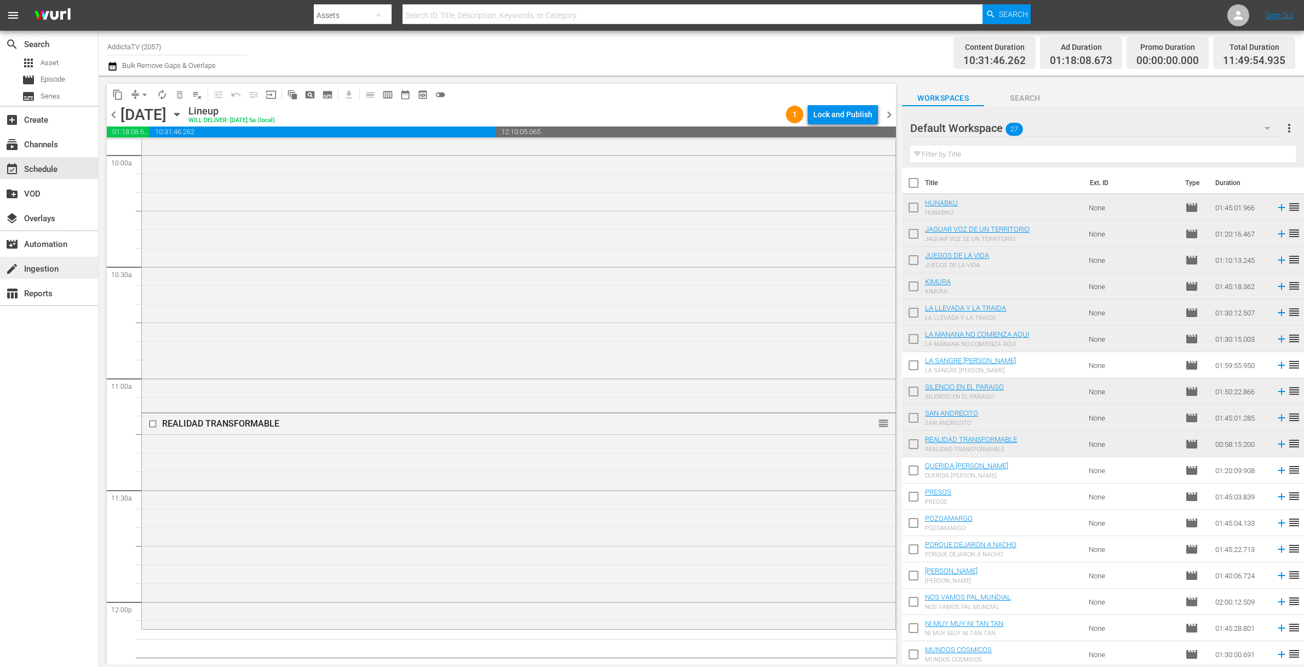
drag, startPoint x: 966, startPoint y: 440, endPoint x: 3, endPoint y: 261, distance: 979.4
click at [162, 94] on span "autorenew_outlined" at bounding box center [162, 94] width 11 height 11
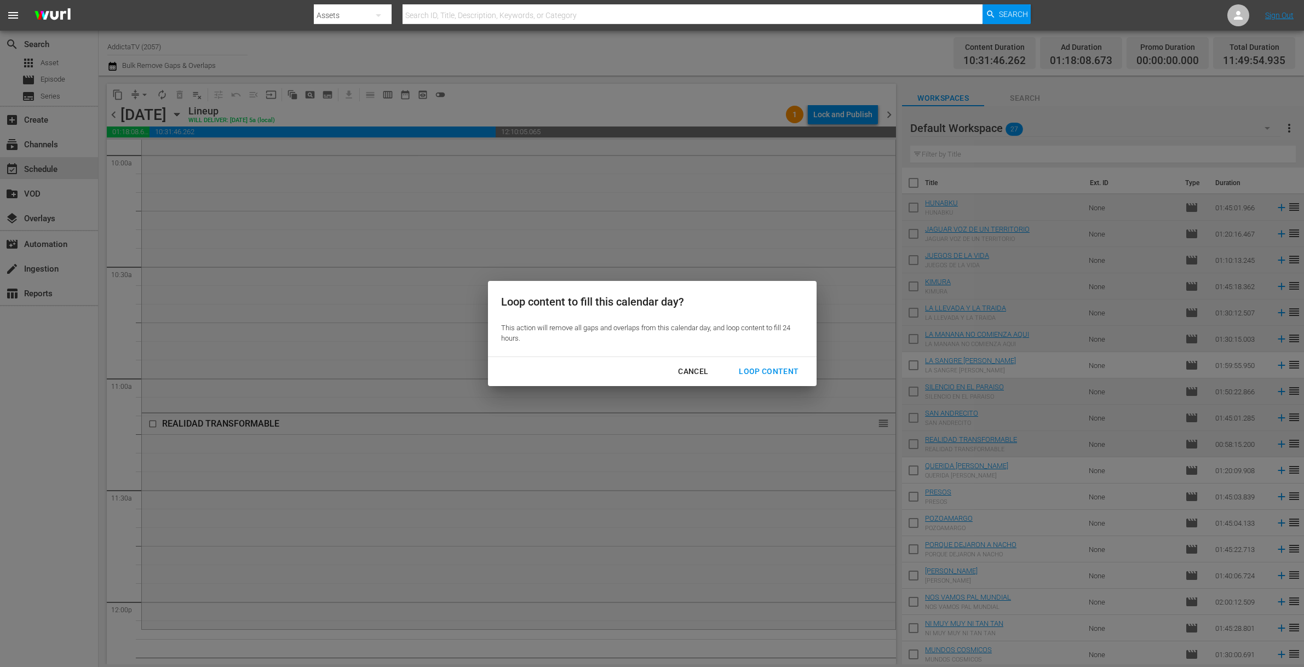
click at [785, 371] on div "Loop Content" at bounding box center [768, 372] width 77 height 14
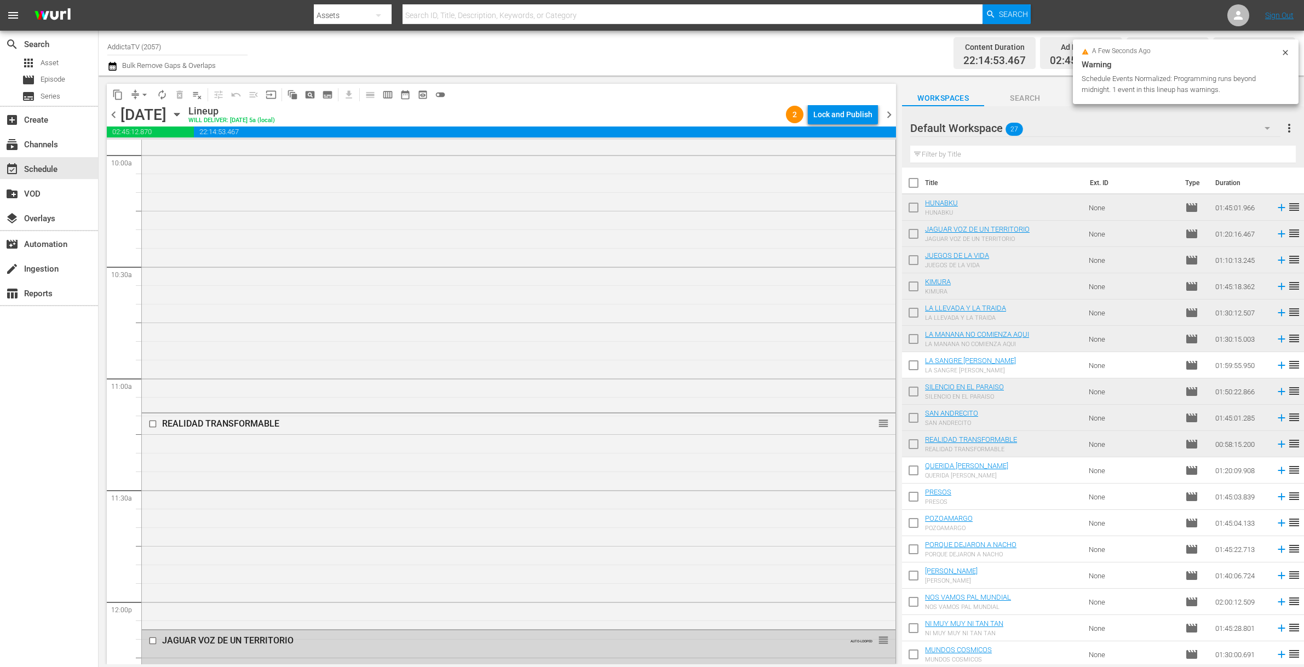
click at [835, 118] on div "Lock and Publish" at bounding box center [842, 115] width 59 height 20
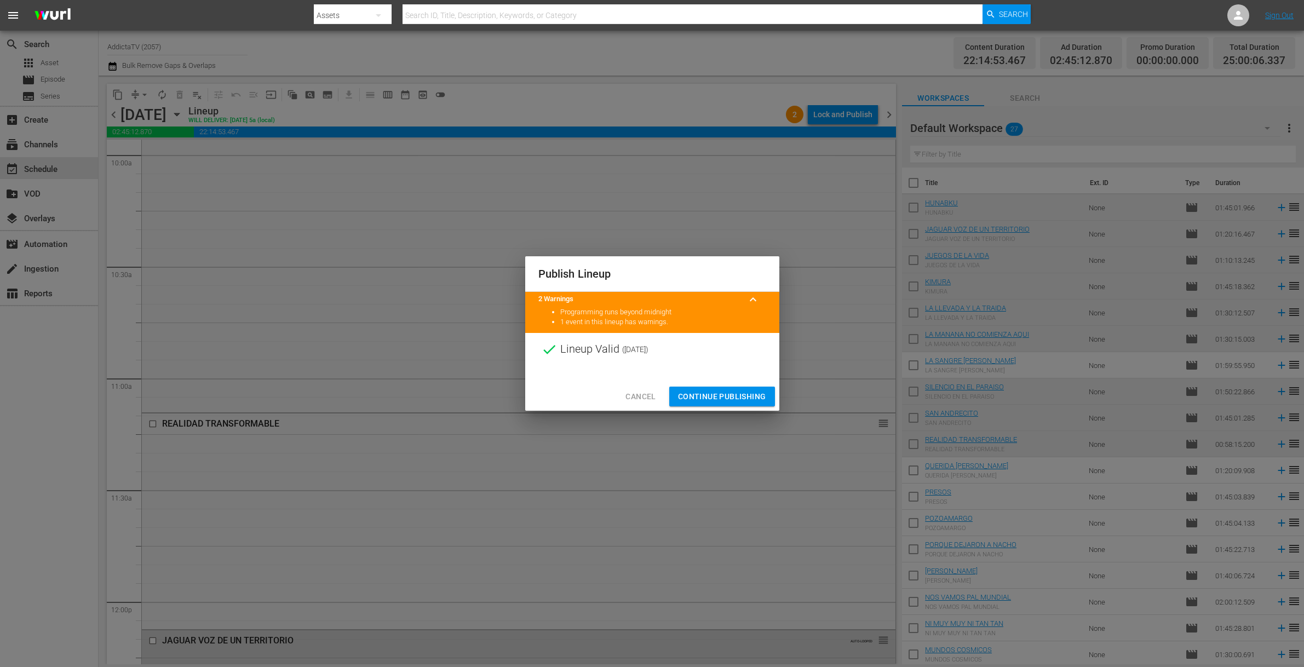
click at [723, 392] on span "Continue Publishing" at bounding box center [722, 397] width 88 height 14
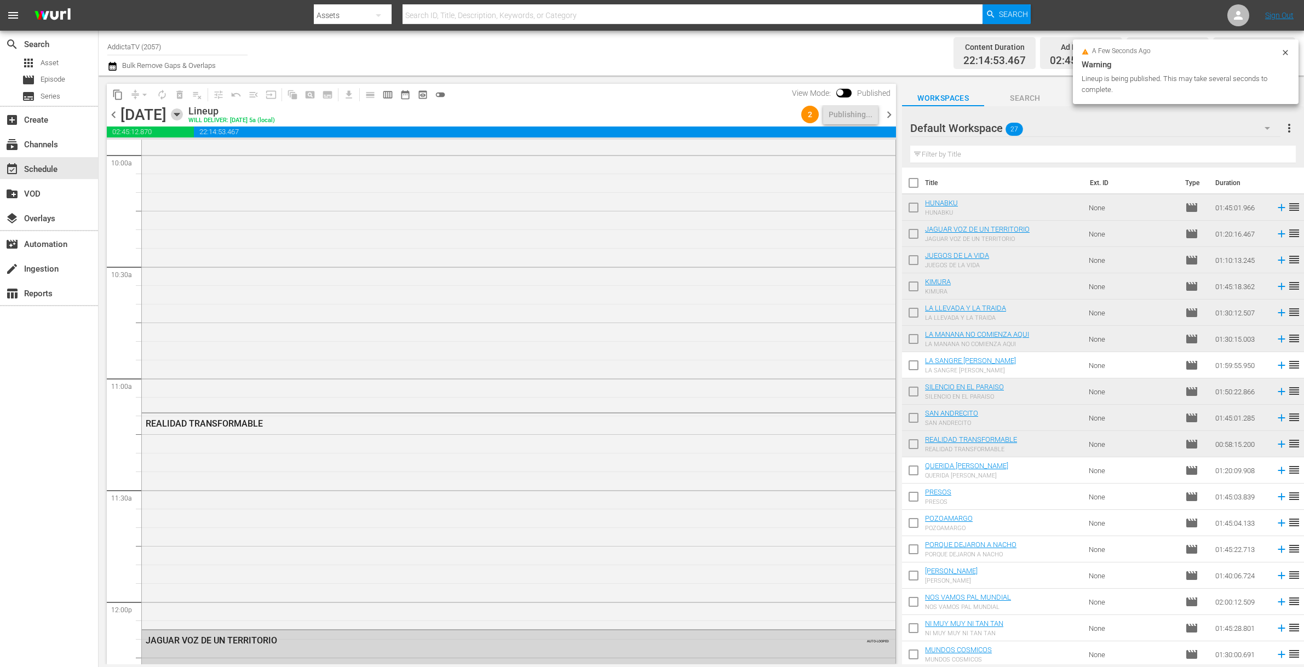
click at [183, 114] on icon "button" at bounding box center [177, 114] width 12 height 12
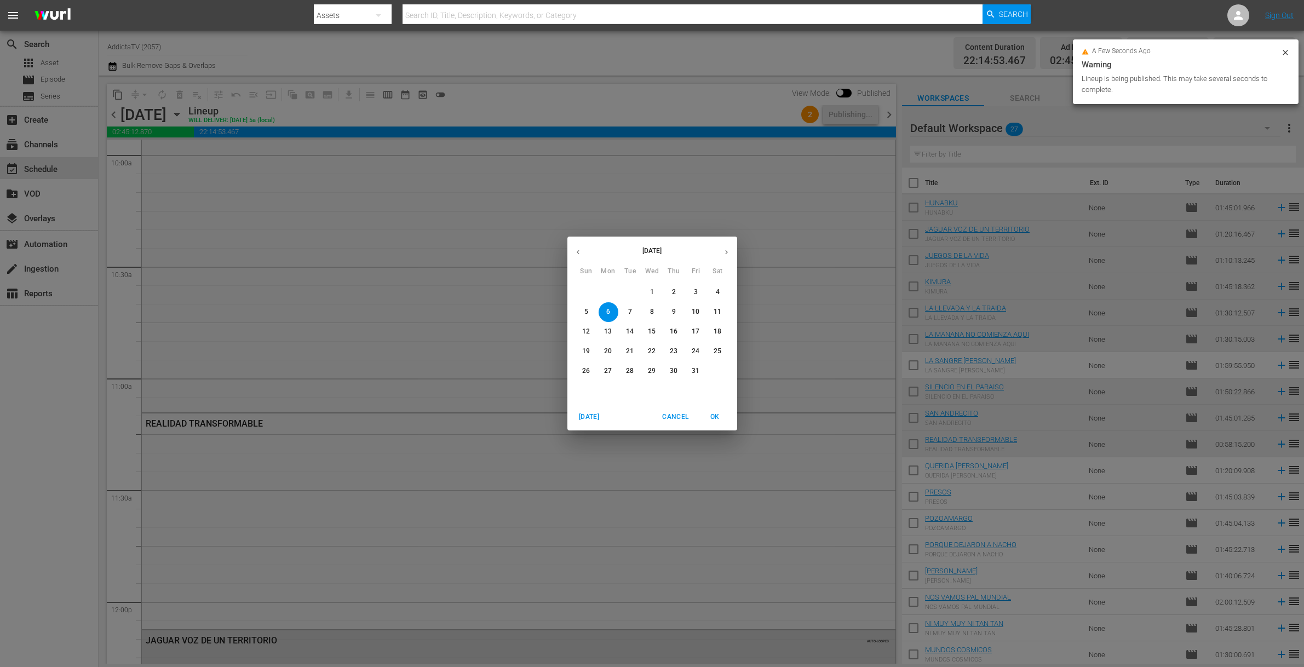
click at [632, 311] on span "7" at bounding box center [630, 311] width 20 height 9
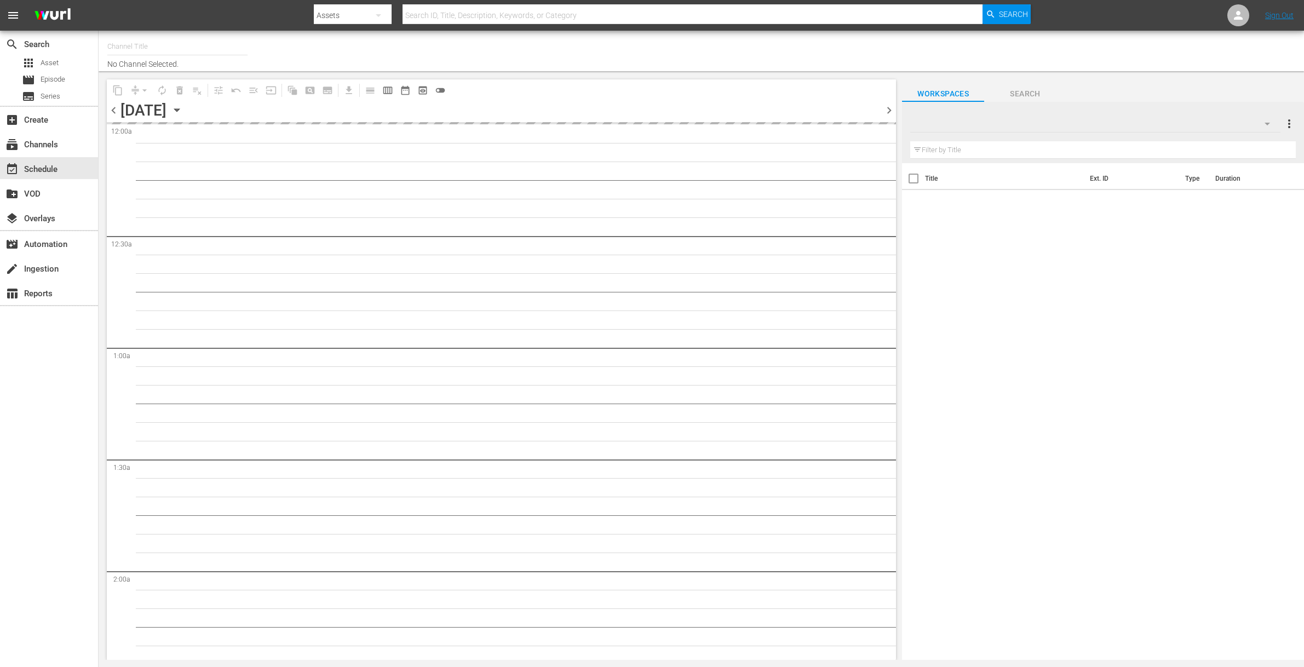
type input "AddictaTV (2057)"
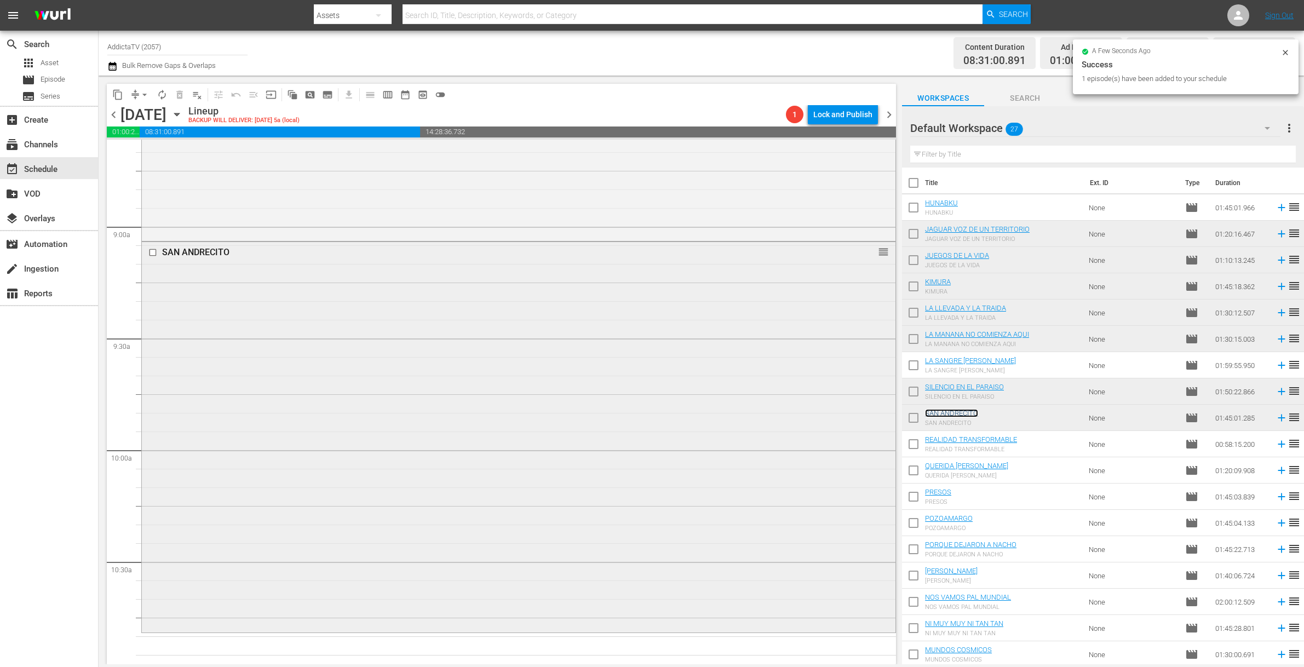
scroll to position [2164, 0]
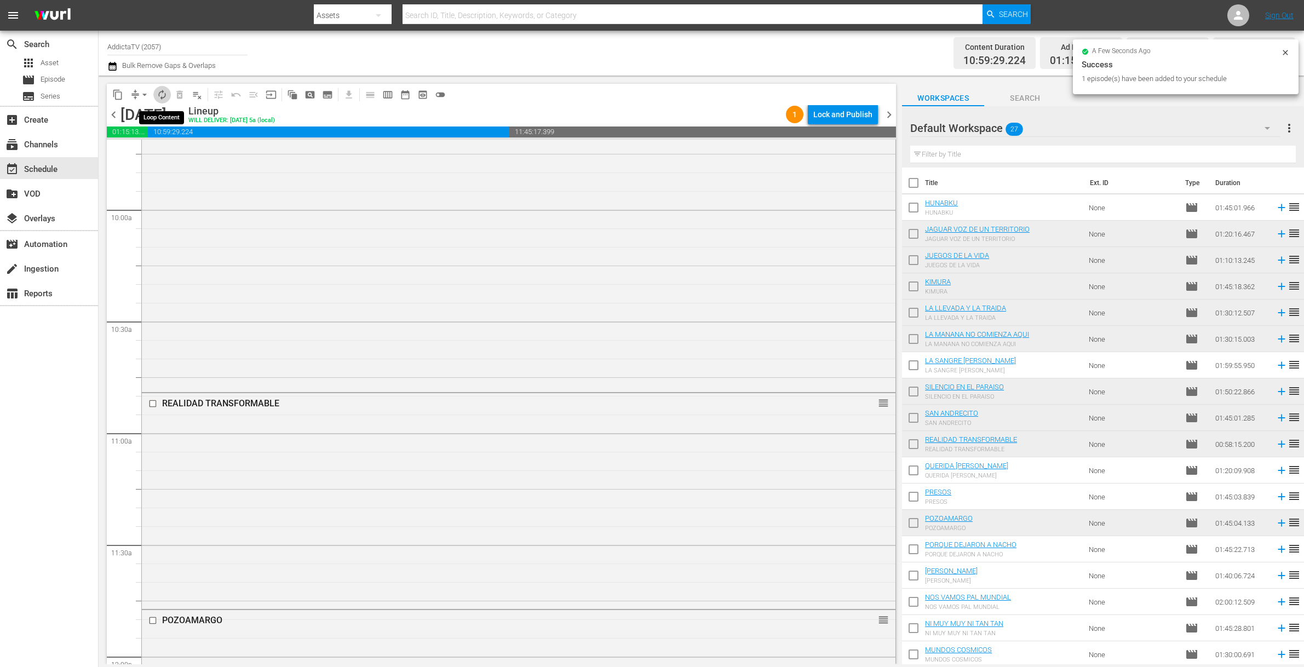
click at [162, 94] on span "autorenew_outlined" at bounding box center [162, 94] width 11 height 11
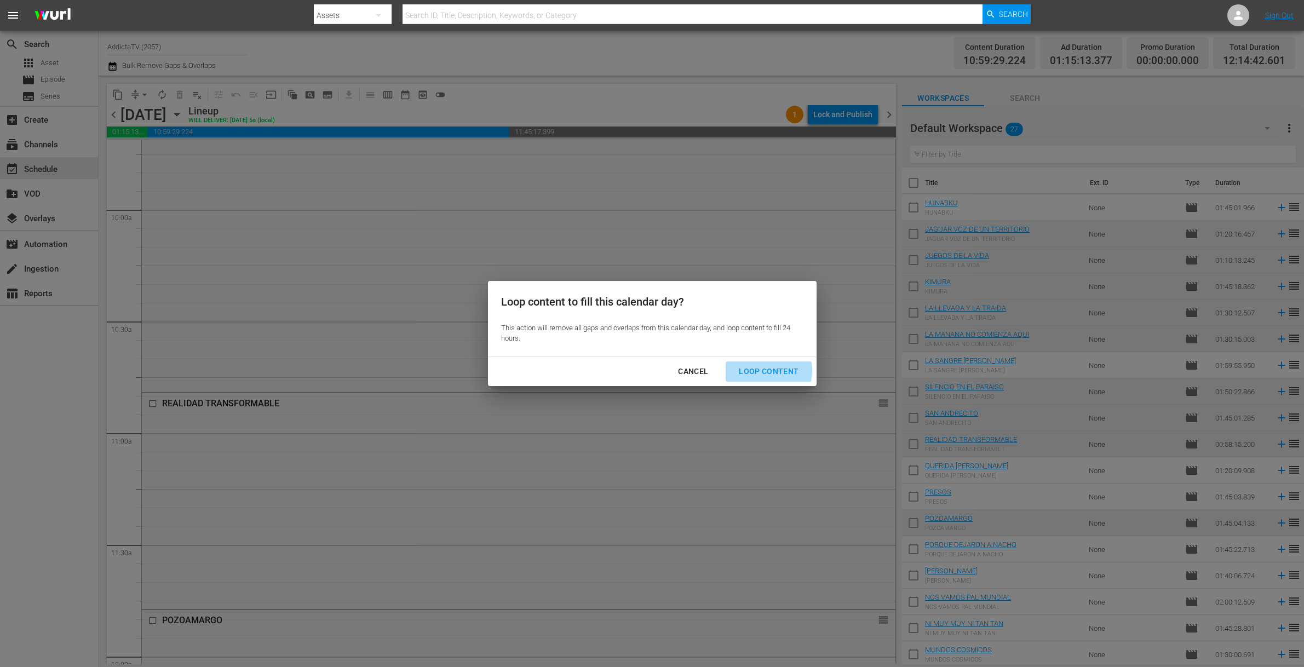
click at [762, 371] on div "Loop Content" at bounding box center [768, 372] width 77 height 14
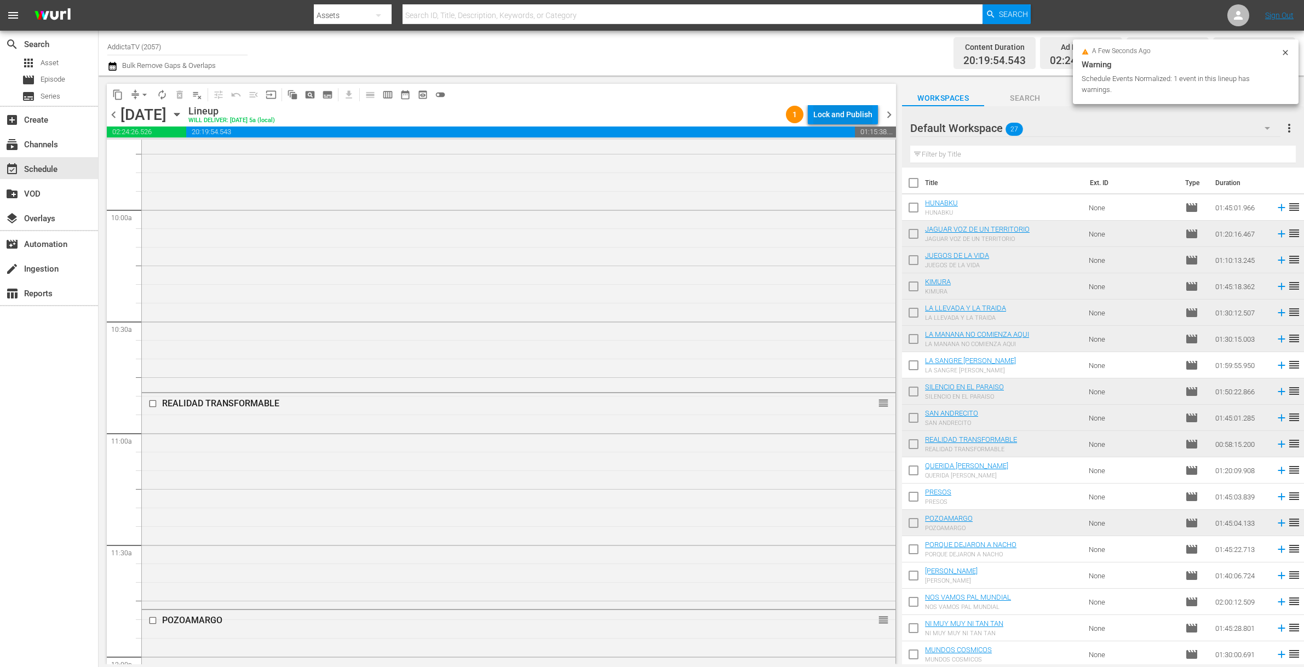
click at [840, 116] on div "Lock and Publish" at bounding box center [842, 115] width 59 height 20
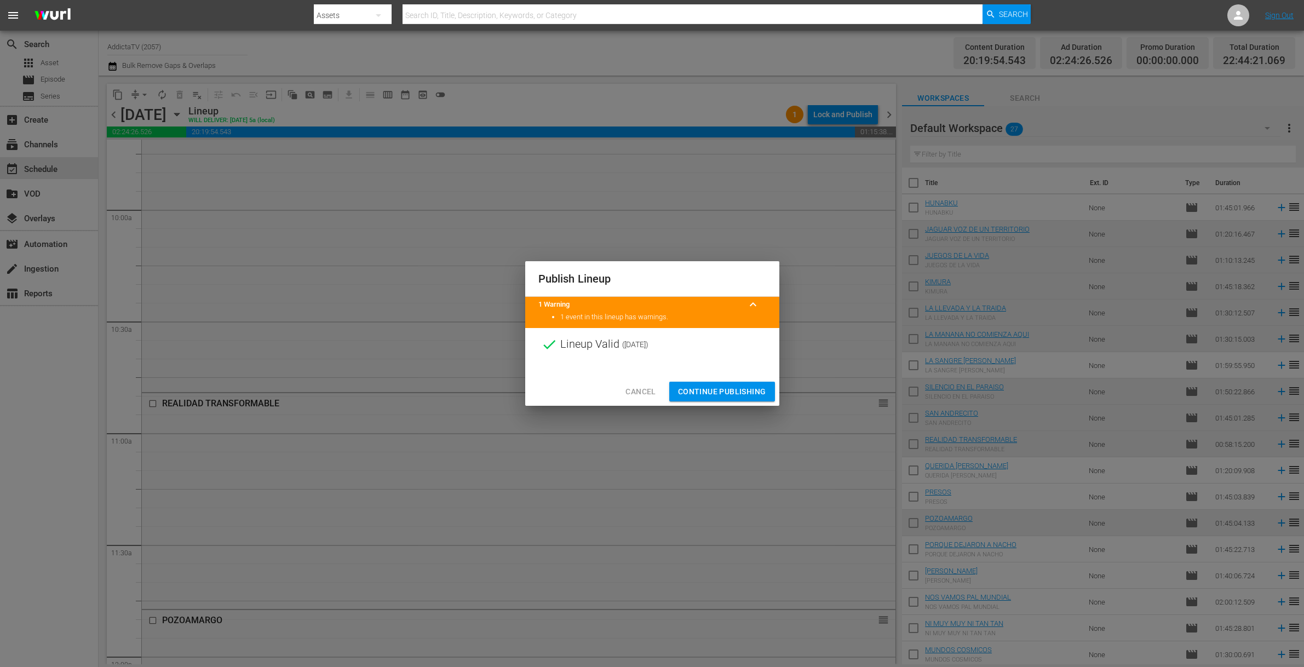
click at [700, 388] on span "Continue Publishing" at bounding box center [722, 392] width 88 height 14
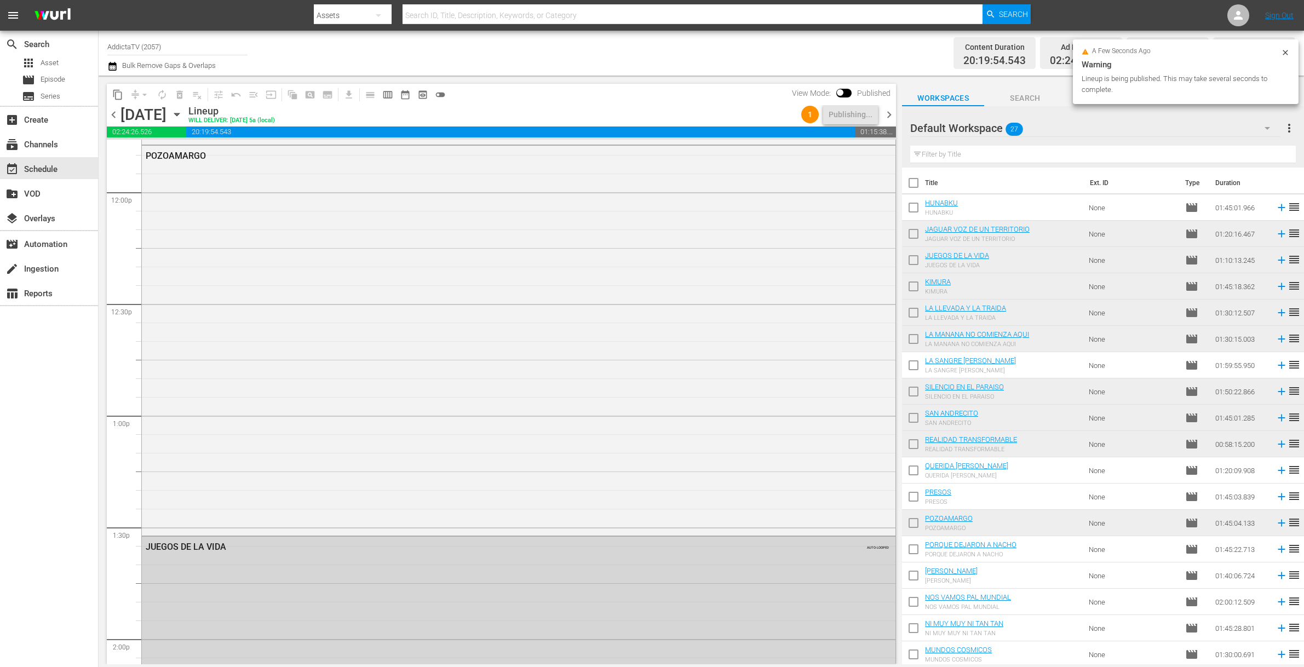
scroll to position [2711, 0]
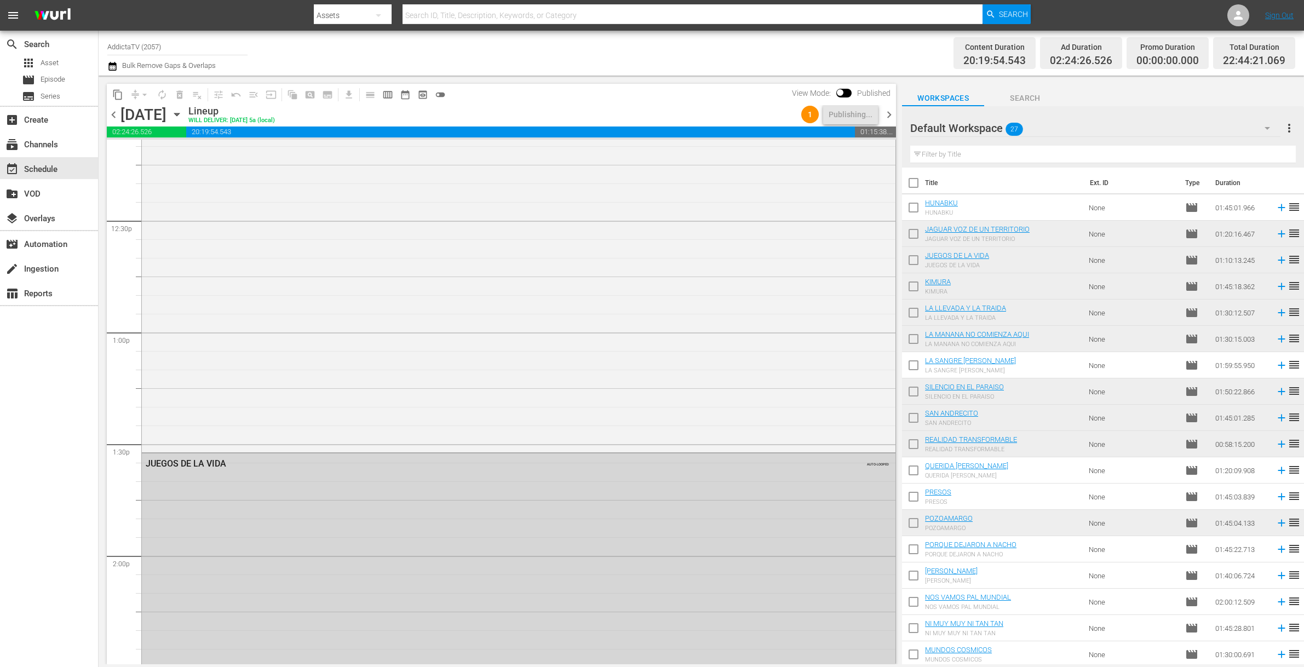
click at [183, 118] on icon "button" at bounding box center [177, 114] width 12 height 12
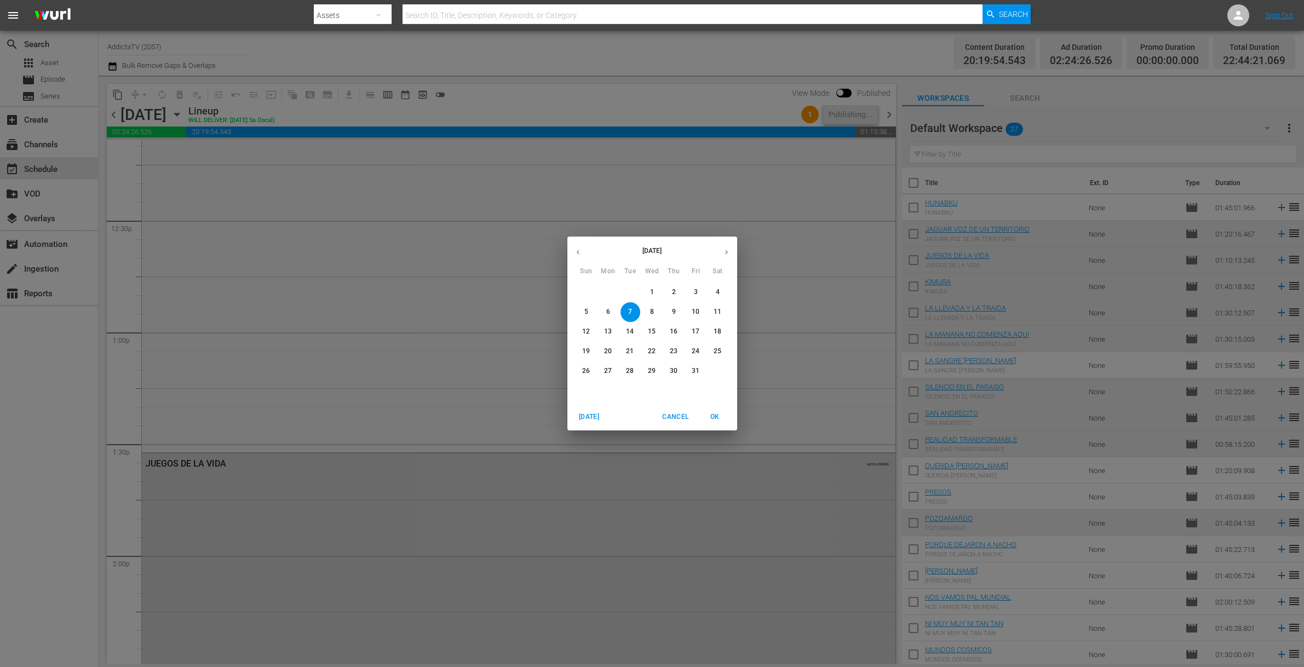
click at [652, 311] on p "8" at bounding box center [652, 311] width 4 height 9
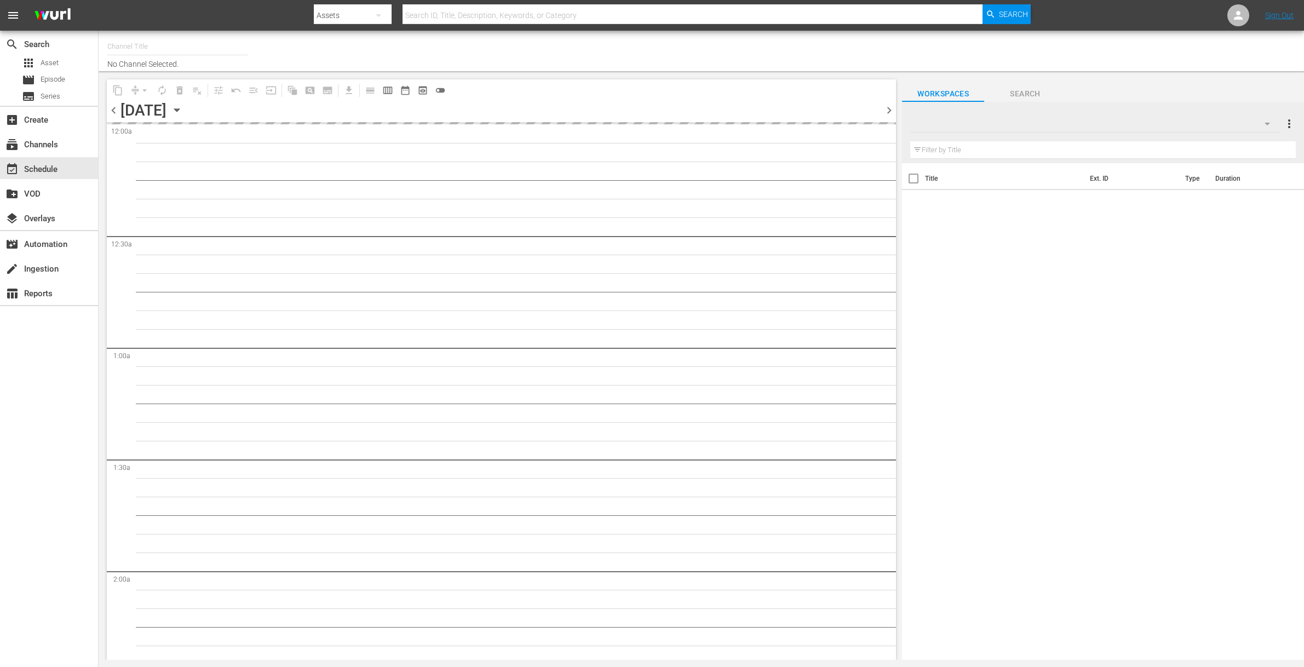
type input "AddictaTV (2057)"
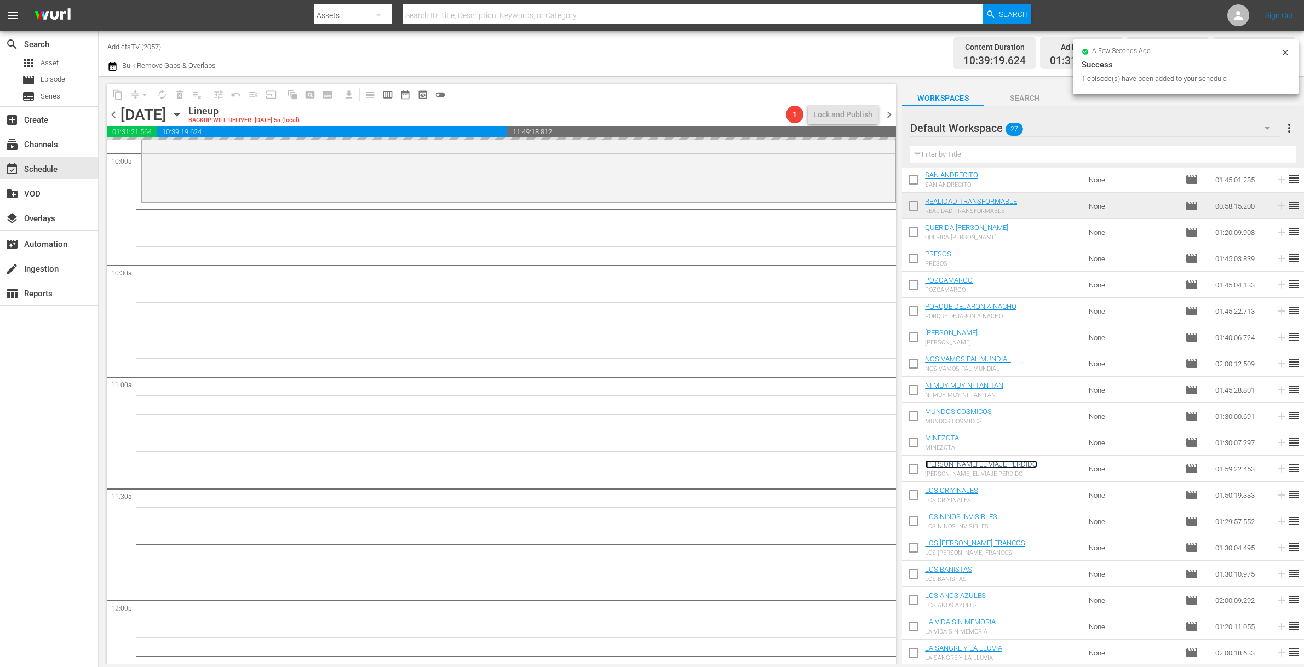
scroll to position [2233, 0]
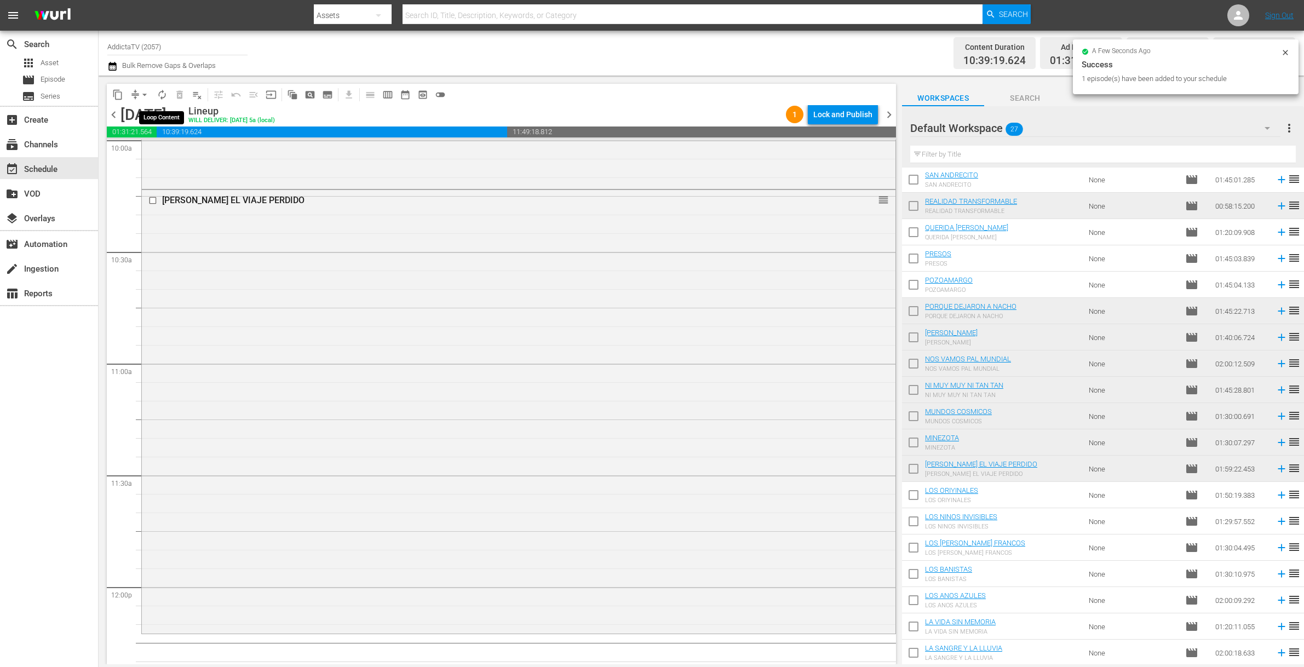
click at [161, 96] on span "autorenew_outlined" at bounding box center [162, 94] width 11 height 11
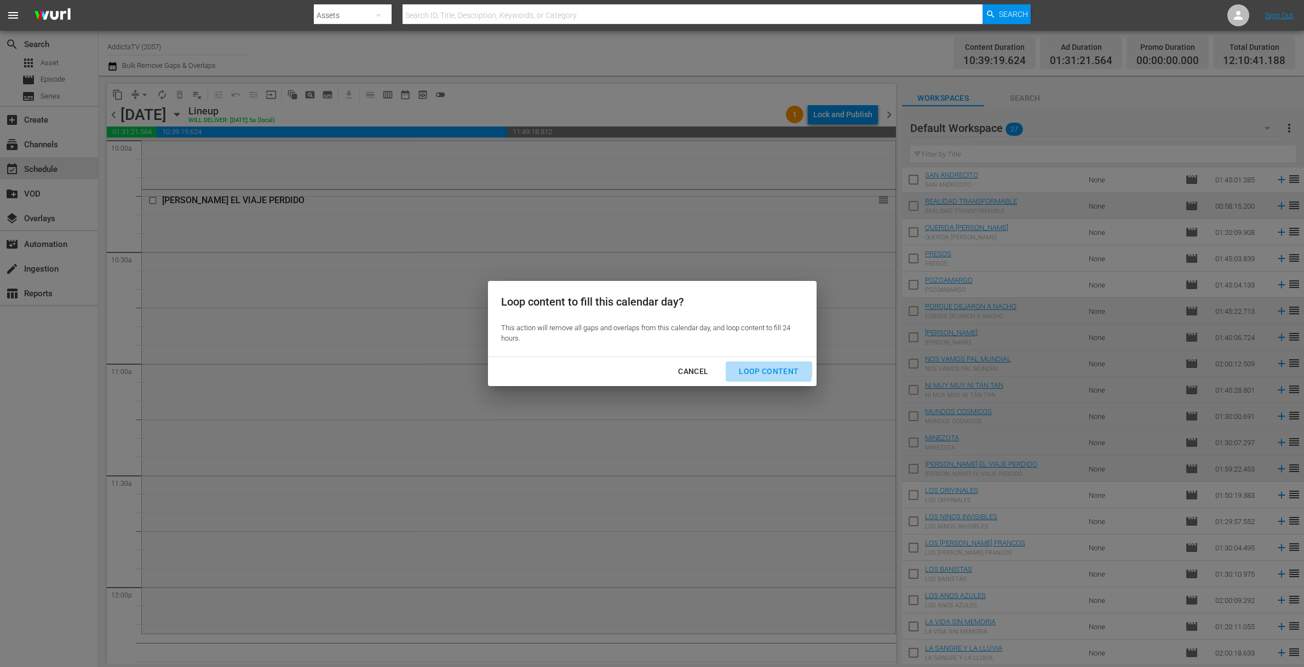
click at [765, 368] on div "Loop Content" at bounding box center [768, 372] width 77 height 14
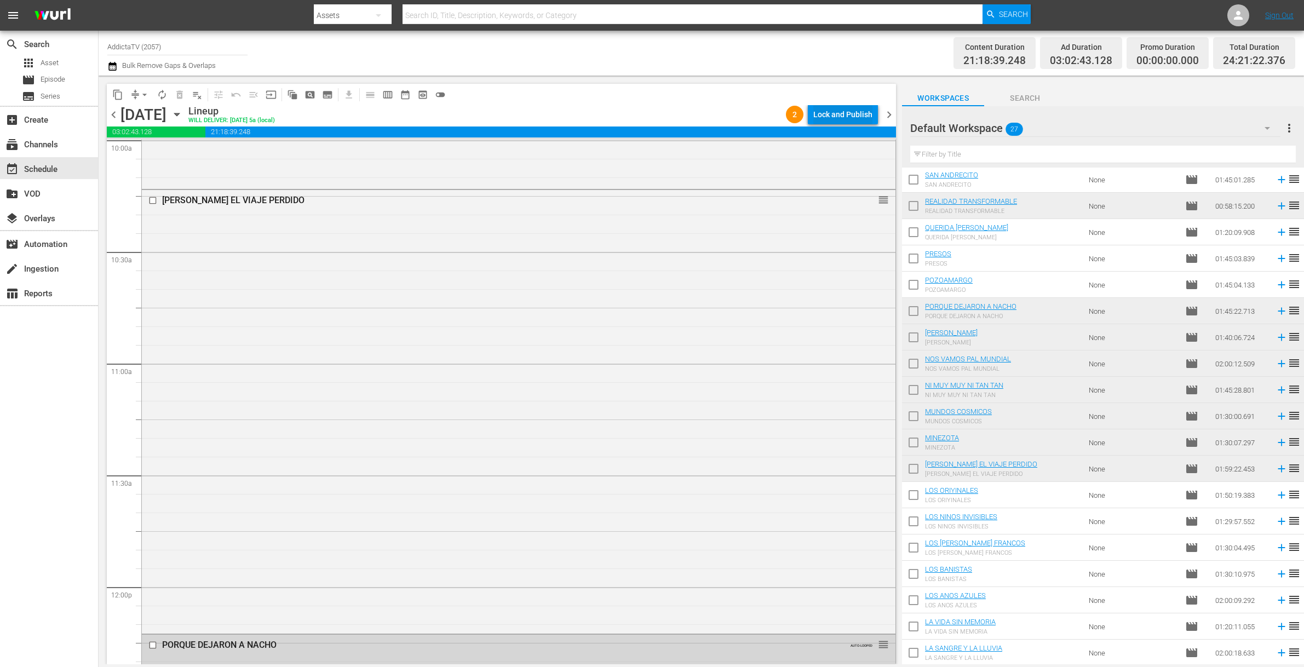
click at [831, 114] on div "Lock and Publish" at bounding box center [842, 115] width 59 height 20
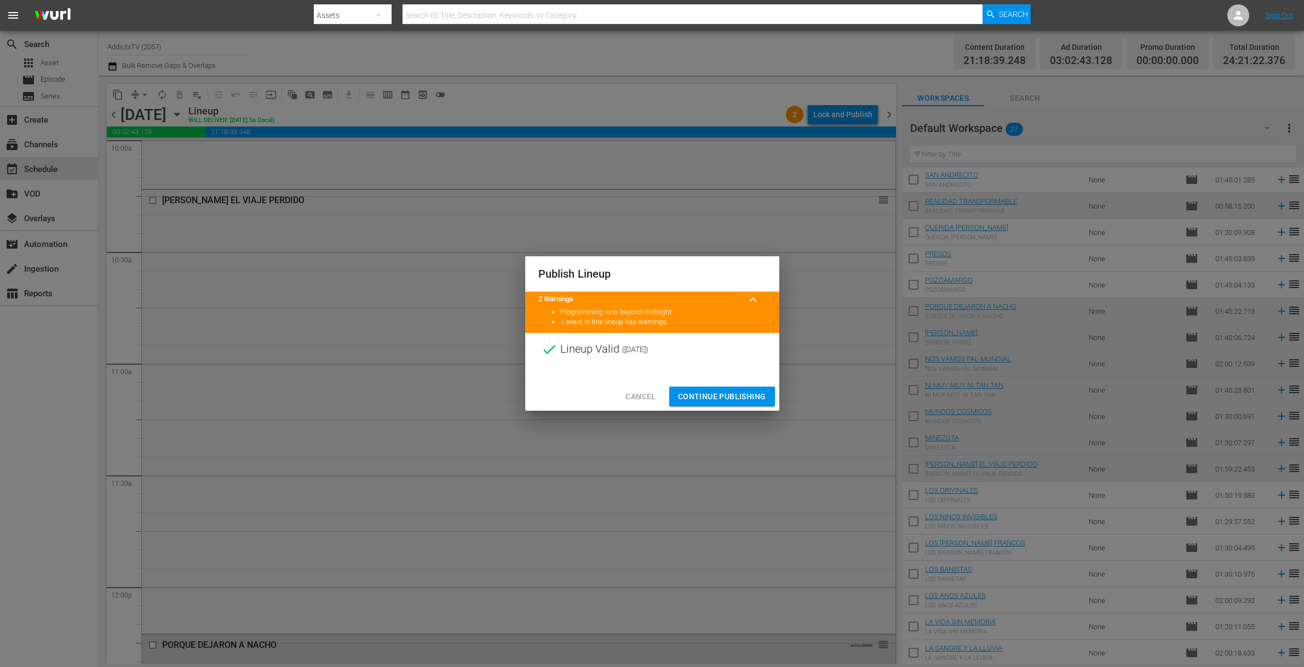
click at [667, 388] on div "Cancel Continue Publishing" at bounding box center [652, 396] width 254 height 29
click at [704, 400] on span "Continue Publishing" at bounding box center [722, 397] width 88 height 14
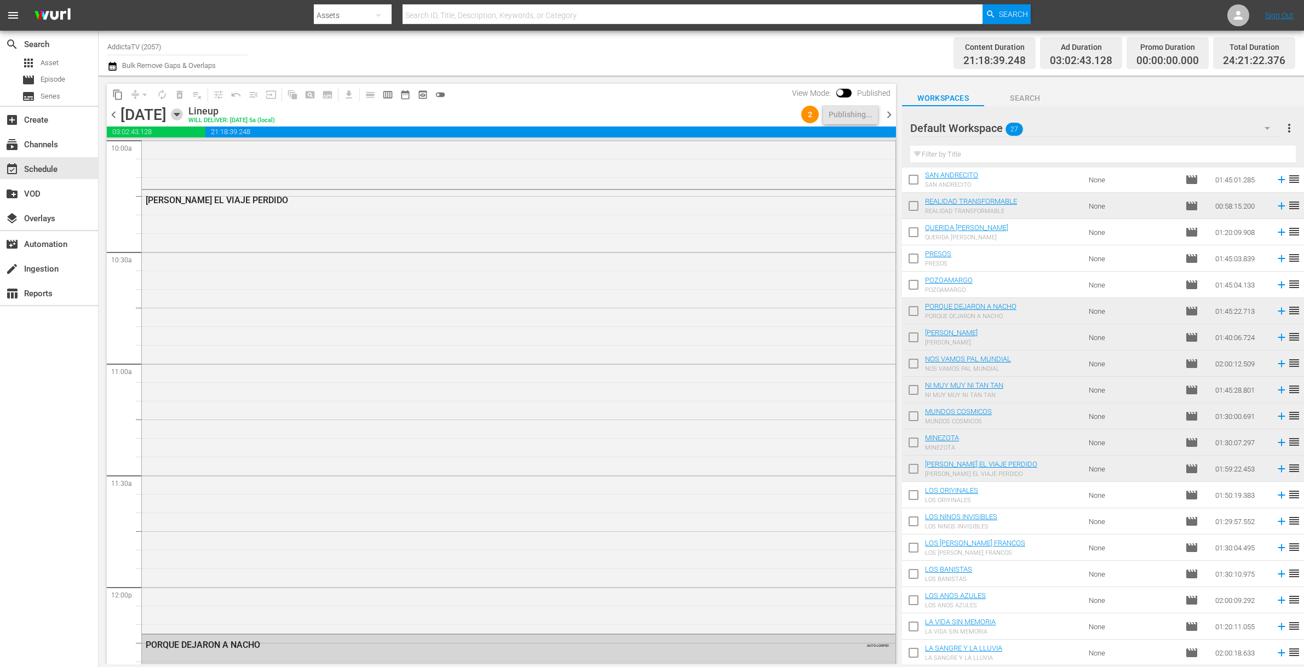
click at [183, 112] on icon "button" at bounding box center [177, 114] width 12 height 12
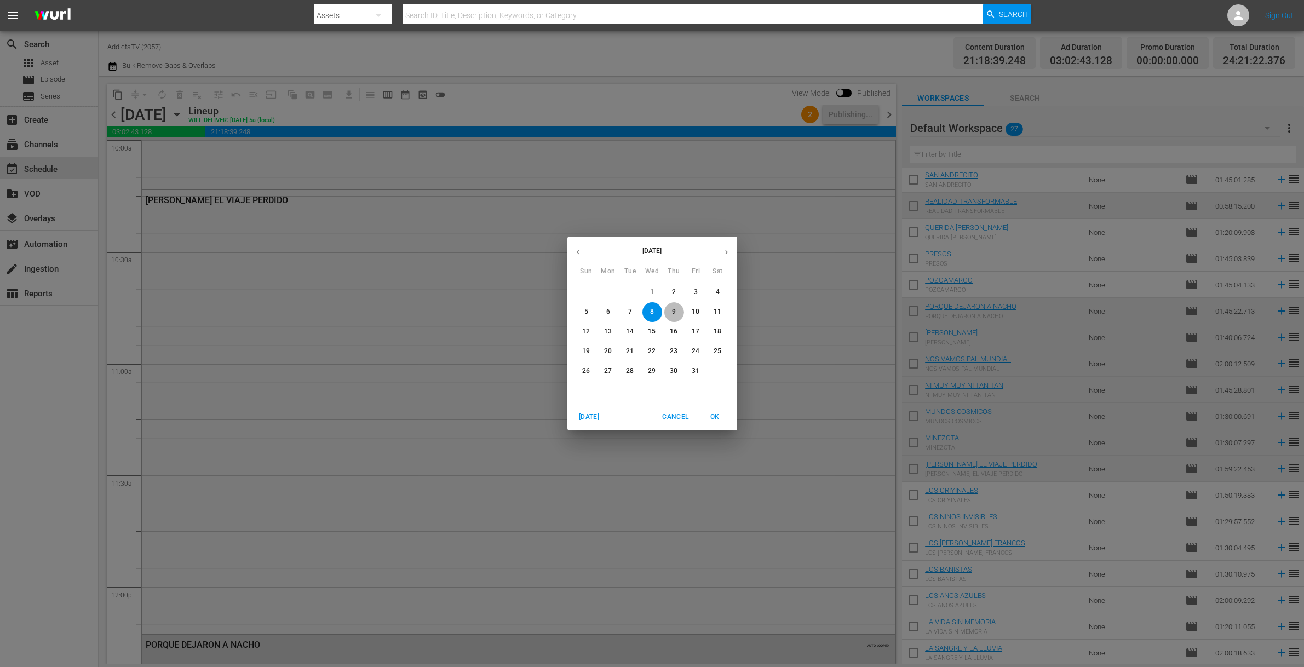
drag, startPoint x: 674, startPoint y: 309, endPoint x: 689, endPoint y: 339, distance: 33.8
click at [674, 309] on p "9" at bounding box center [674, 311] width 4 height 9
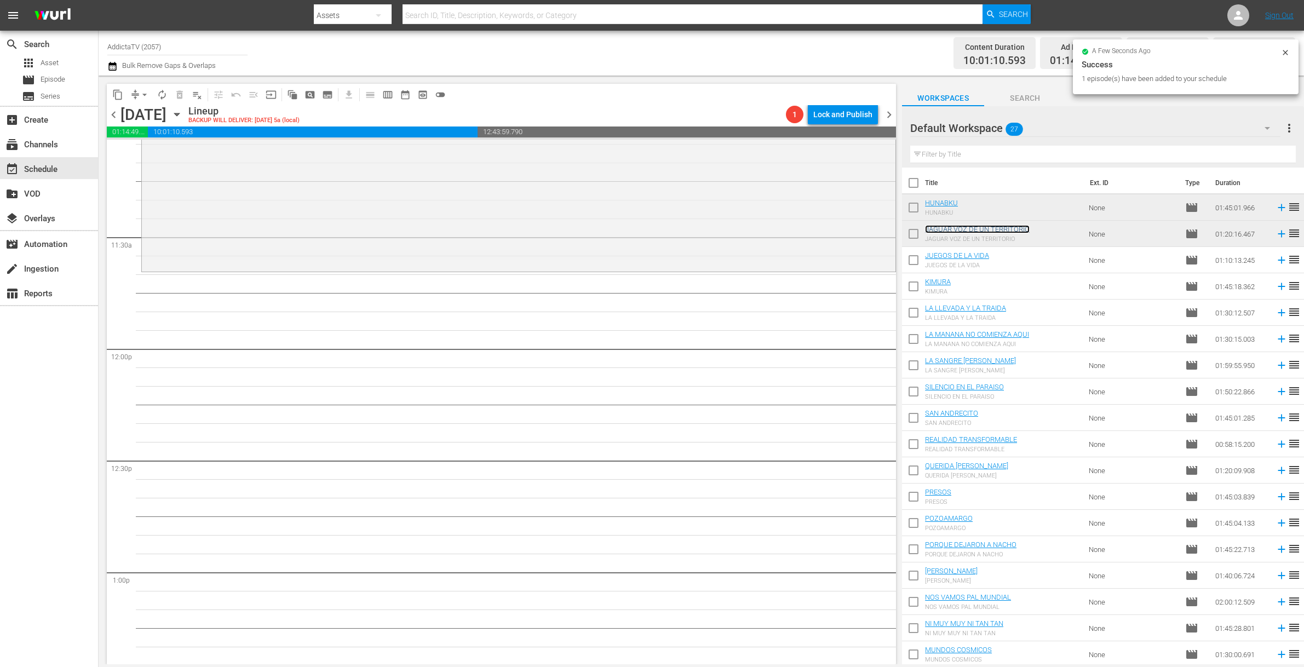
scroll to position [2470, 0]
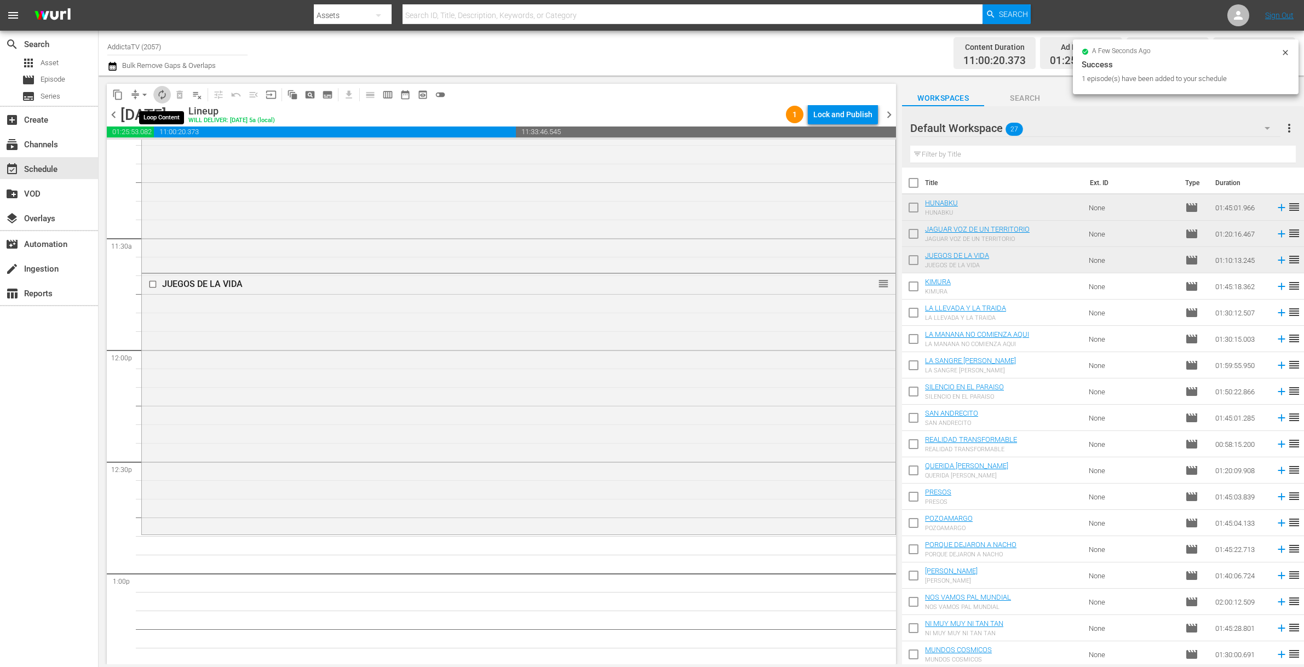
click at [163, 95] on span "autorenew_outlined" at bounding box center [162, 94] width 11 height 11
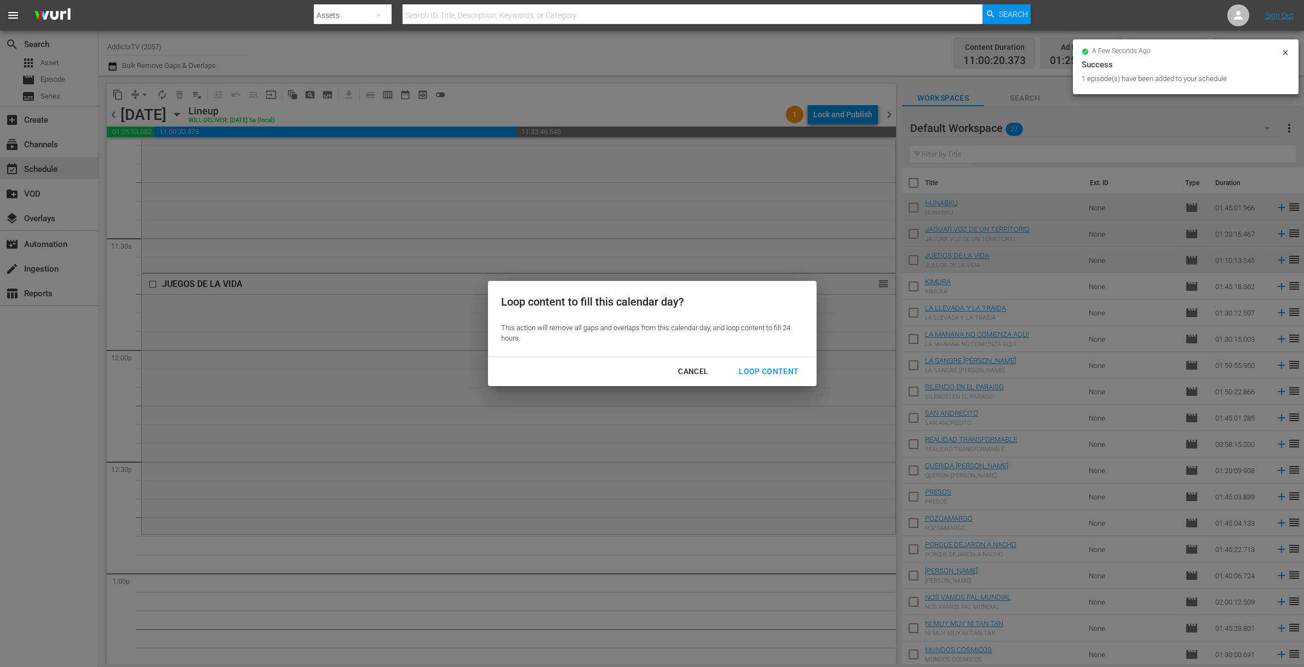
click at [759, 372] on div "Loop Content" at bounding box center [768, 372] width 77 height 14
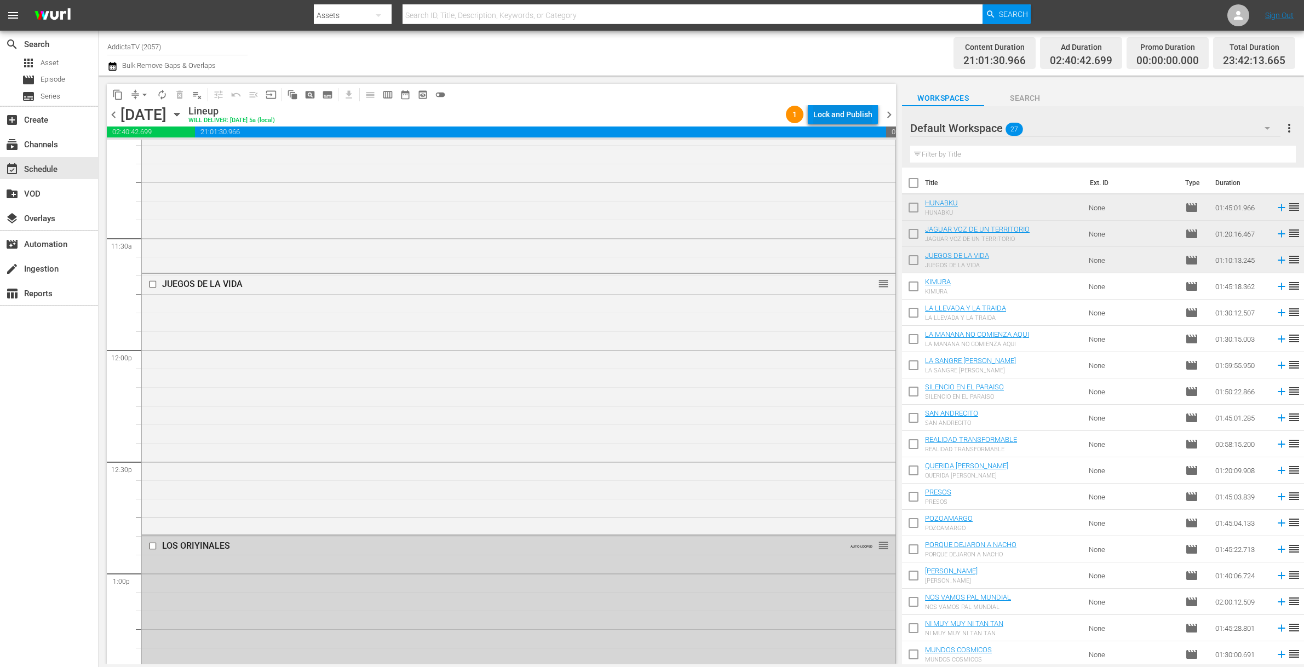
click at [835, 113] on div "Lock and Publish" at bounding box center [842, 115] width 59 height 20
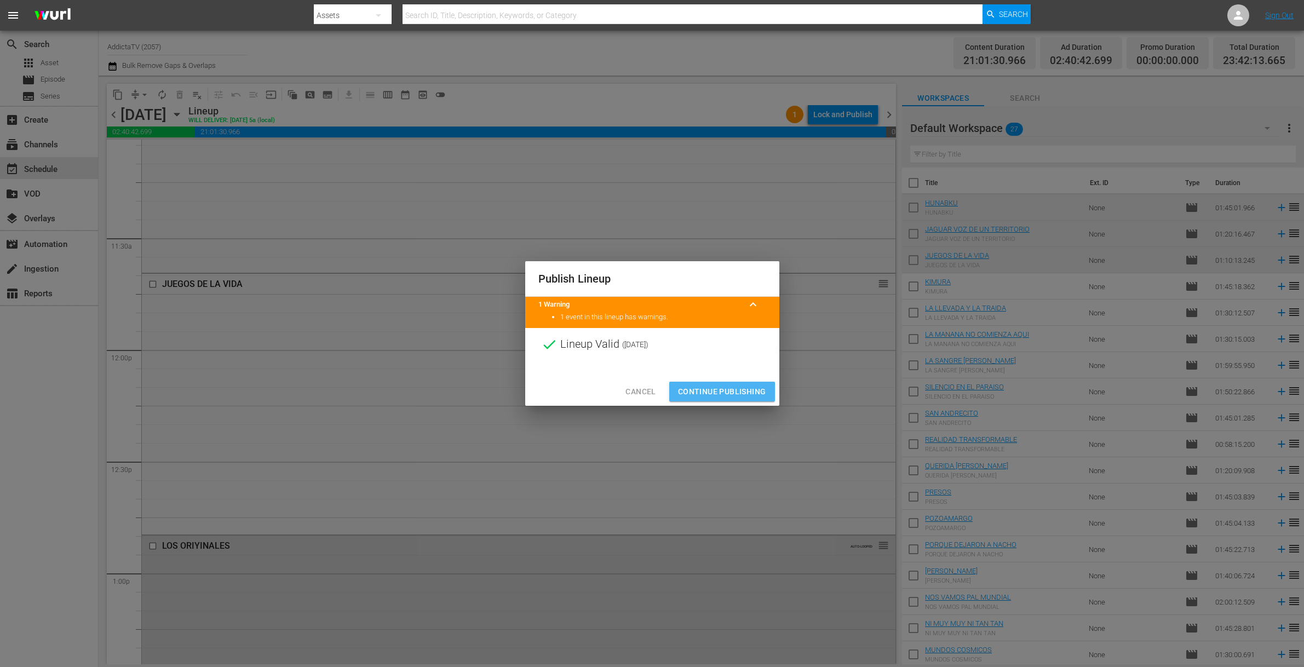
click at [725, 397] on span "Continue Publishing" at bounding box center [722, 392] width 88 height 14
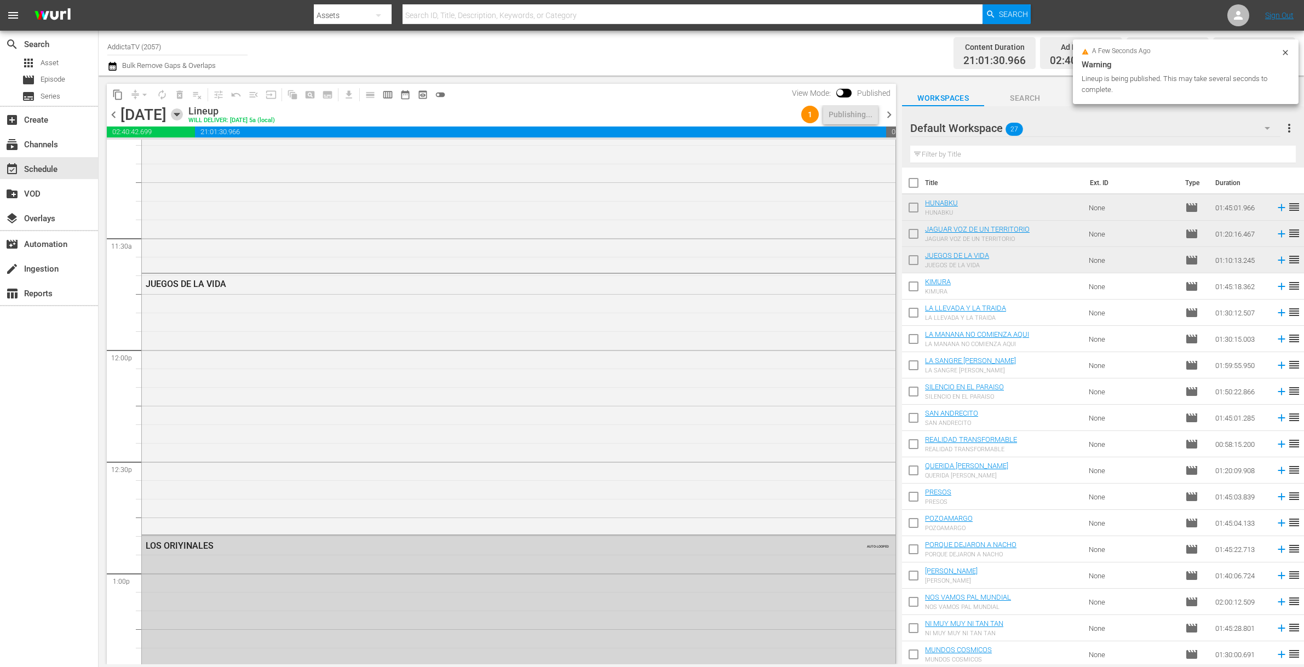
click at [179, 114] on icon "button" at bounding box center [176, 114] width 5 height 3
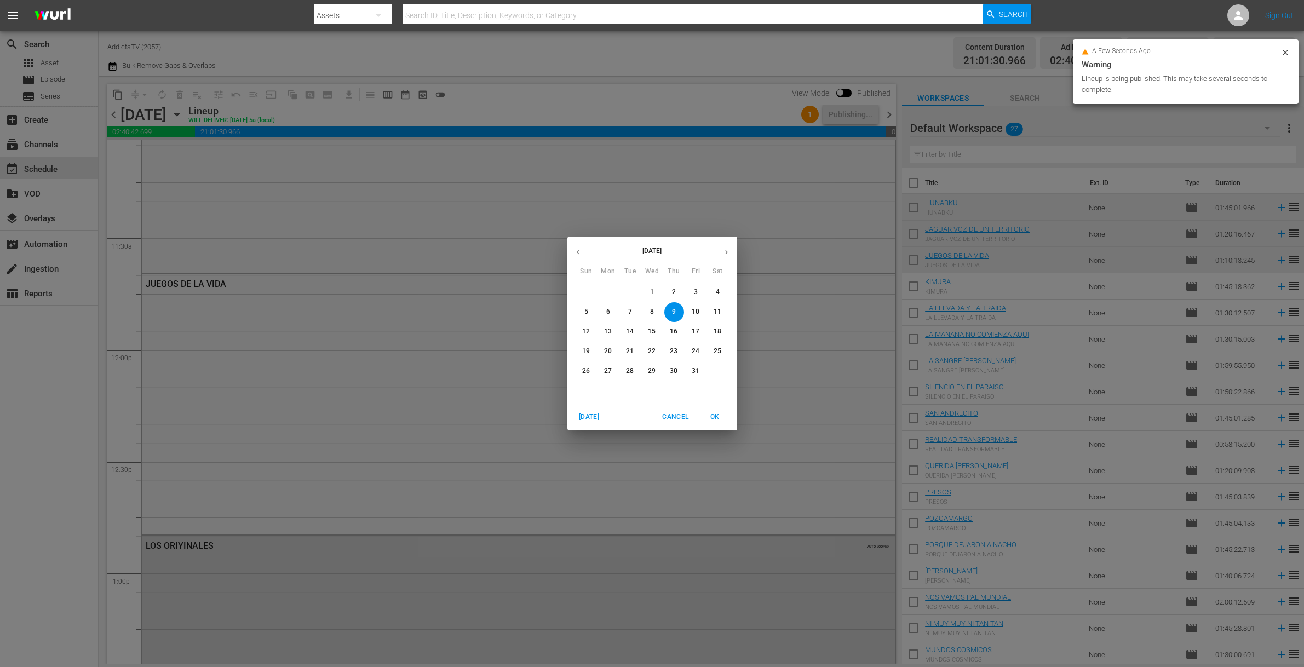
click at [699, 310] on span "10" at bounding box center [696, 311] width 20 height 9
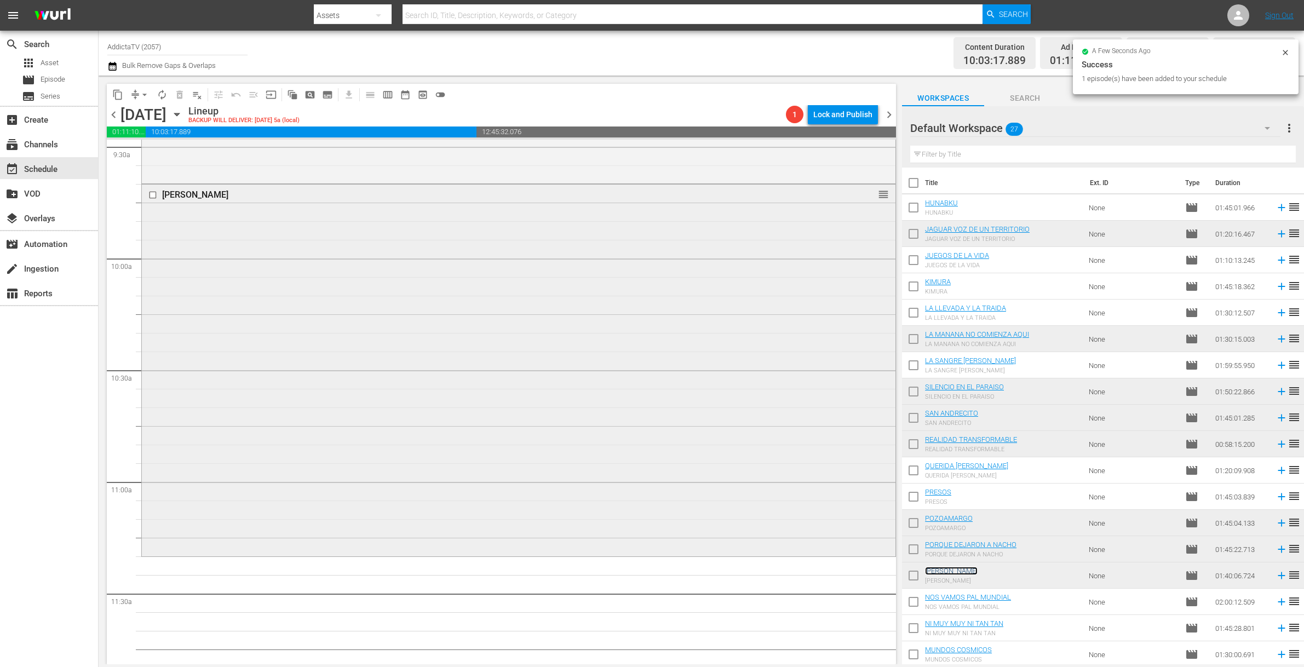
scroll to position [2310, 0]
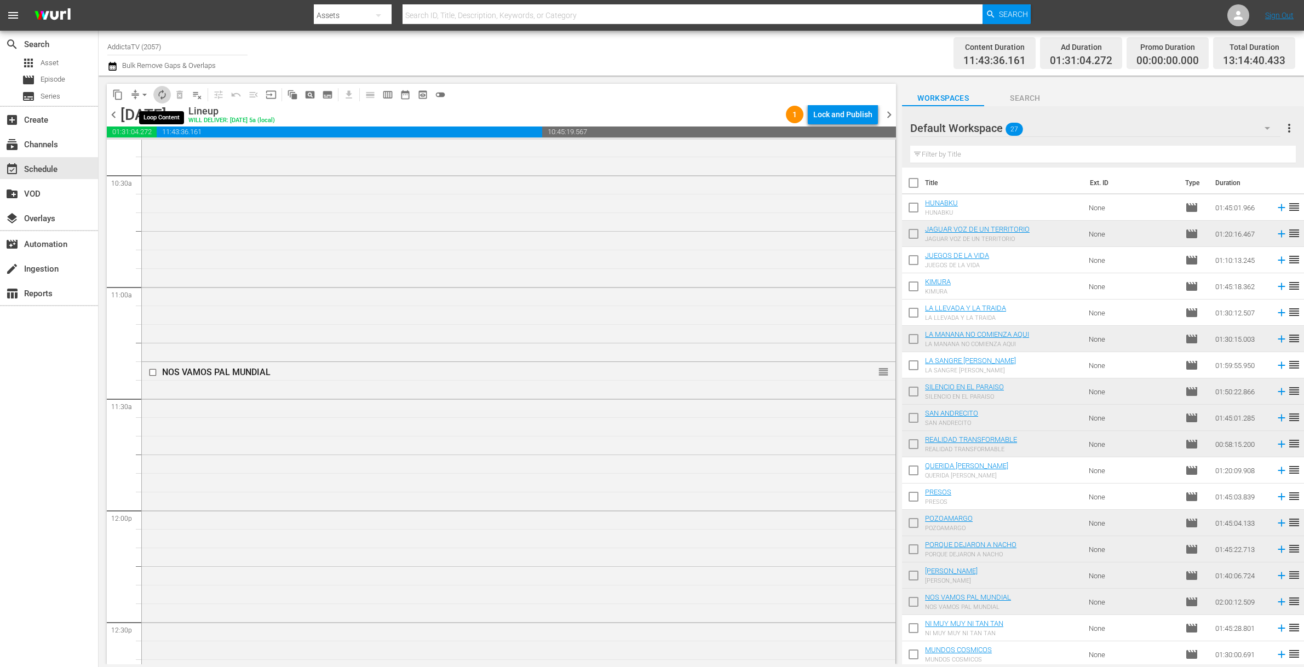
click at [164, 95] on span "autorenew_outlined" at bounding box center [162, 94] width 11 height 11
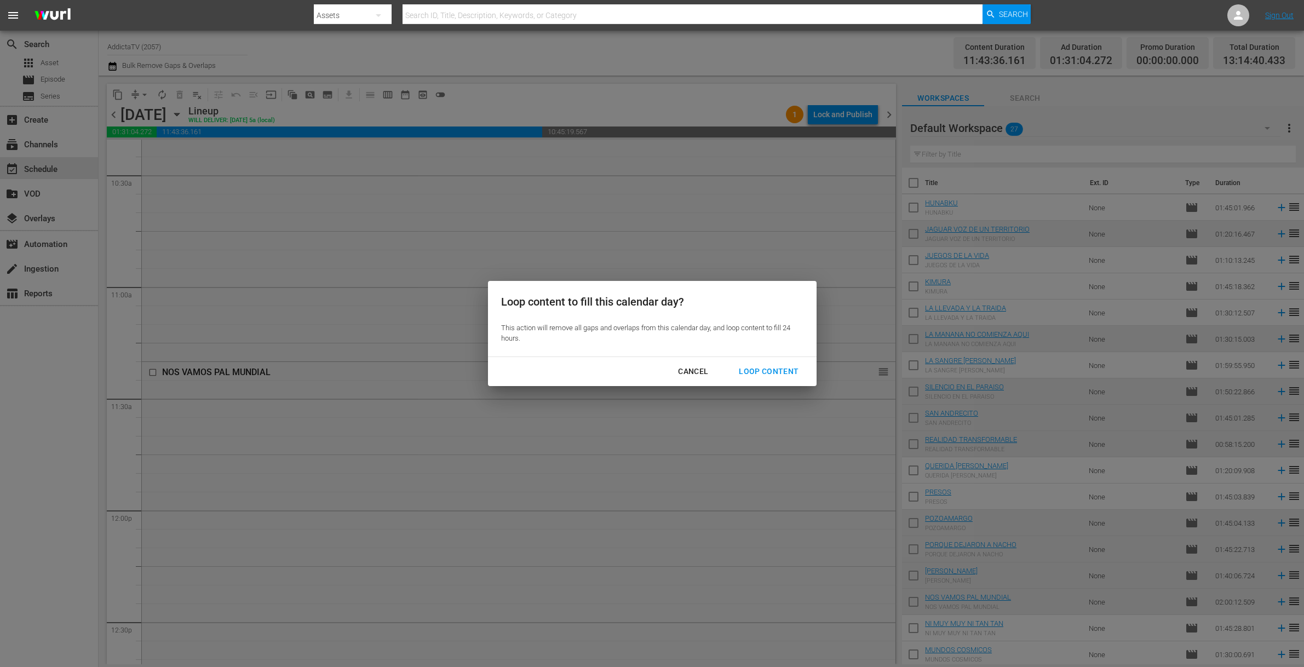
click at [771, 373] on div "Loop Content" at bounding box center [768, 372] width 77 height 14
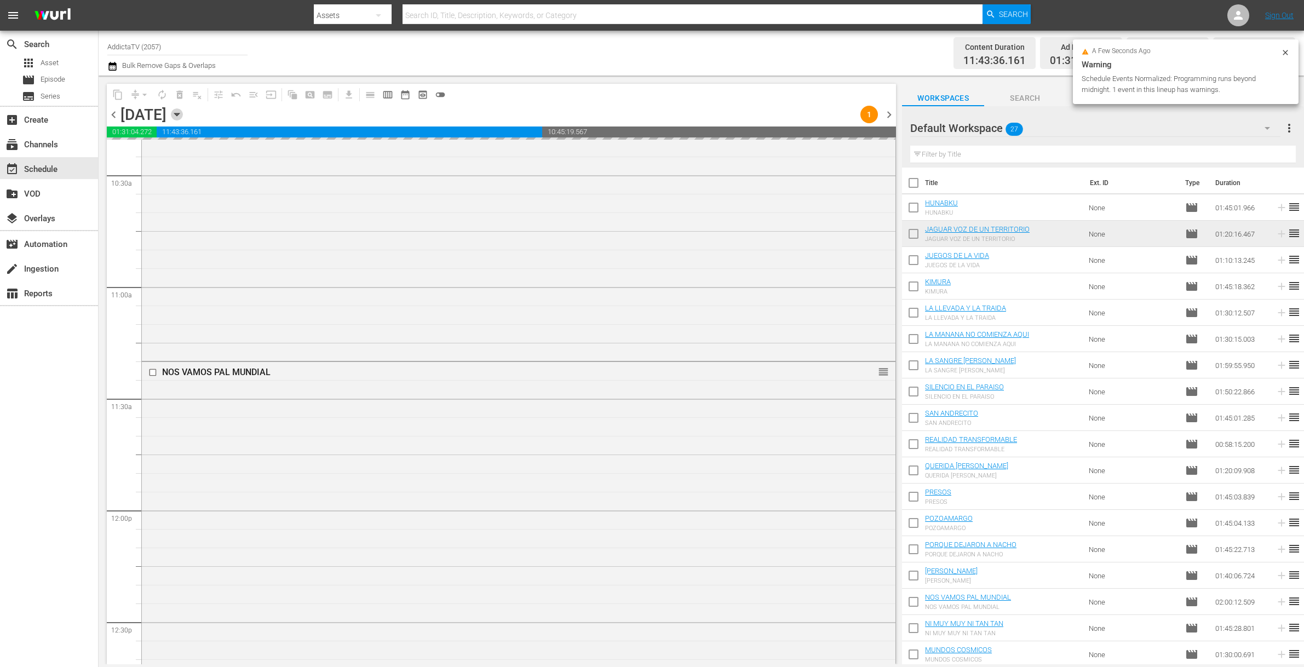
click at [183, 118] on icon "button" at bounding box center [177, 114] width 12 height 12
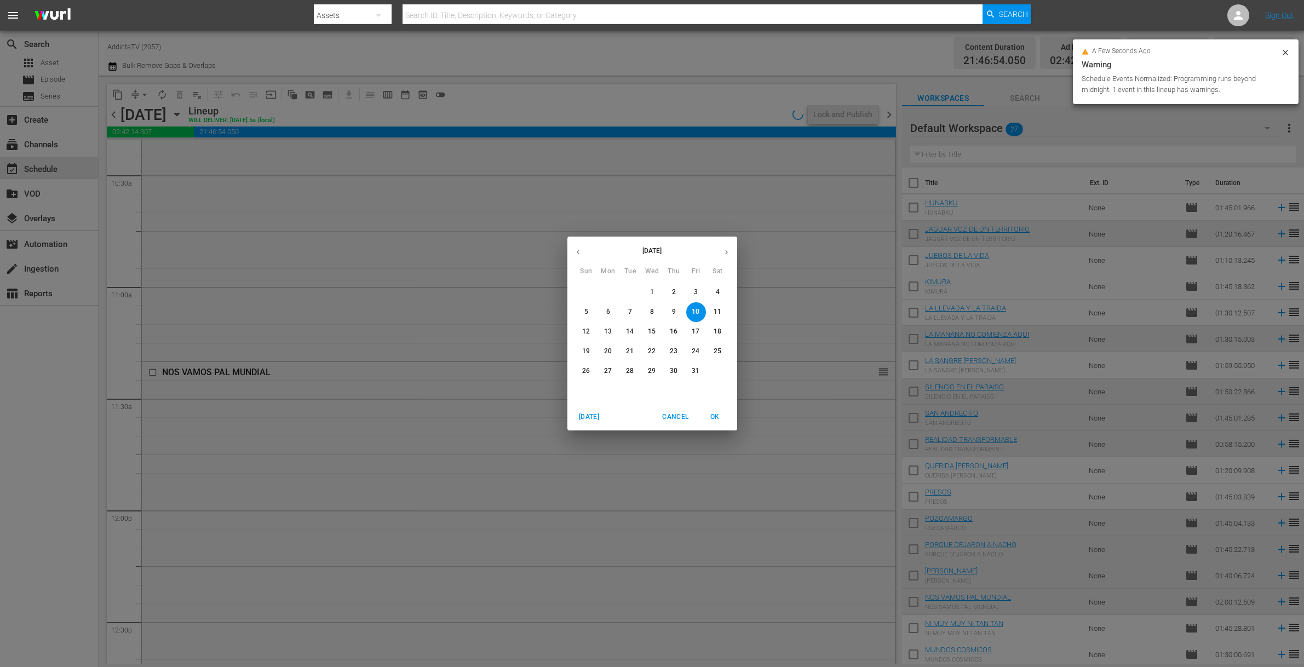
click at [714, 309] on p "11" at bounding box center [717, 311] width 8 height 9
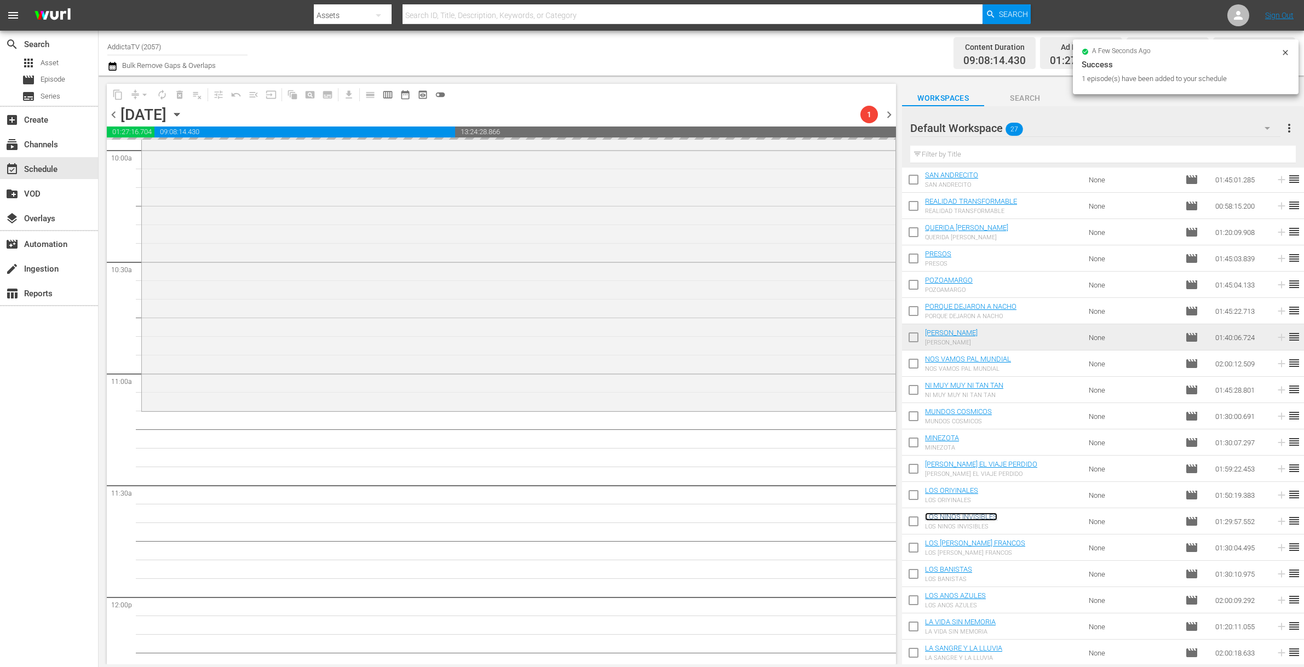
scroll to position [2421, 0]
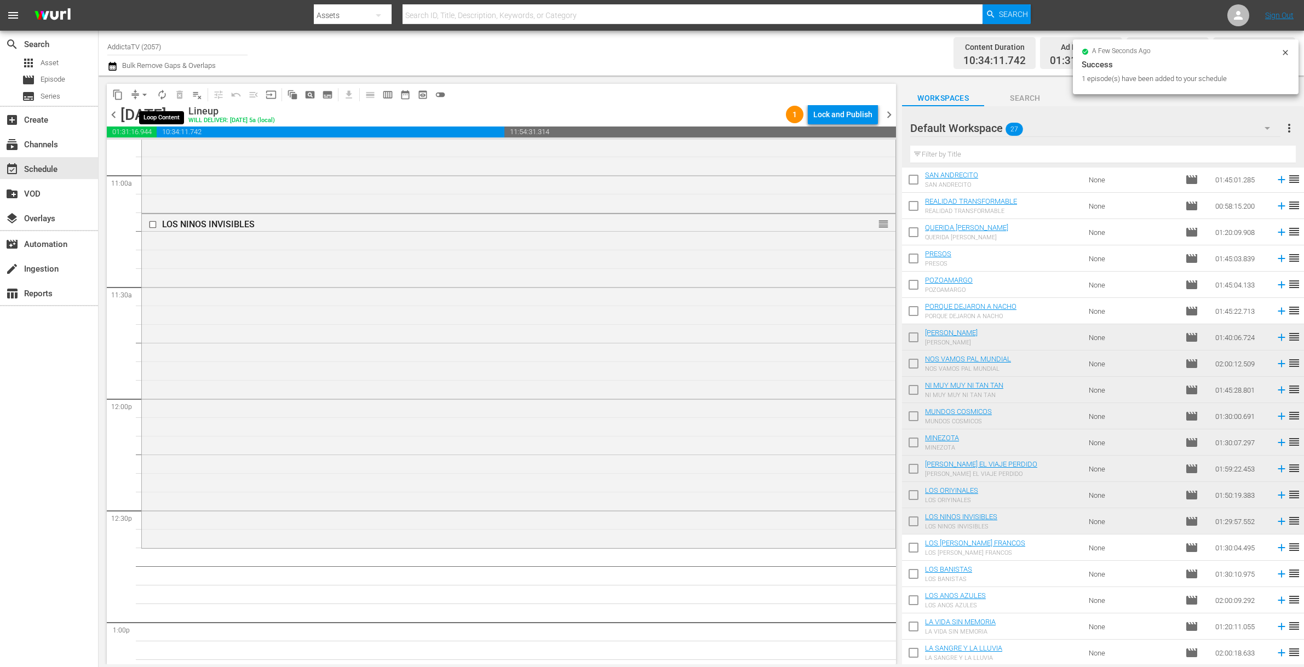
click at [159, 98] on span "autorenew_outlined" at bounding box center [162, 94] width 11 height 11
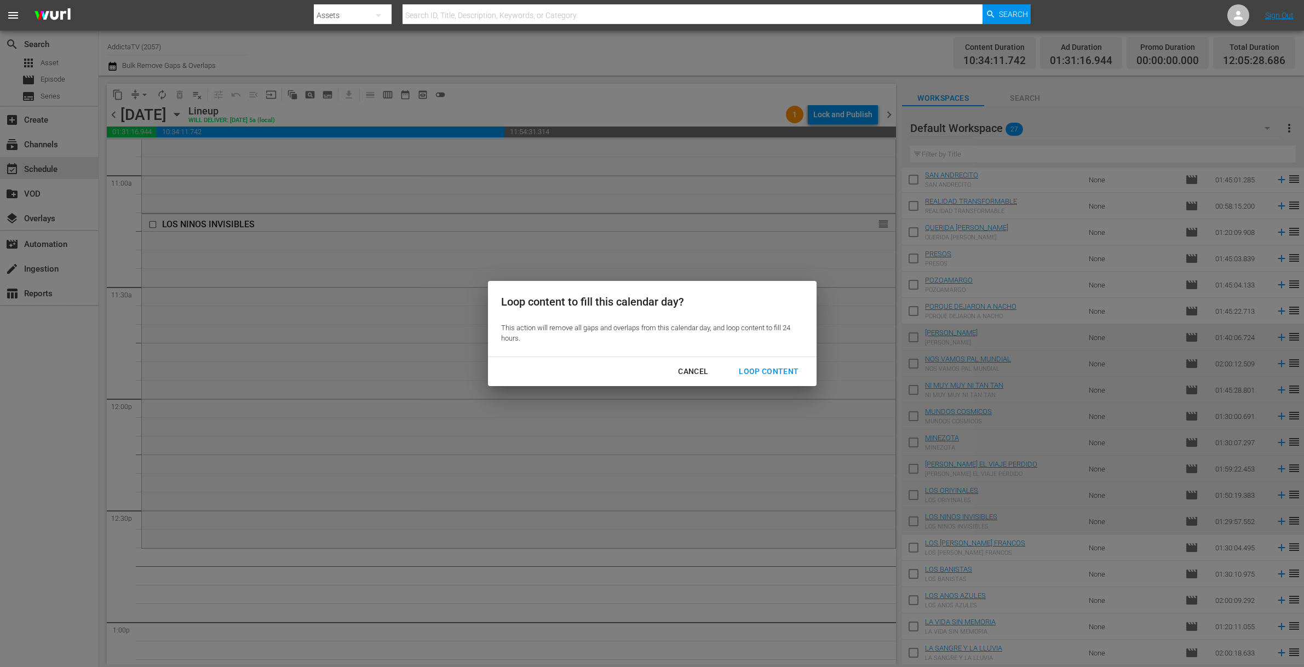
click at [772, 368] on div "Loop Content" at bounding box center [768, 372] width 77 height 14
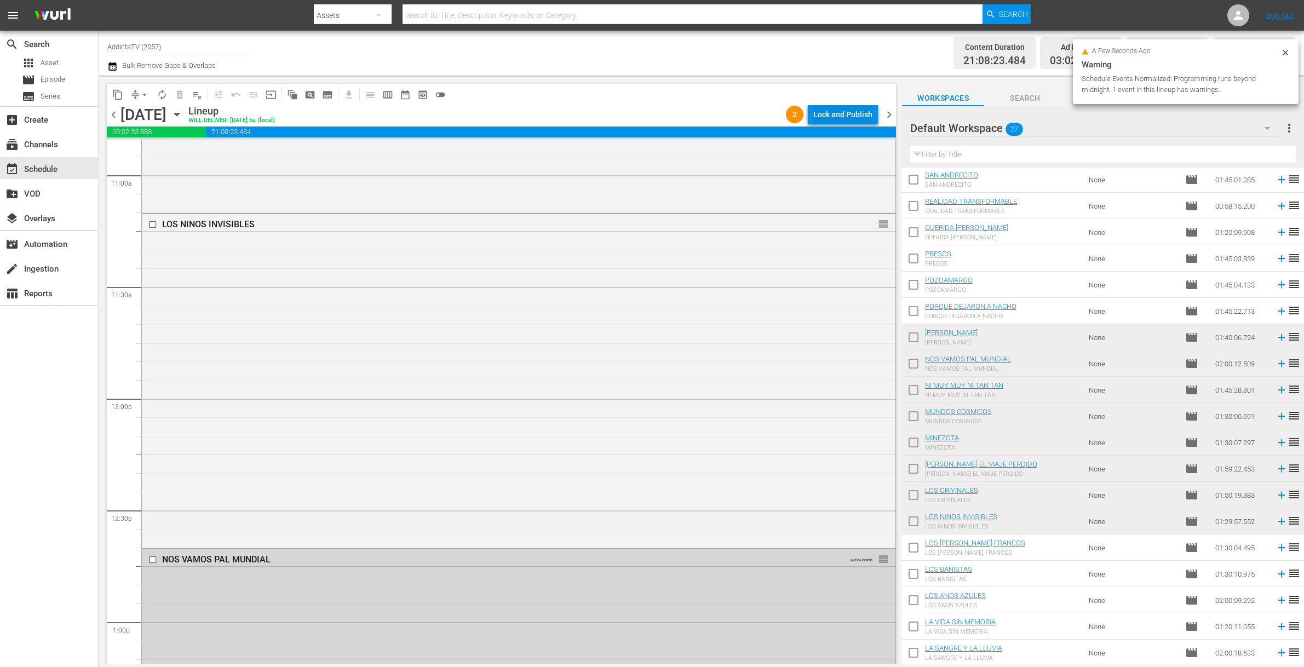
click at [837, 114] on div "Lock and Publish" at bounding box center [842, 115] width 59 height 20
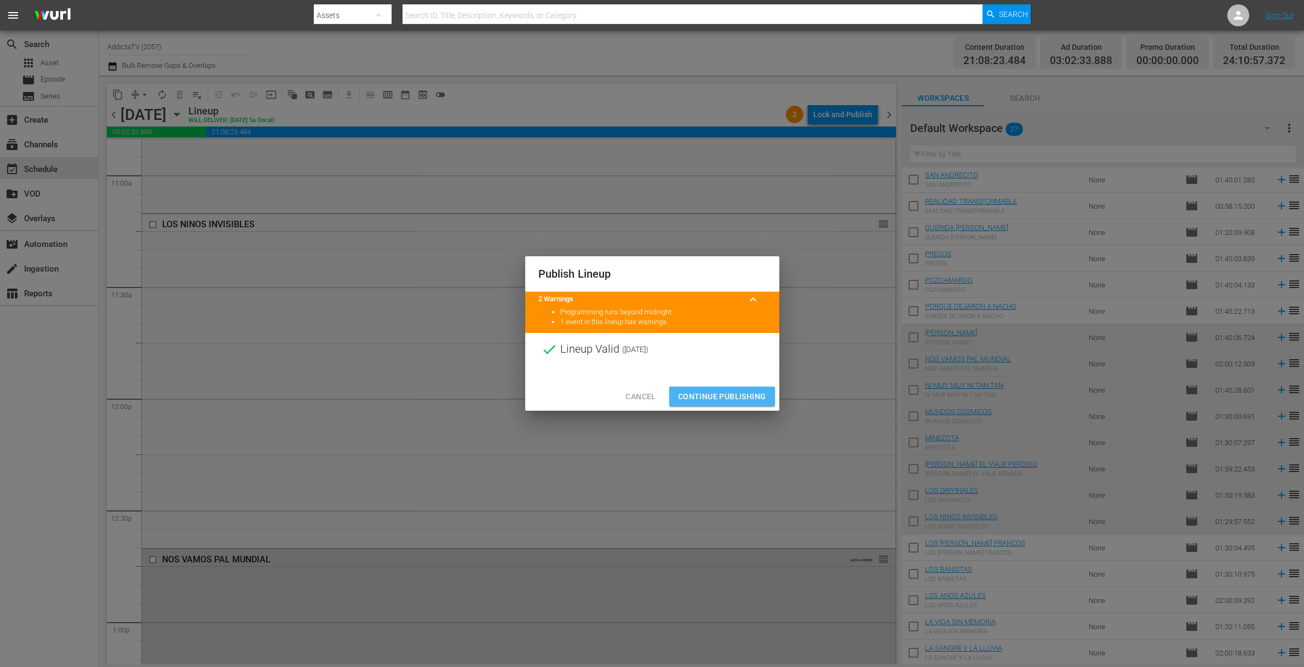
click at [727, 393] on span "Continue Publishing" at bounding box center [722, 397] width 88 height 14
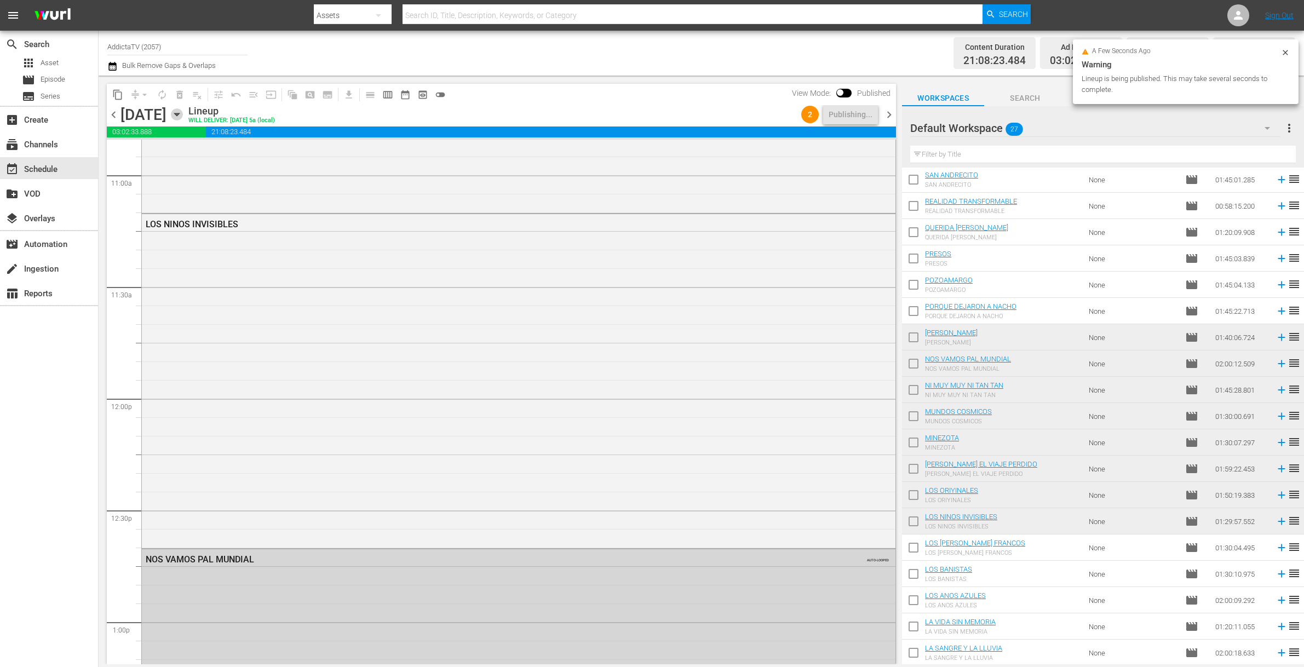
click at [183, 109] on icon "button" at bounding box center [177, 114] width 12 height 12
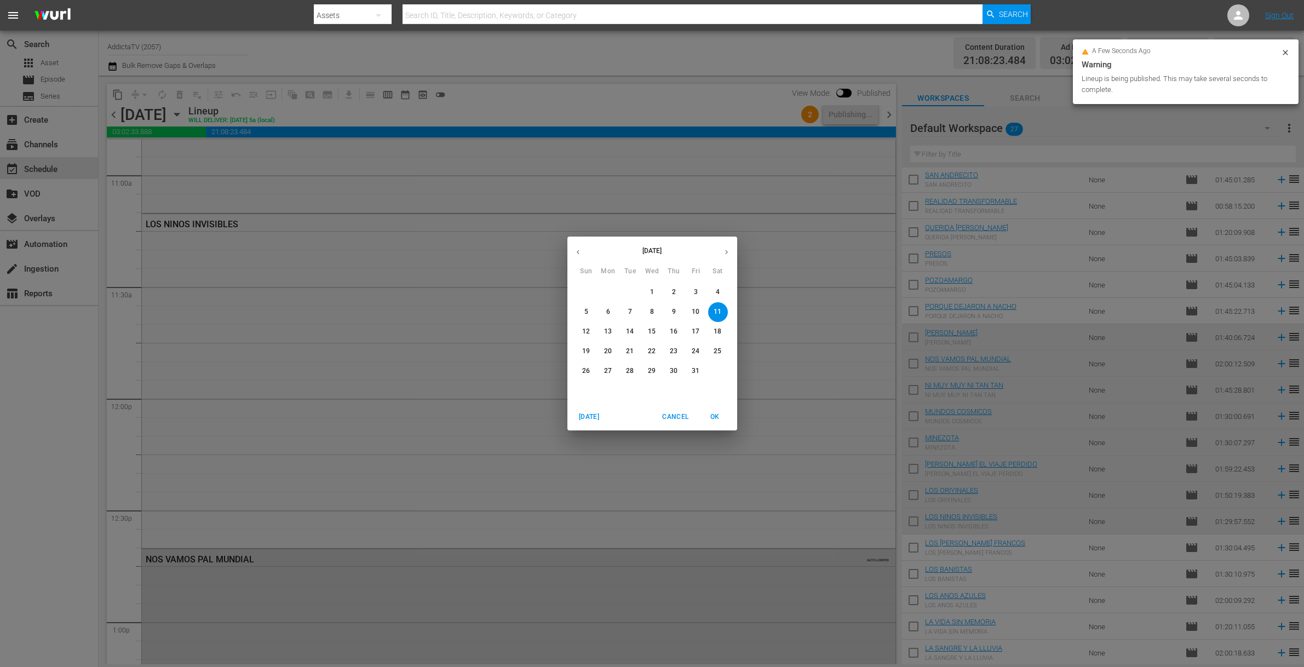
click at [585, 329] on p "12" at bounding box center [586, 331] width 8 height 9
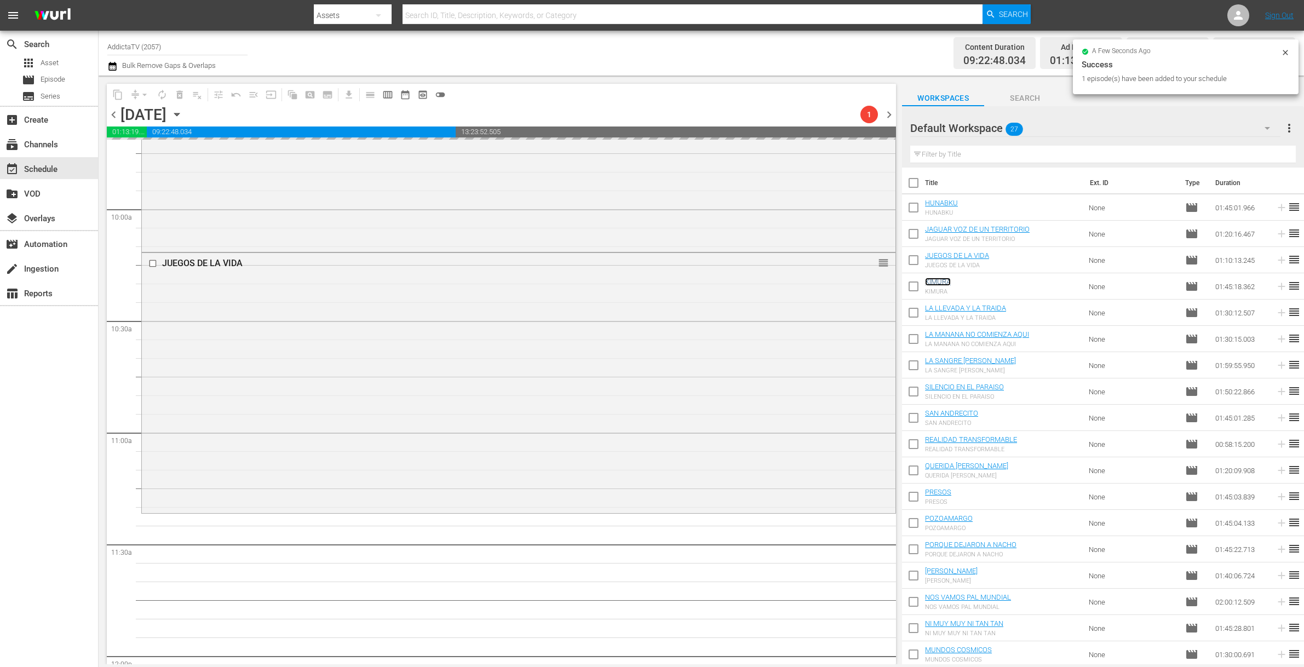
scroll to position [2371, 0]
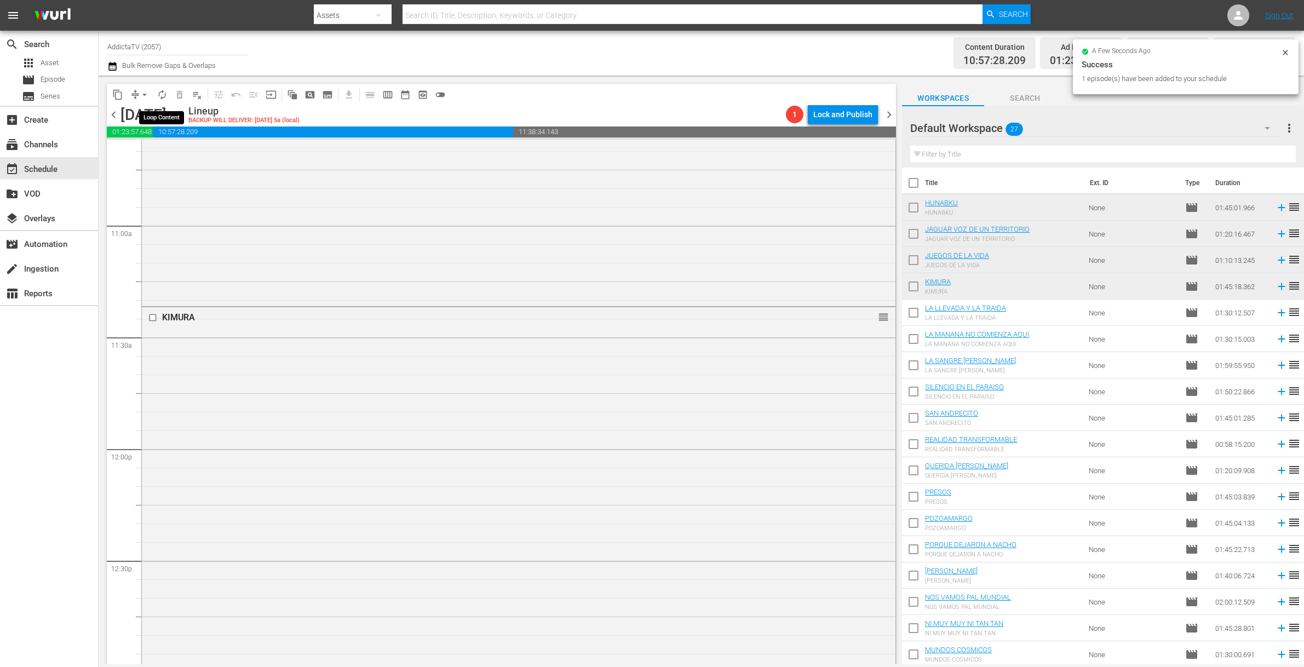
click at [160, 92] on span "autorenew_outlined" at bounding box center [162, 94] width 11 height 11
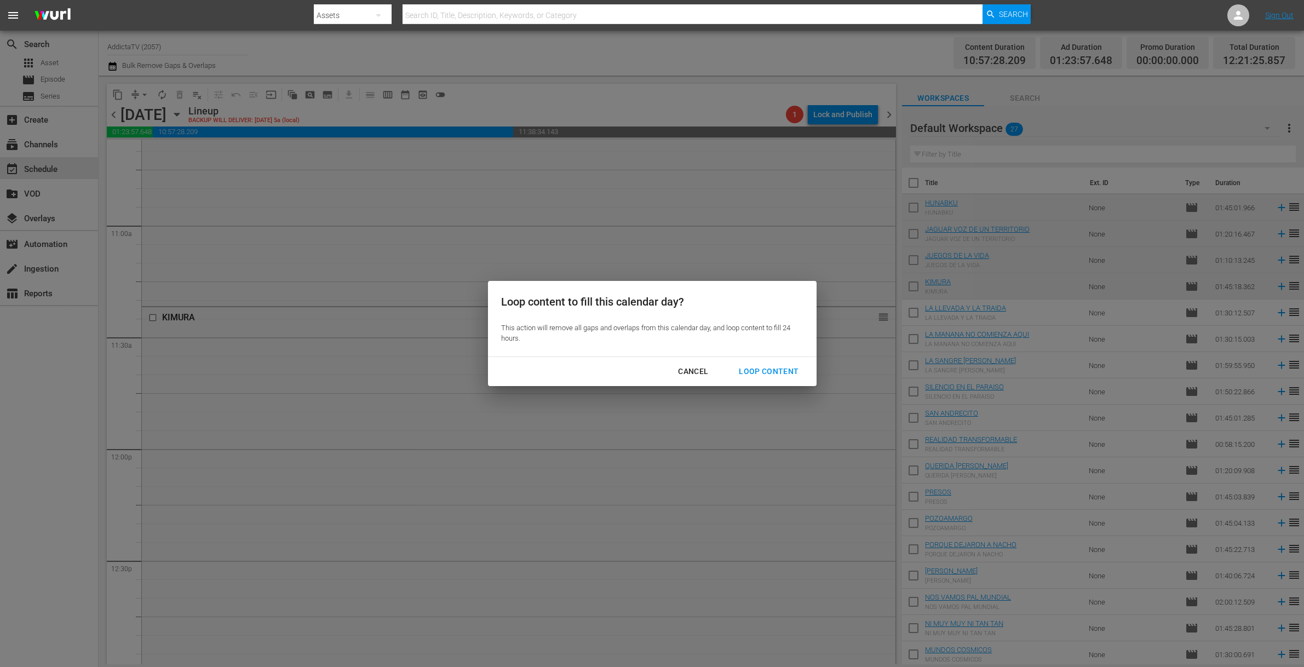
click at [762, 363] on button "Loop Content" at bounding box center [768, 371] width 86 height 20
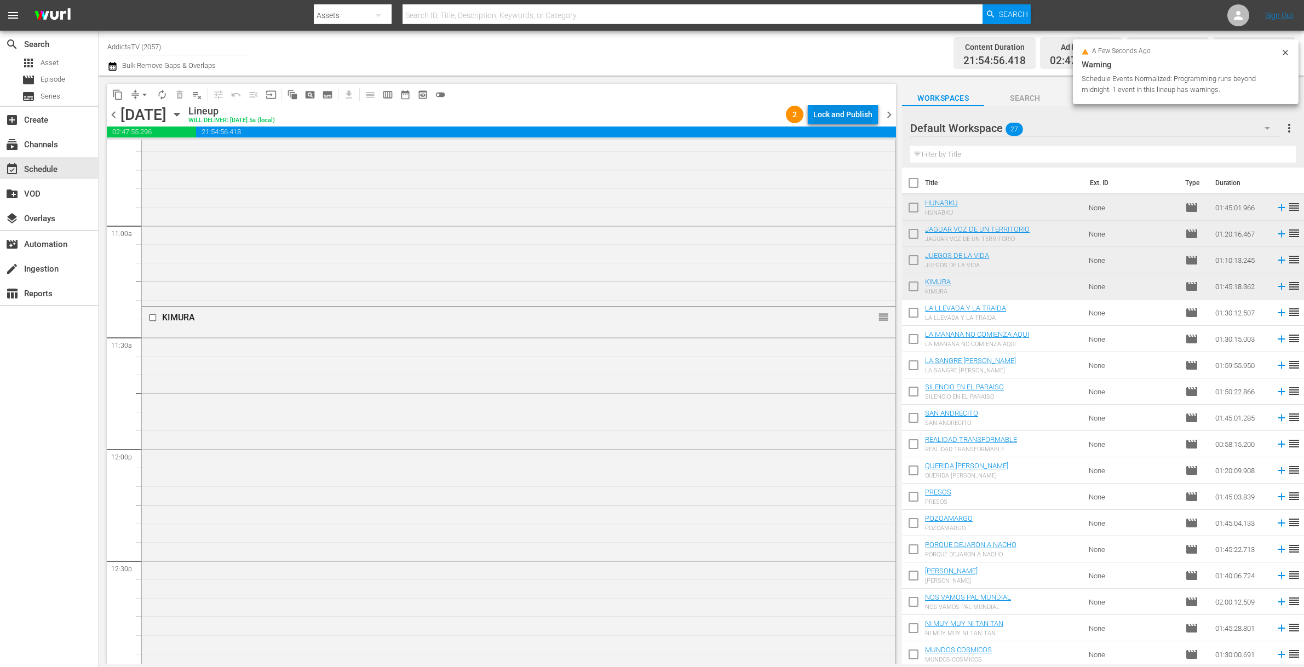
click at [850, 116] on div "Lock and Publish" at bounding box center [842, 115] width 59 height 20
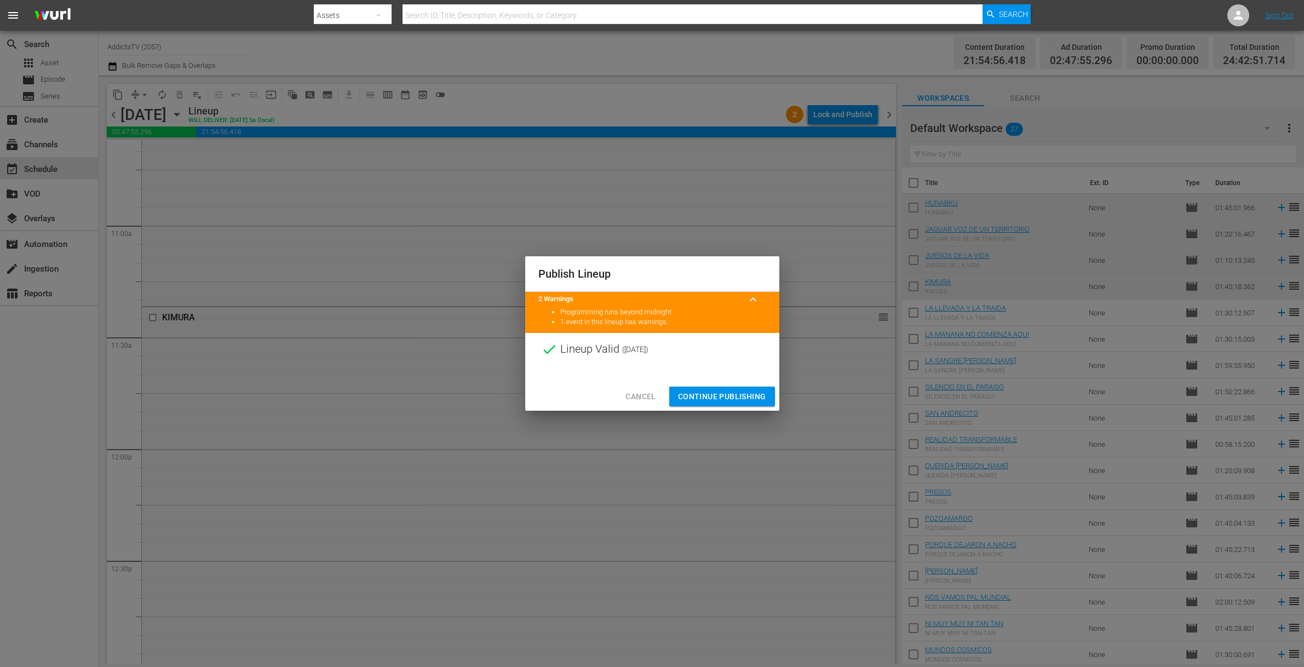
click at [709, 396] on span "Continue Publishing" at bounding box center [722, 397] width 88 height 14
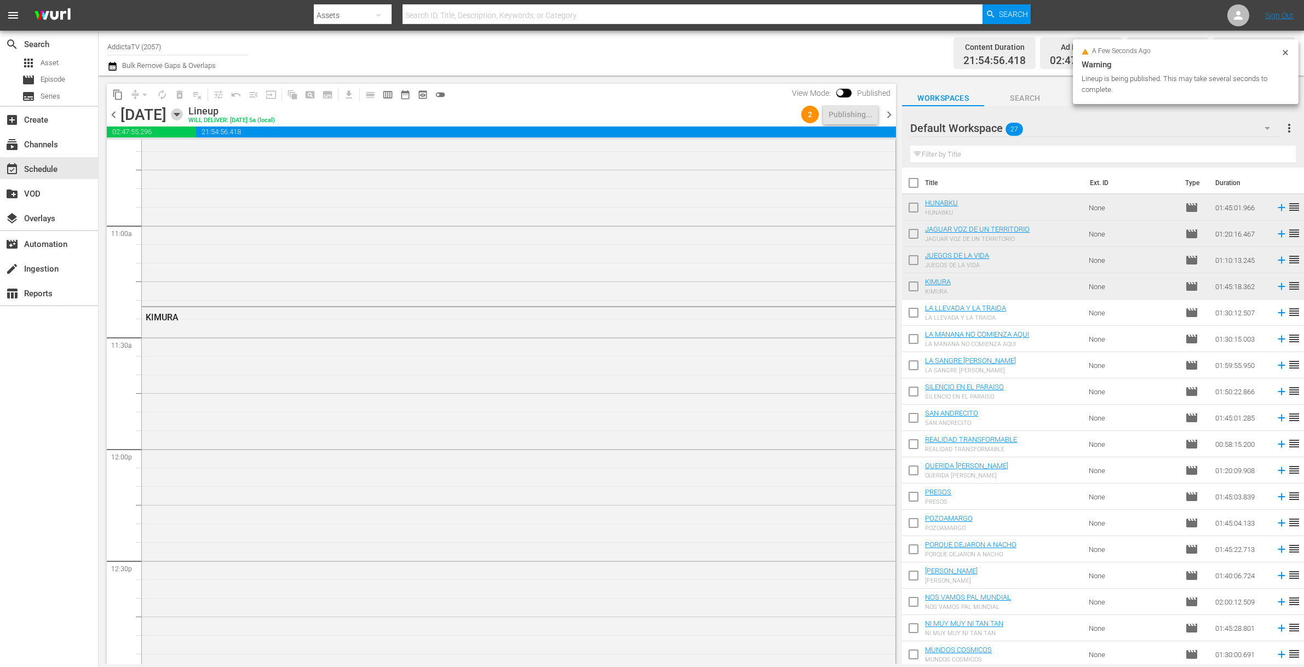
click at [183, 111] on icon "button" at bounding box center [177, 114] width 12 height 12
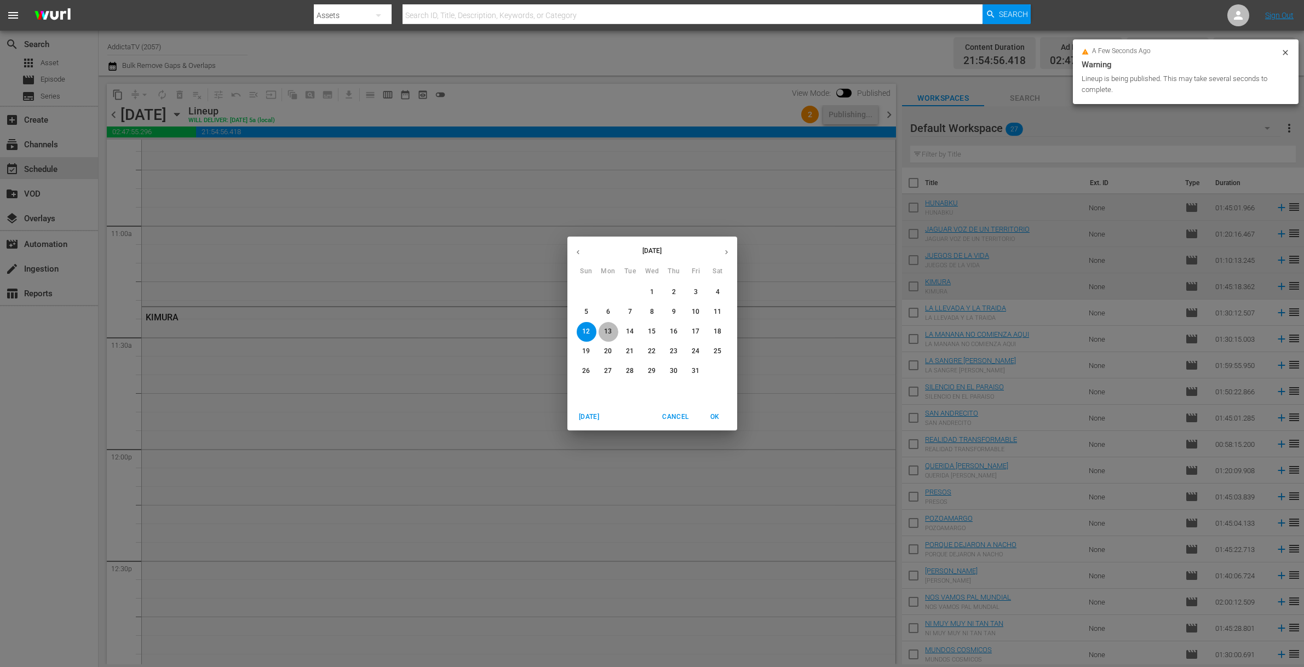
click at [607, 327] on p "13" at bounding box center [608, 331] width 8 height 9
